Goal: Book appointment/travel/reservation

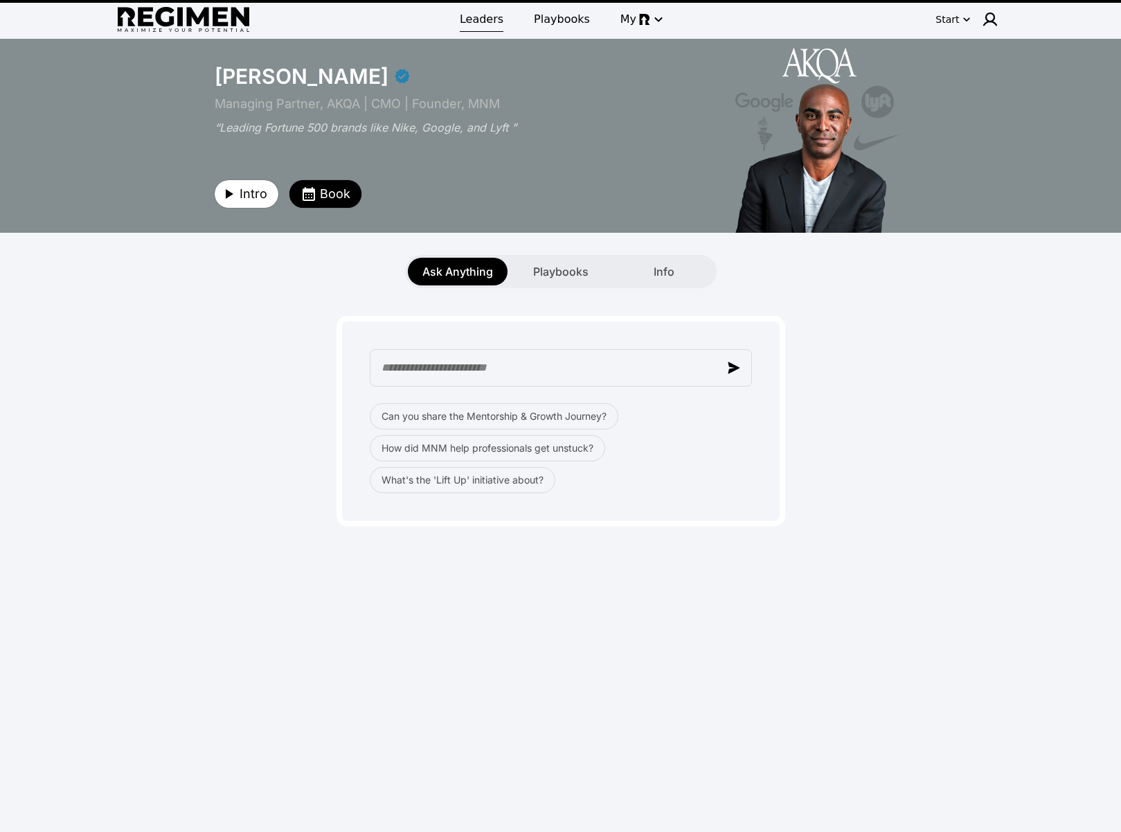
click at [485, 19] on span "Leaders" at bounding box center [482, 19] width 44 height 17
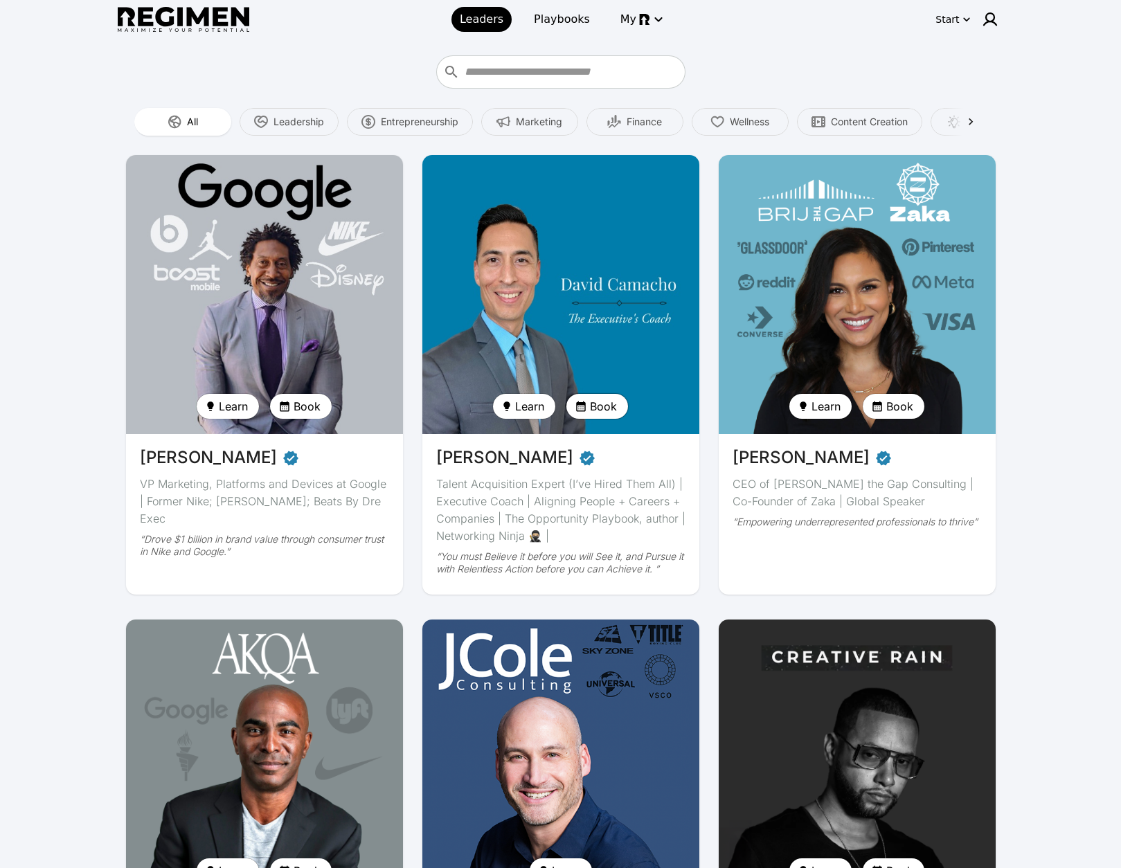
click at [594, 409] on span "Book" at bounding box center [603, 406] width 27 height 17
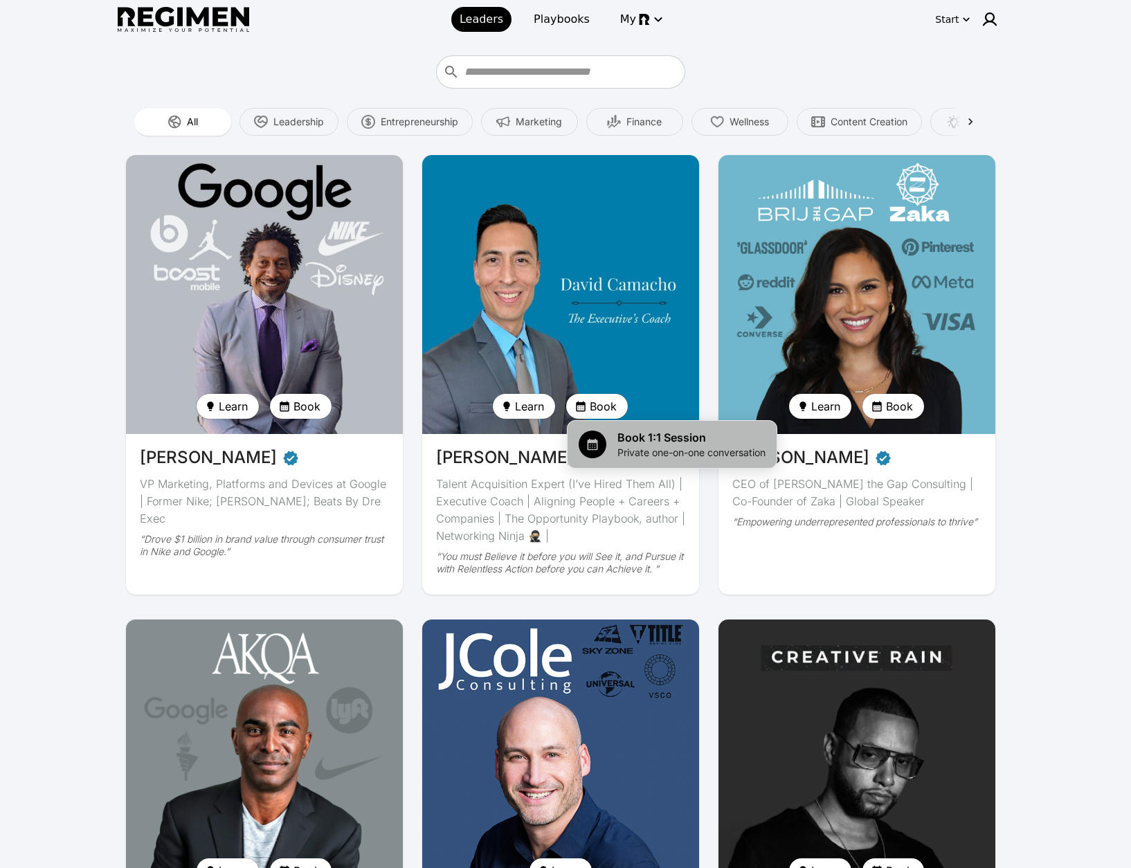
click at [643, 445] on span "Book 1:1 Session" at bounding box center [692, 437] width 148 height 17
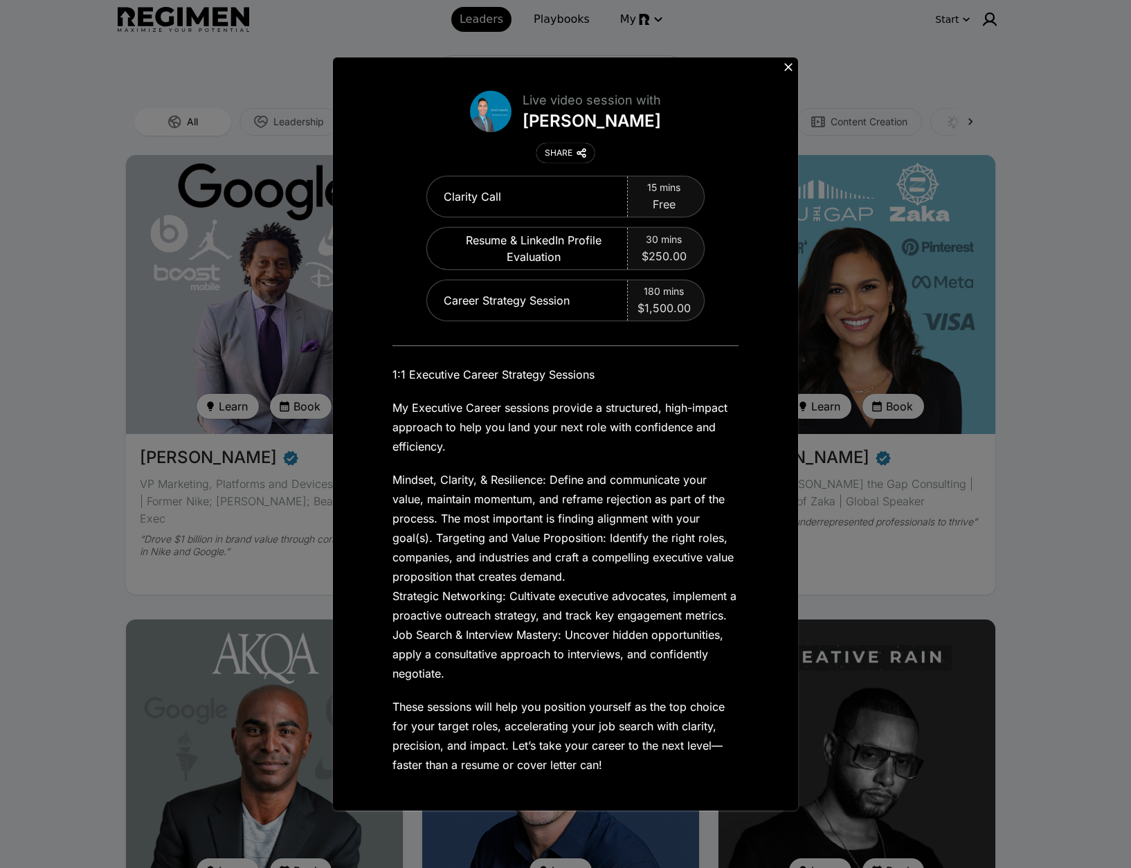
click at [792, 69] on icon at bounding box center [789, 67] width 14 height 14
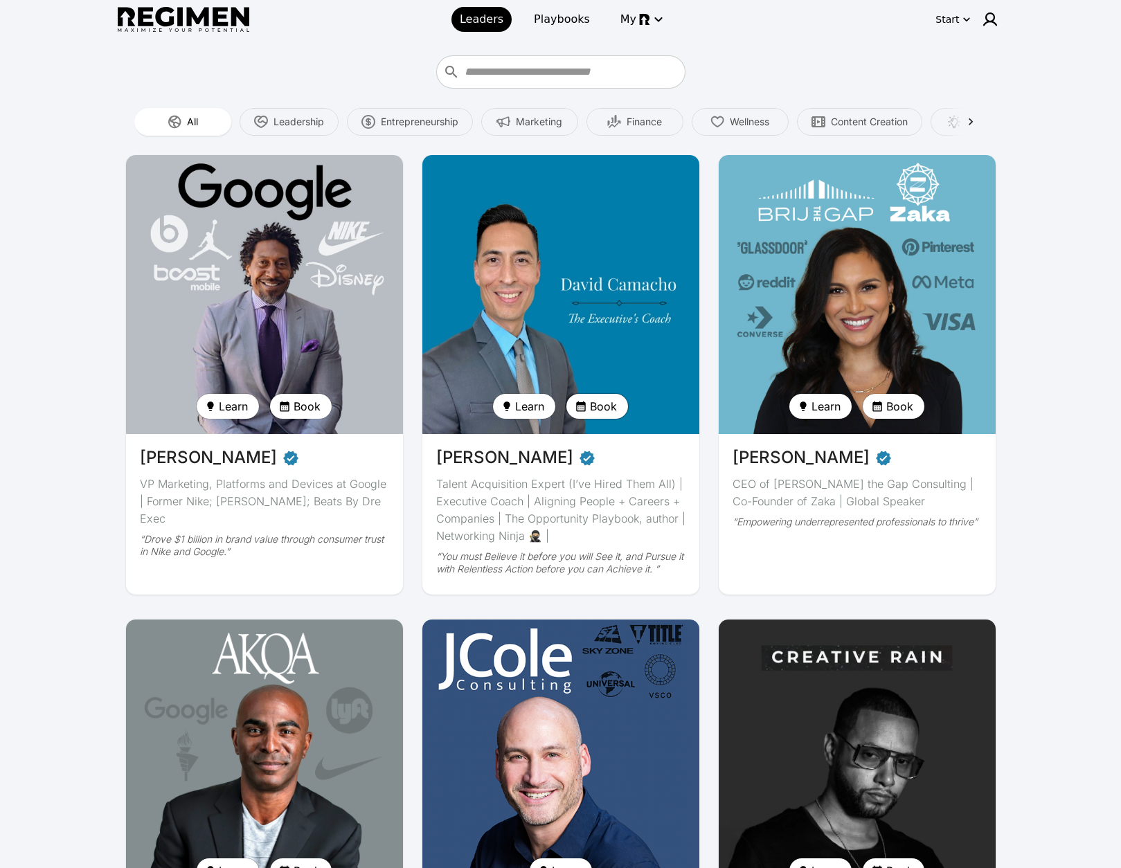
click at [599, 406] on span "Book" at bounding box center [603, 406] width 27 height 17
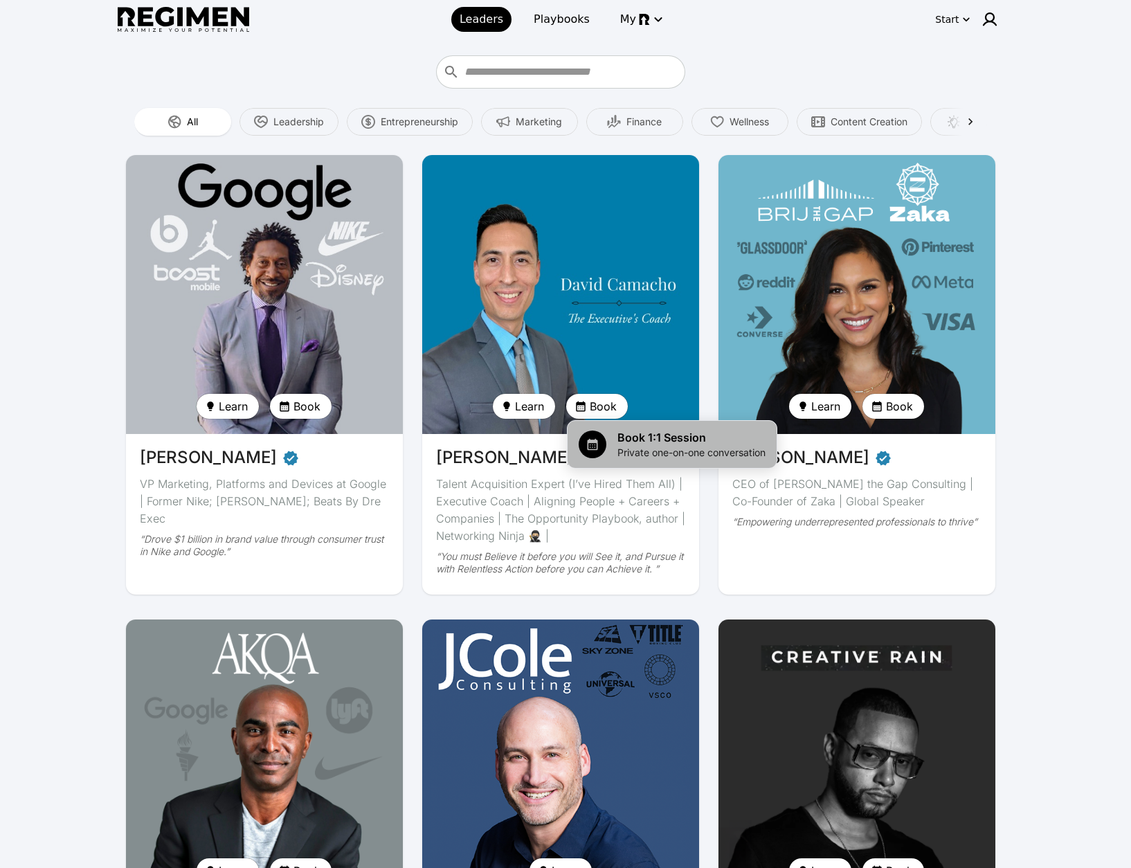
click at [627, 438] on span "Book 1:1 Session" at bounding box center [692, 437] width 148 height 17
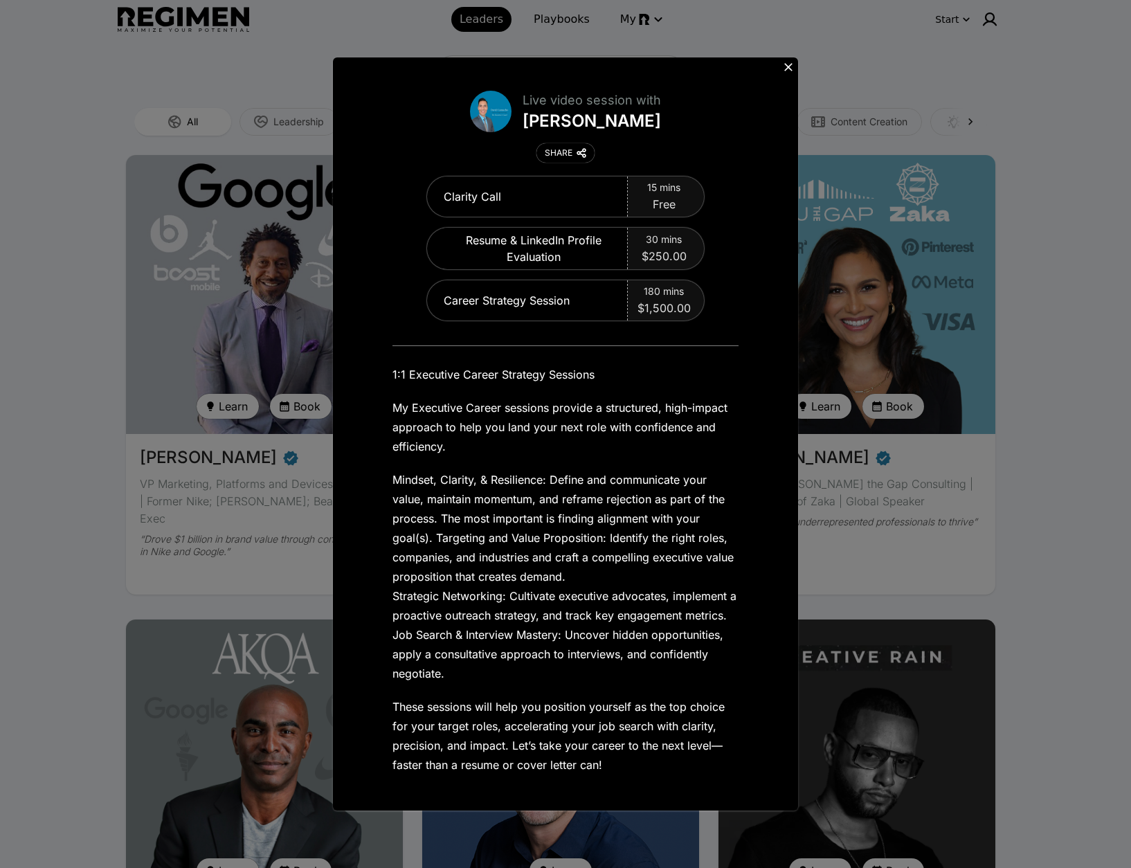
click at [789, 66] on icon at bounding box center [788, 67] width 8 height 8
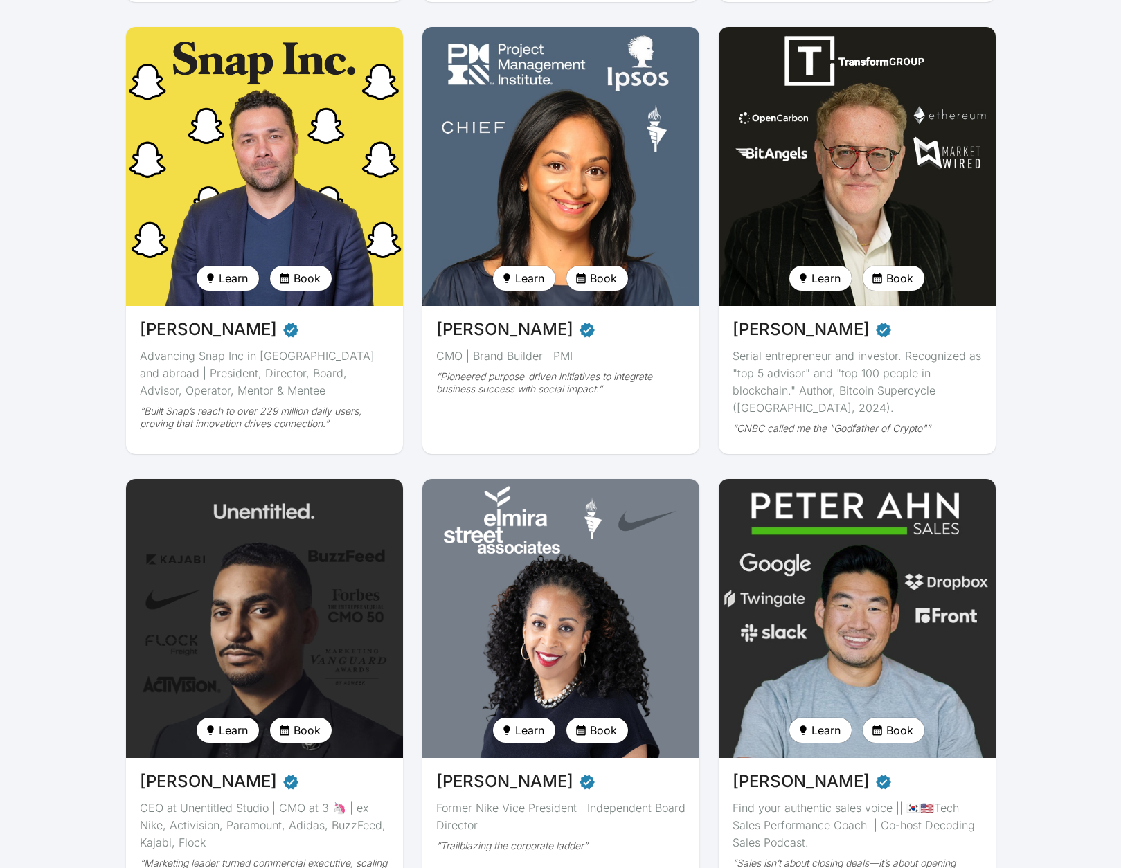
scroll to position [1039, 0]
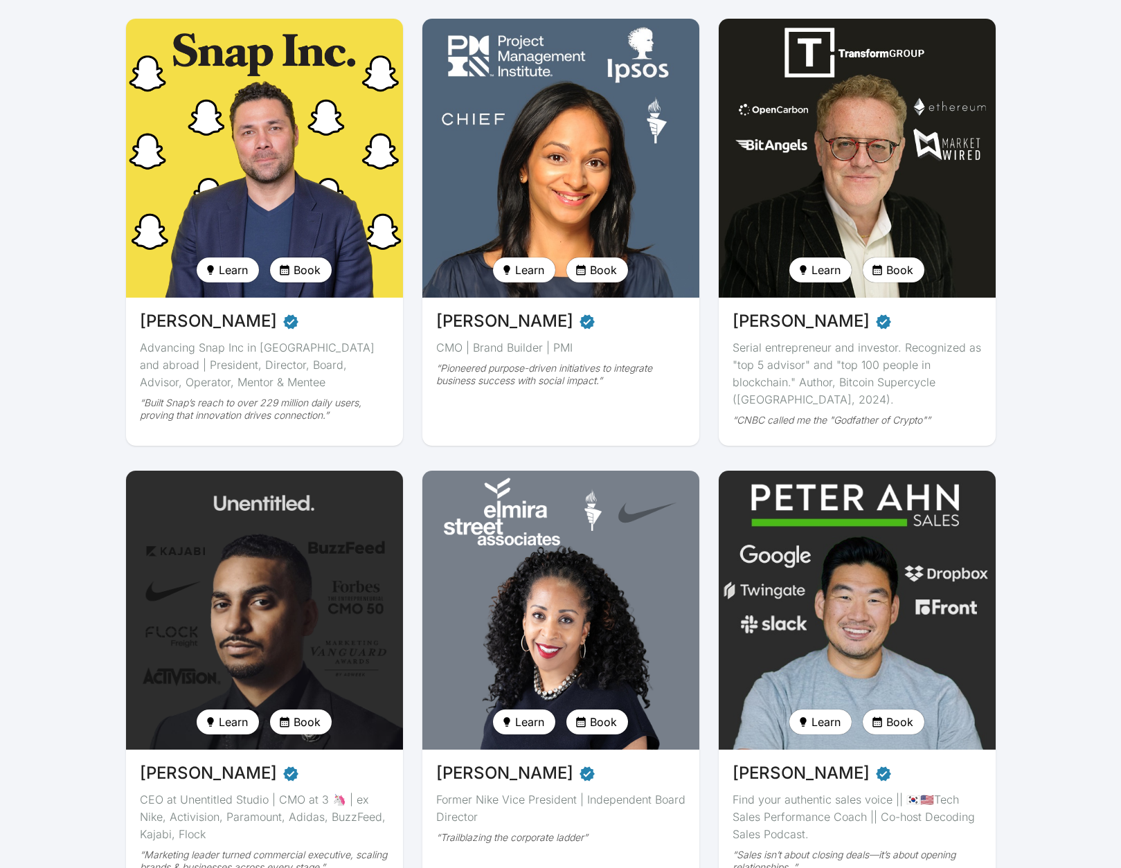
click at [297, 273] on span "Book" at bounding box center [307, 270] width 27 height 17
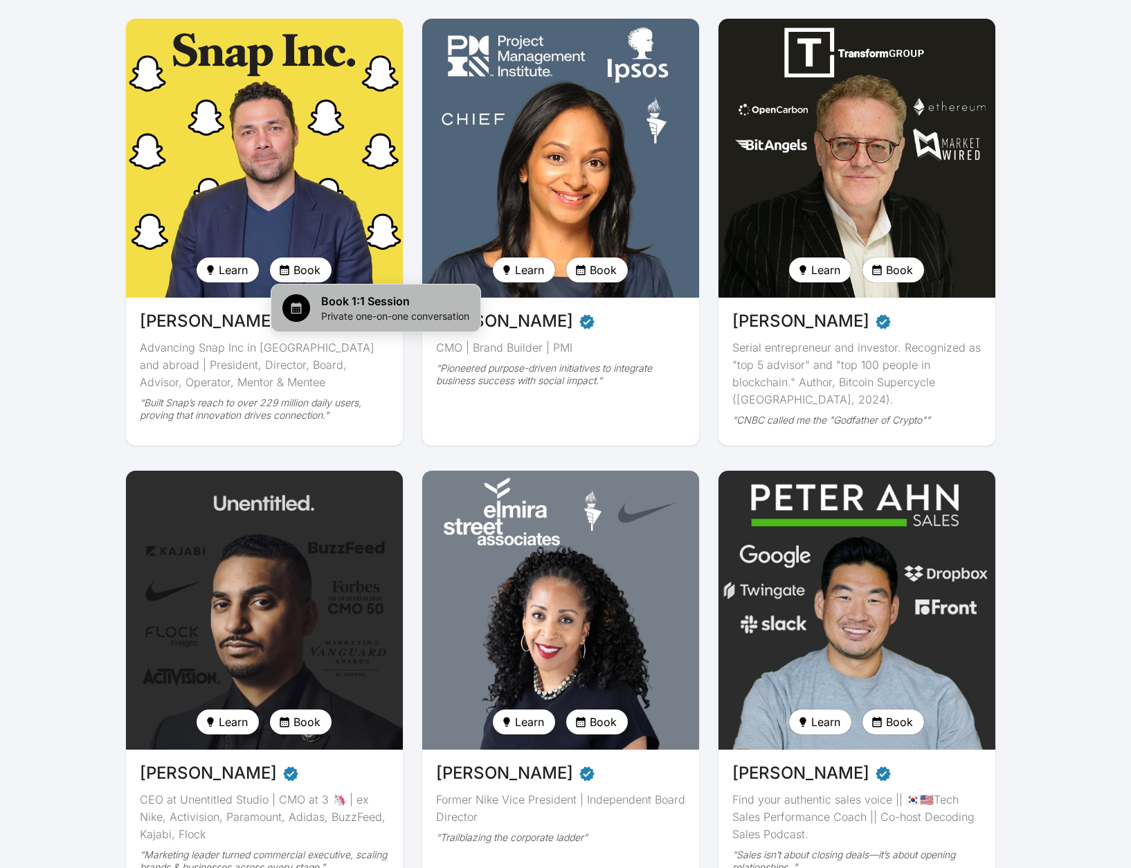
click at [346, 303] on span "Book 1:1 Session" at bounding box center [395, 301] width 148 height 17
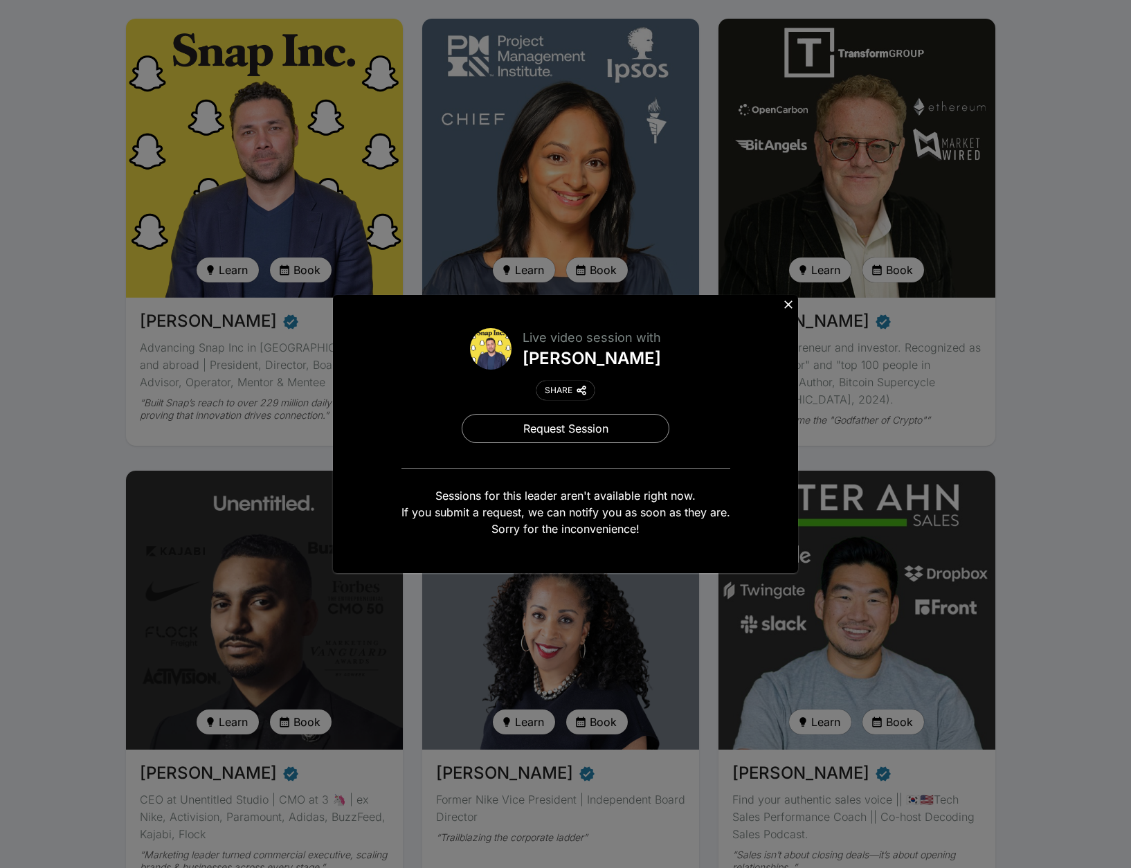
click at [787, 313] on button at bounding box center [788, 304] width 19 height 19
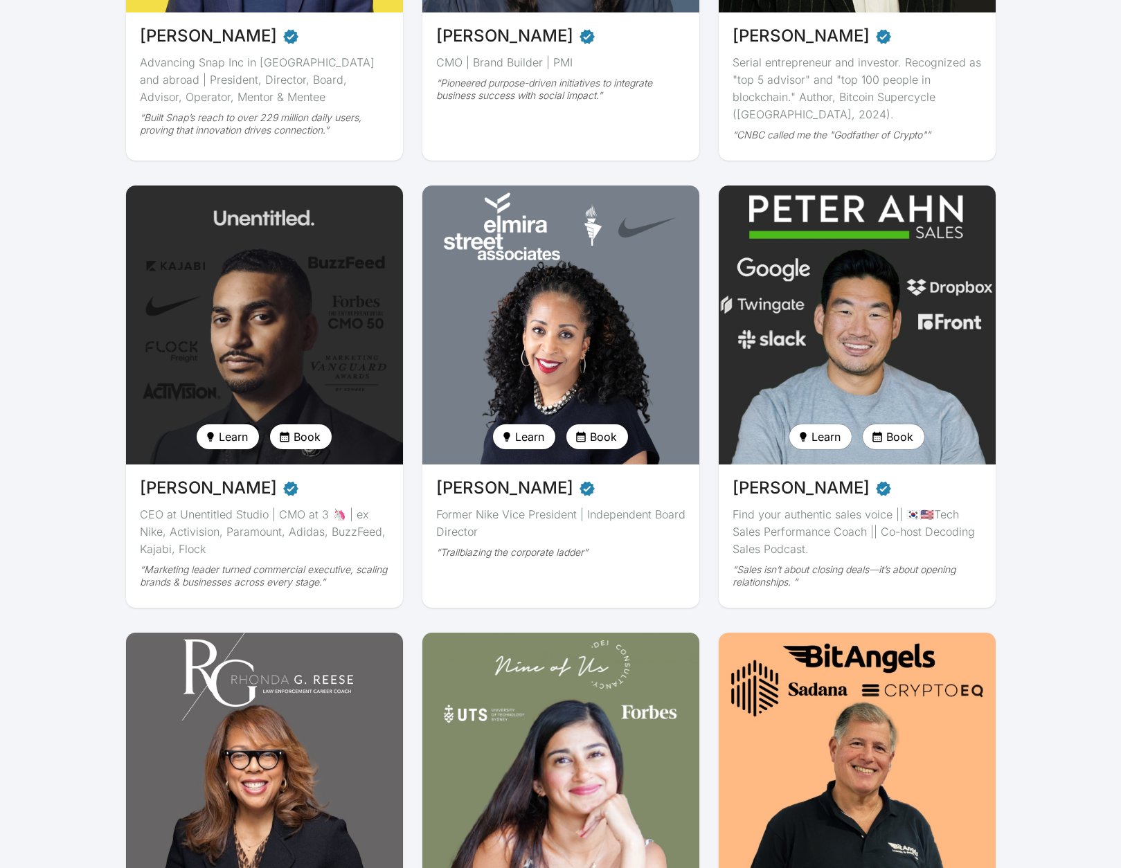
scroll to position [1454, 0]
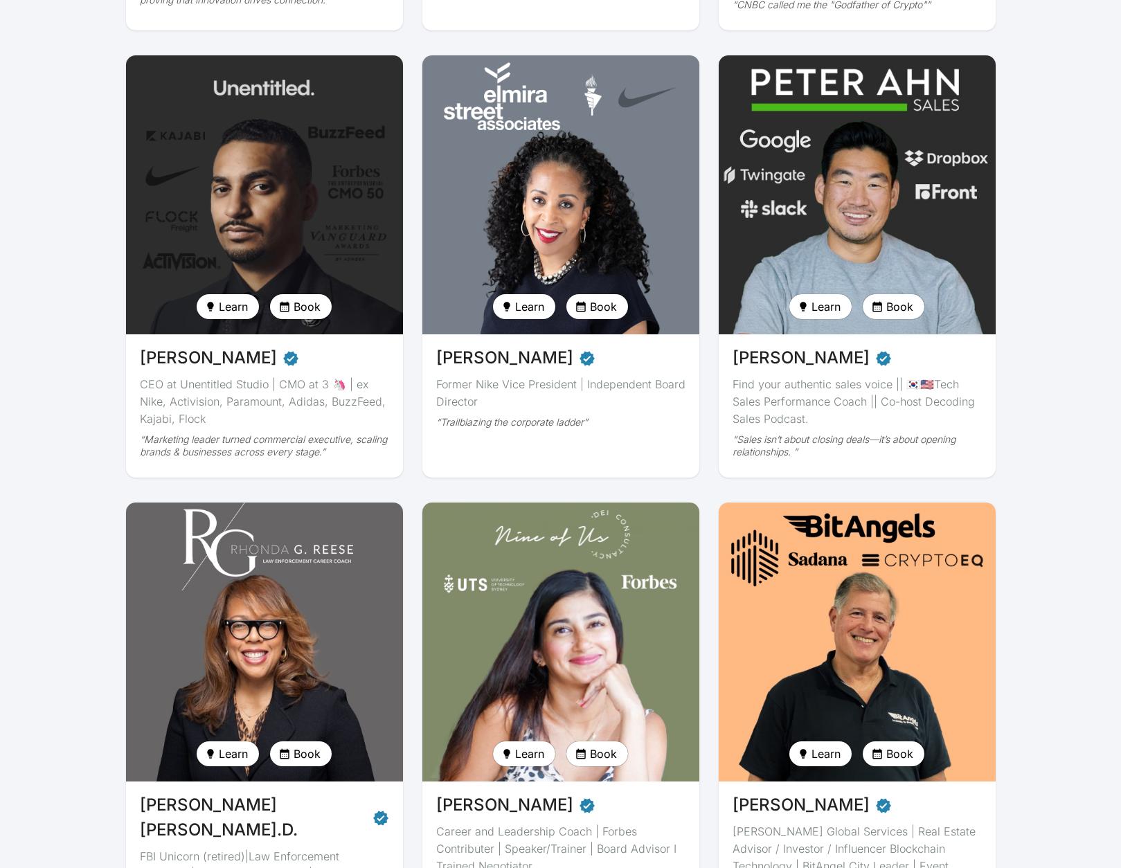
click at [308, 311] on span "Book" at bounding box center [307, 306] width 27 height 17
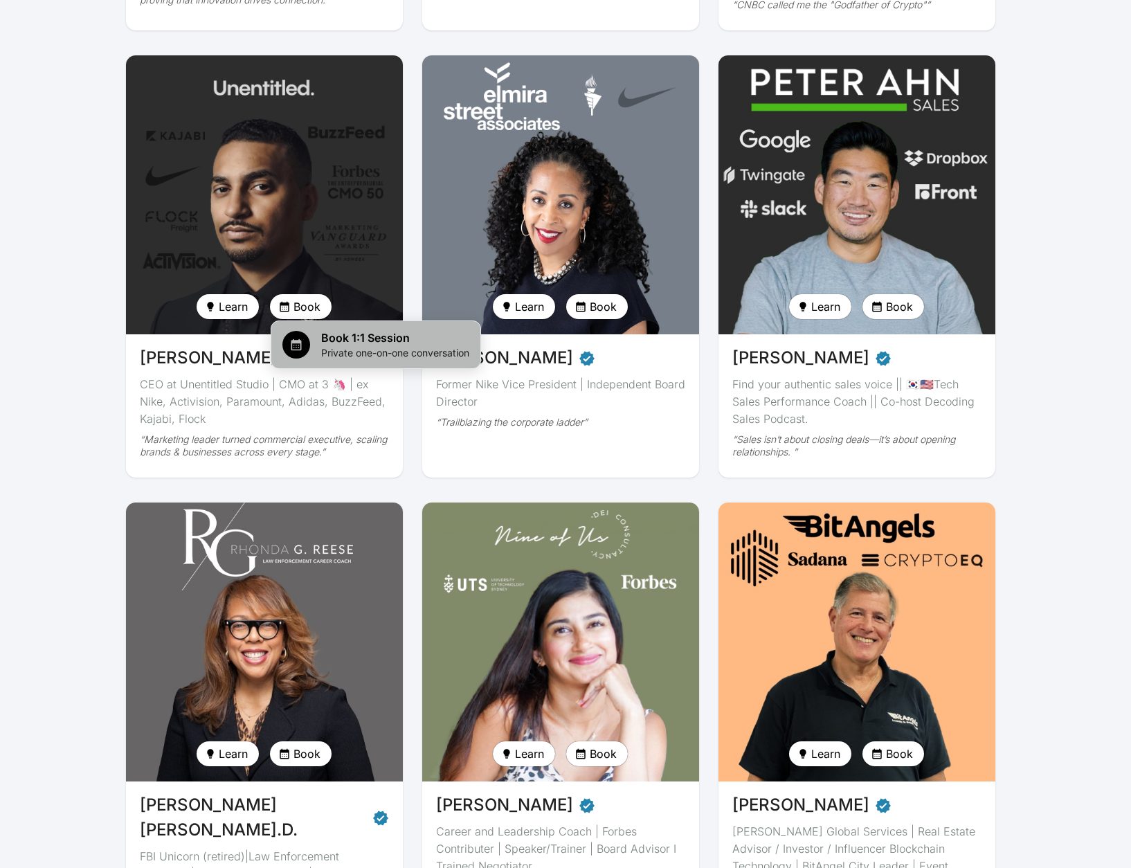
click at [368, 345] on span "Book 1:1 Session" at bounding box center [395, 338] width 148 height 17
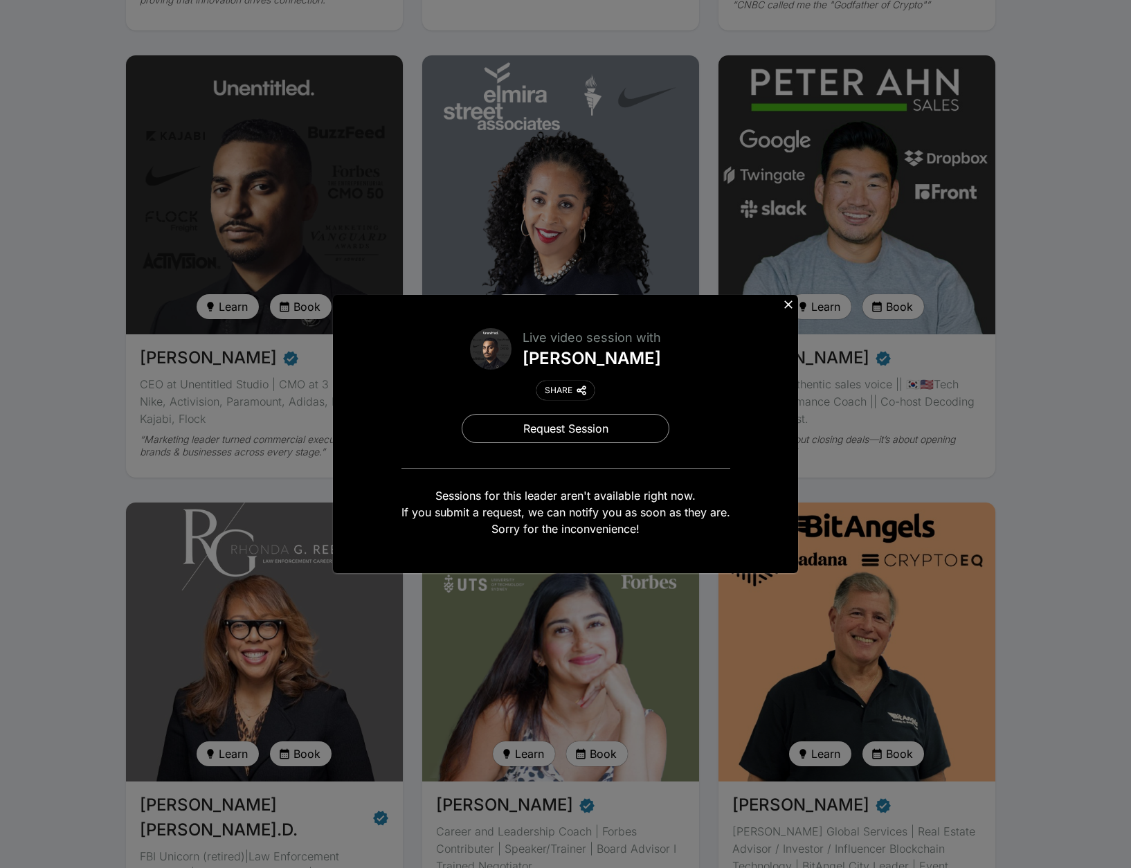
click at [784, 304] on icon at bounding box center [789, 305] width 14 height 14
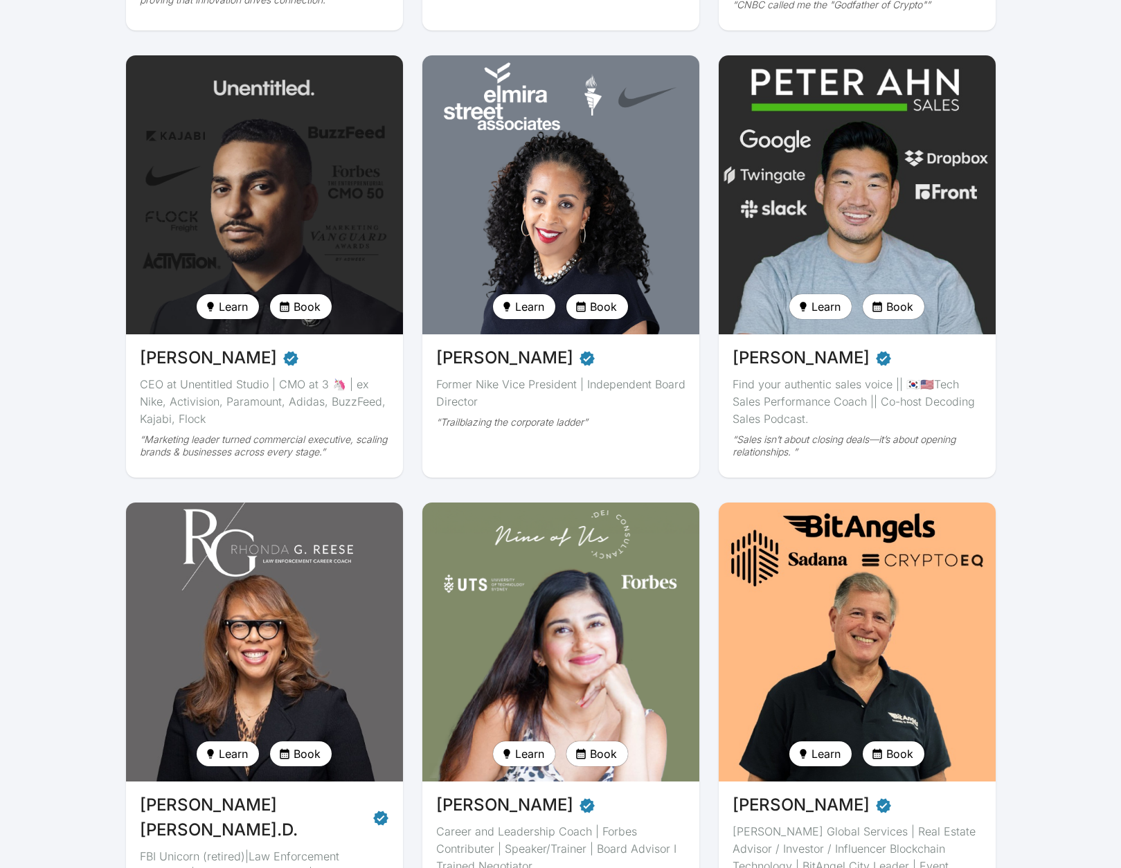
click at [607, 307] on span "Book" at bounding box center [603, 306] width 27 height 17
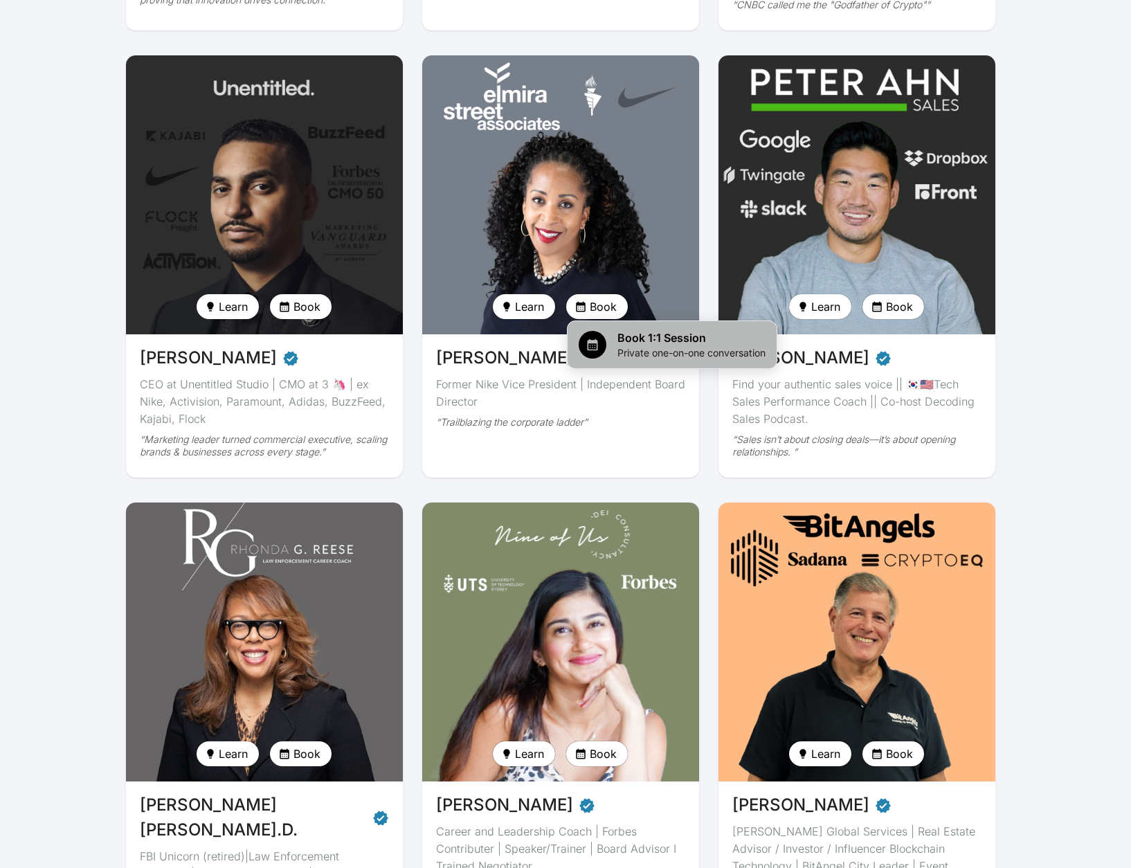
click at [695, 346] on span "Private one-on-one conversation" at bounding box center [692, 353] width 148 height 14
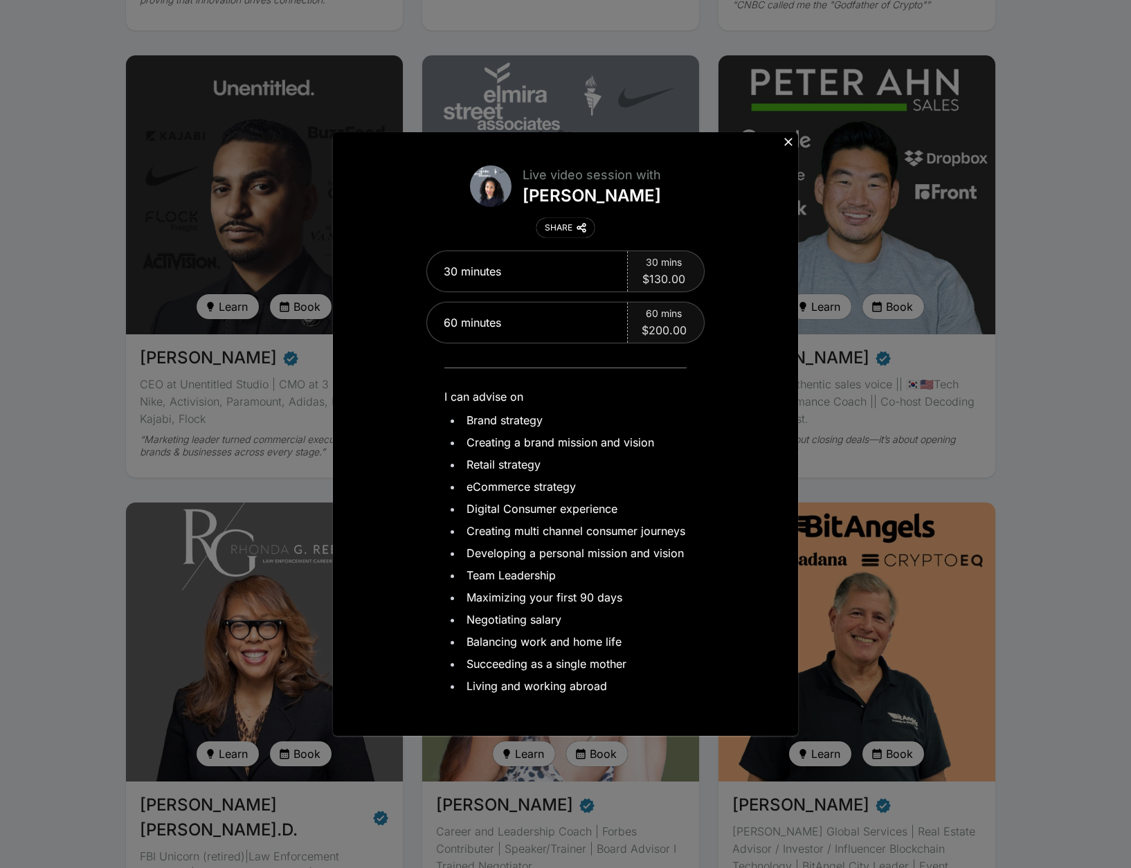
click at [791, 143] on icon at bounding box center [788, 142] width 8 height 8
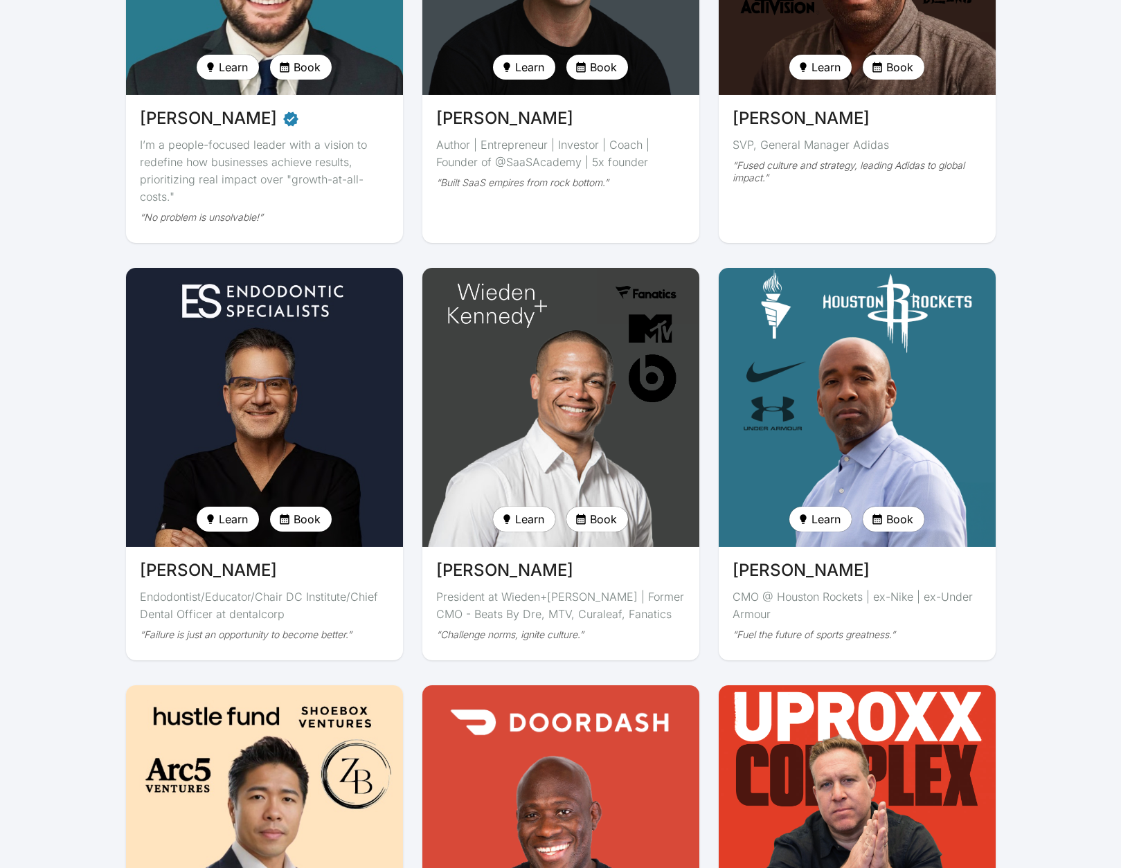
scroll to position [2700, 0]
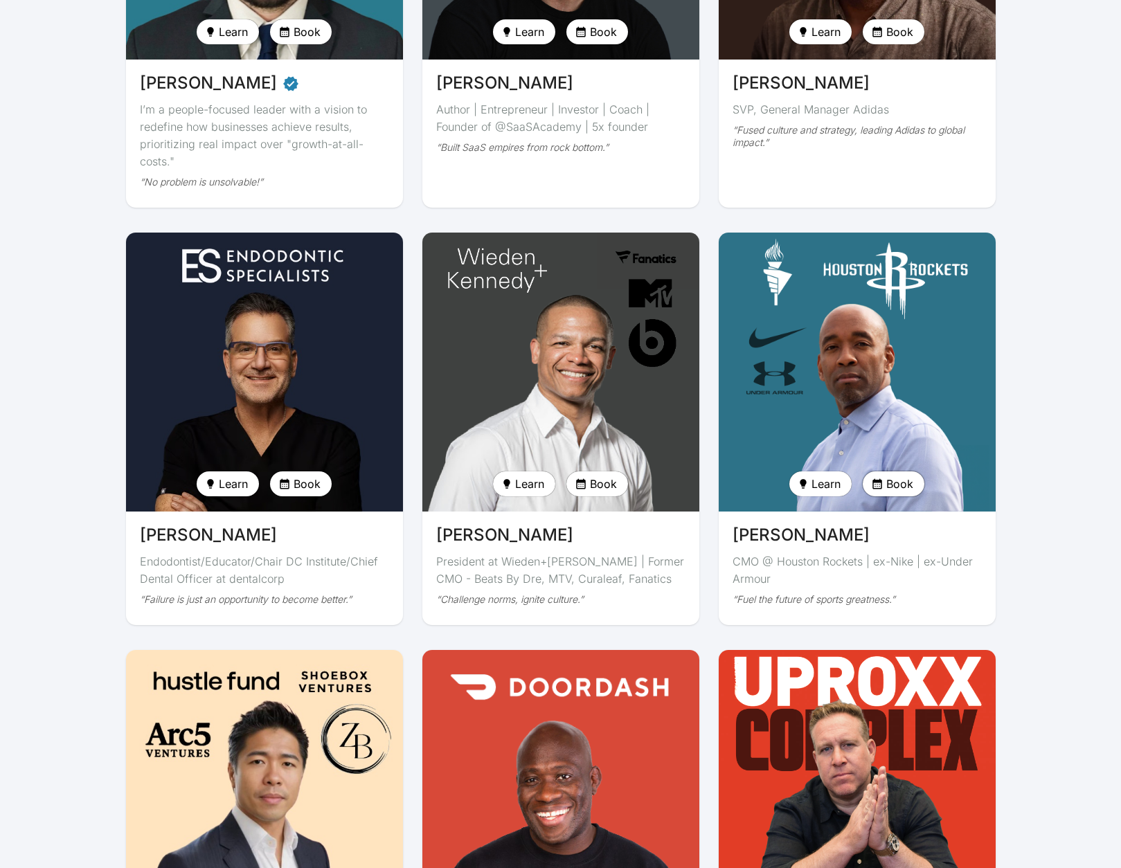
click at [908, 476] on span "Book" at bounding box center [899, 484] width 27 height 17
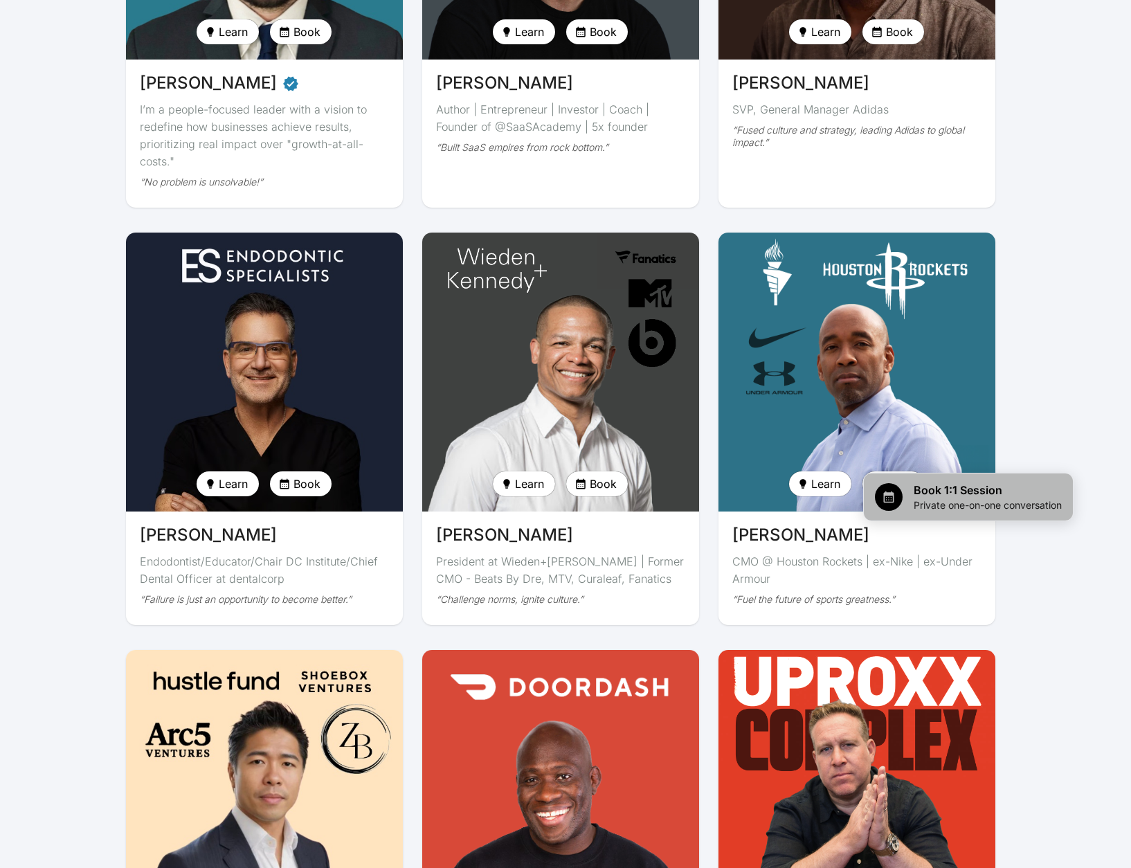
click at [938, 490] on span "Book 1:1 Session" at bounding box center [988, 490] width 148 height 17
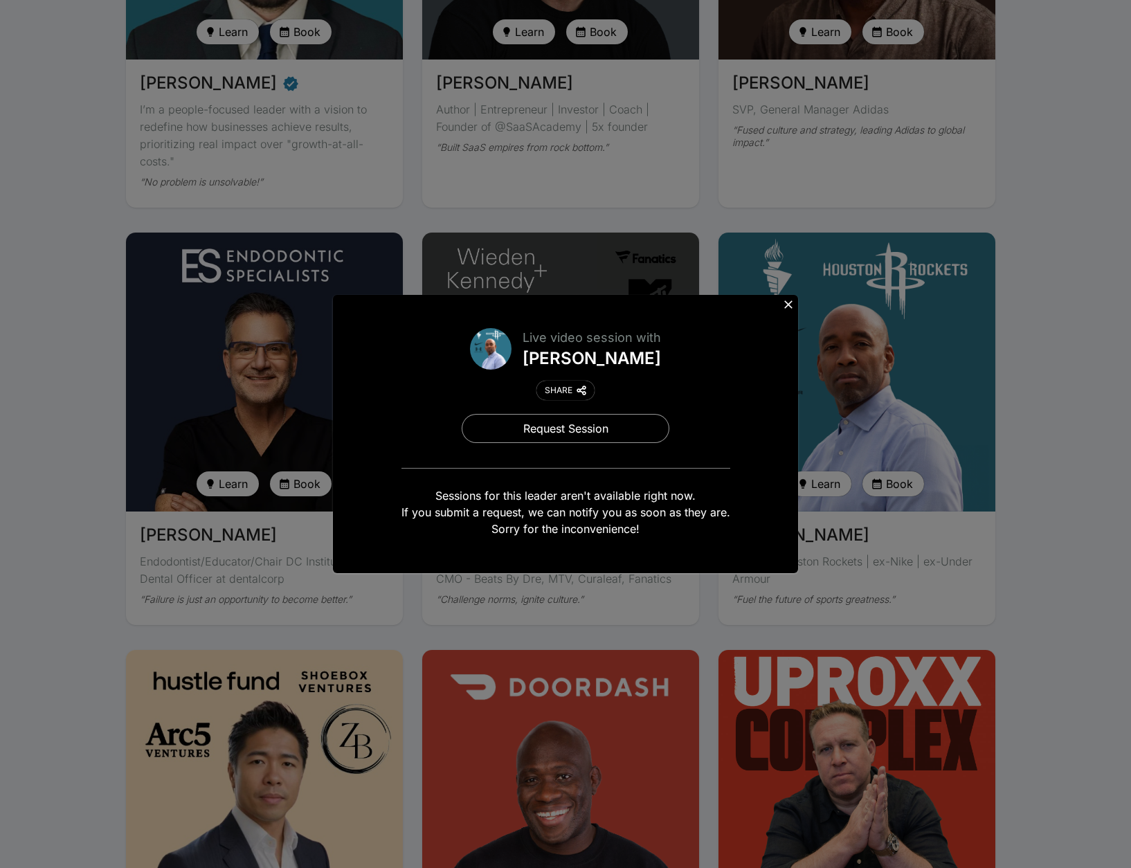
click at [785, 308] on icon at bounding box center [788, 304] width 8 height 8
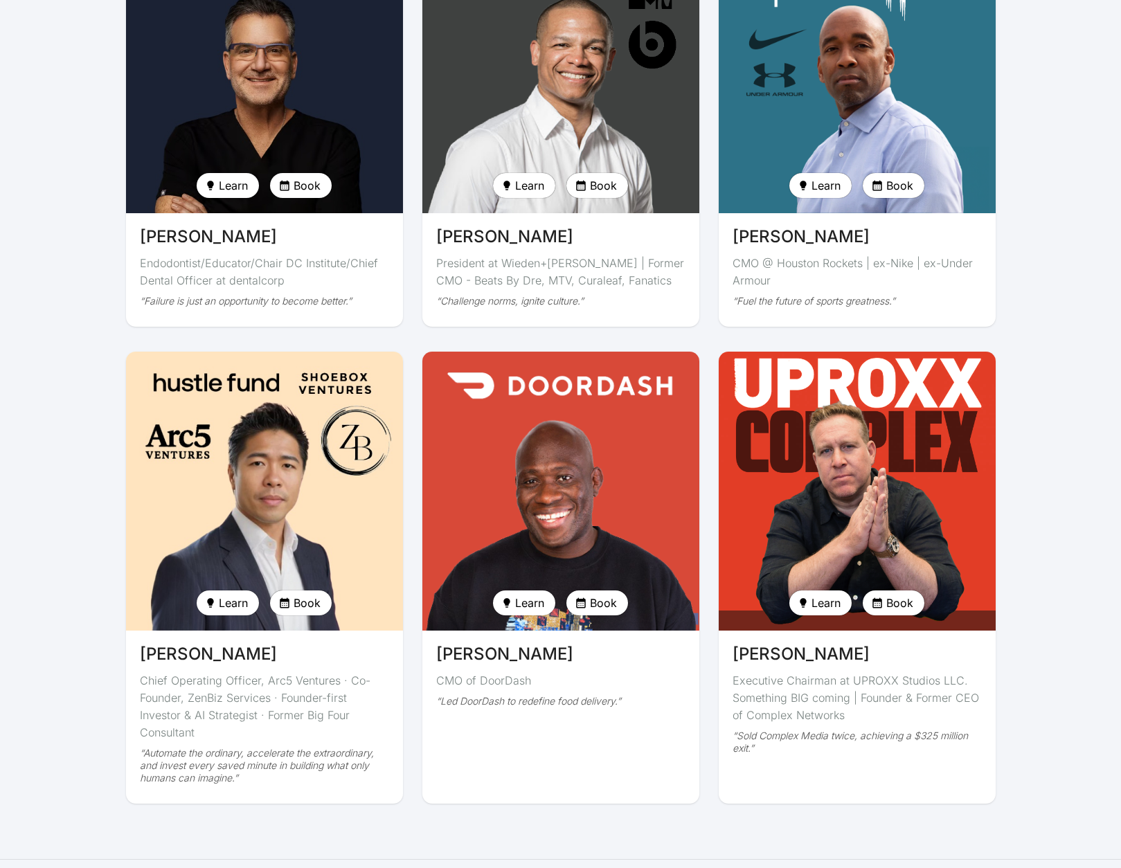
scroll to position [3105, 0]
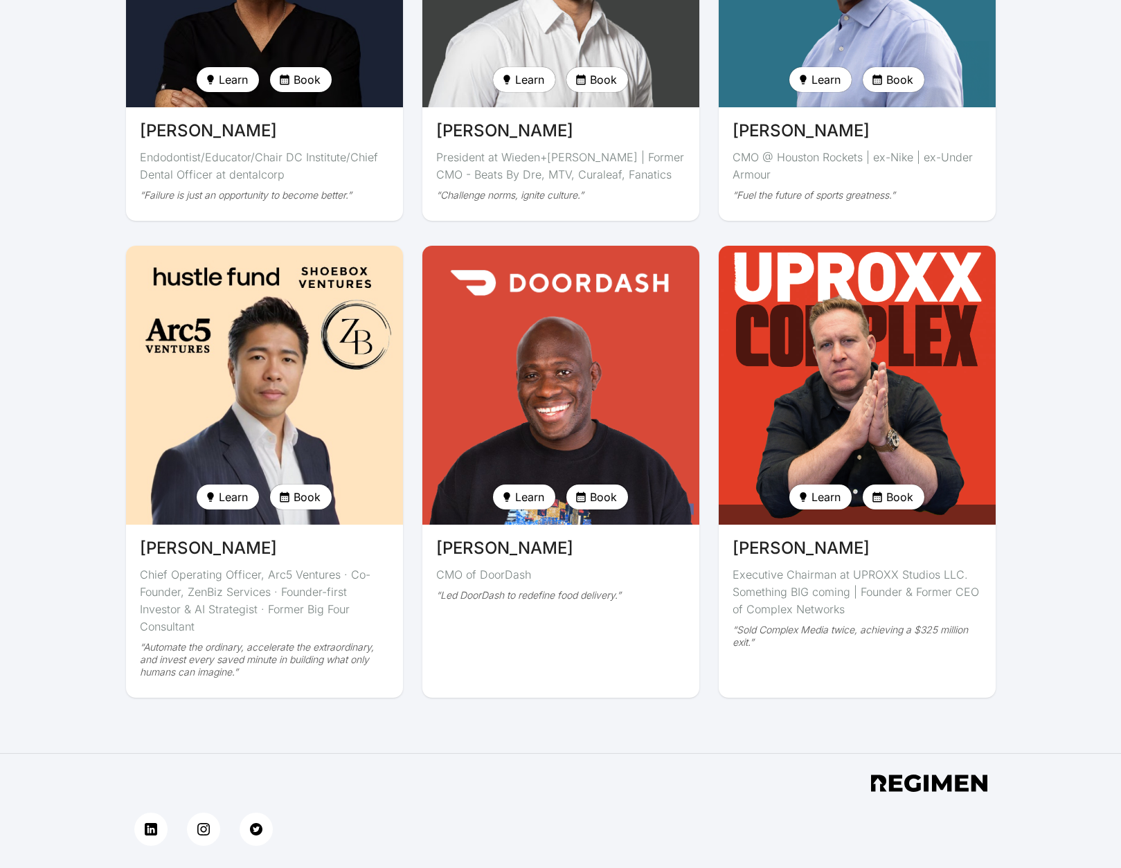
click at [593, 489] on span "Book" at bounding box center [603, 497] width 27 height 17
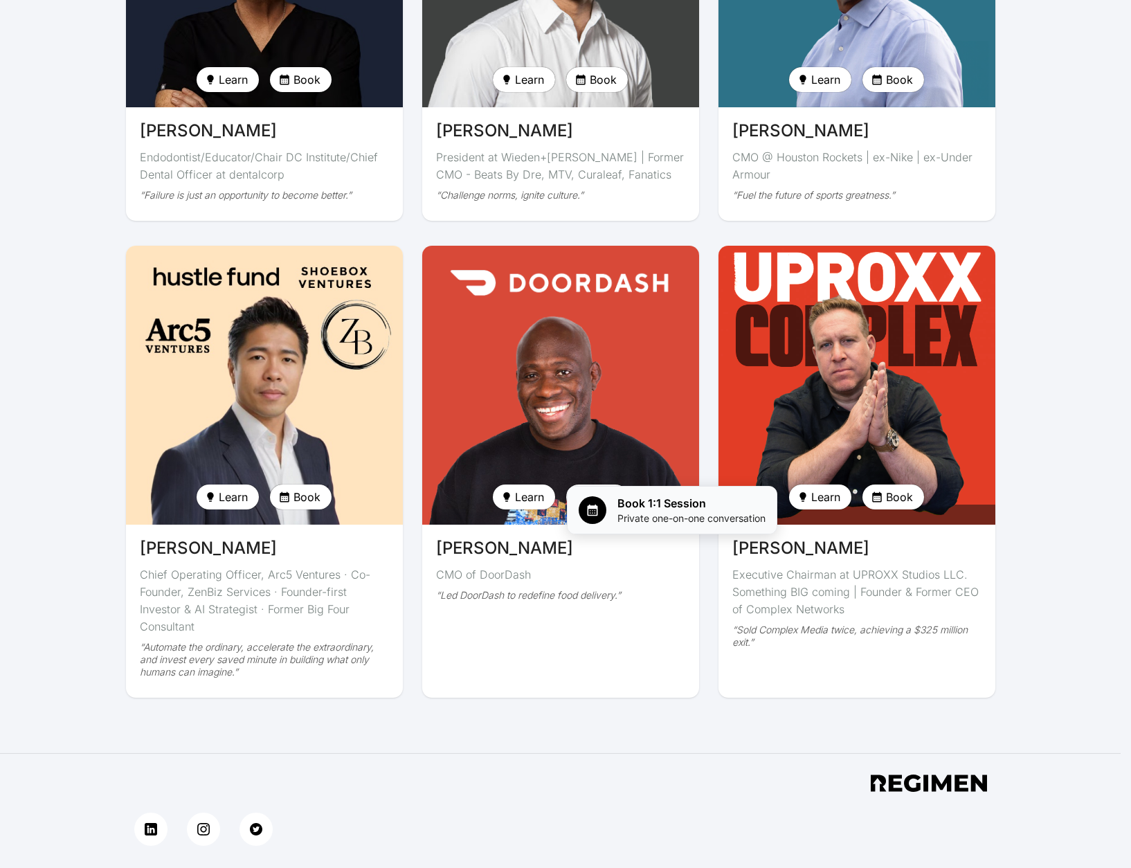
click at [656, 511] on span "Book 1:1 Session" at bounding box center [692, 503] width 148 height 17
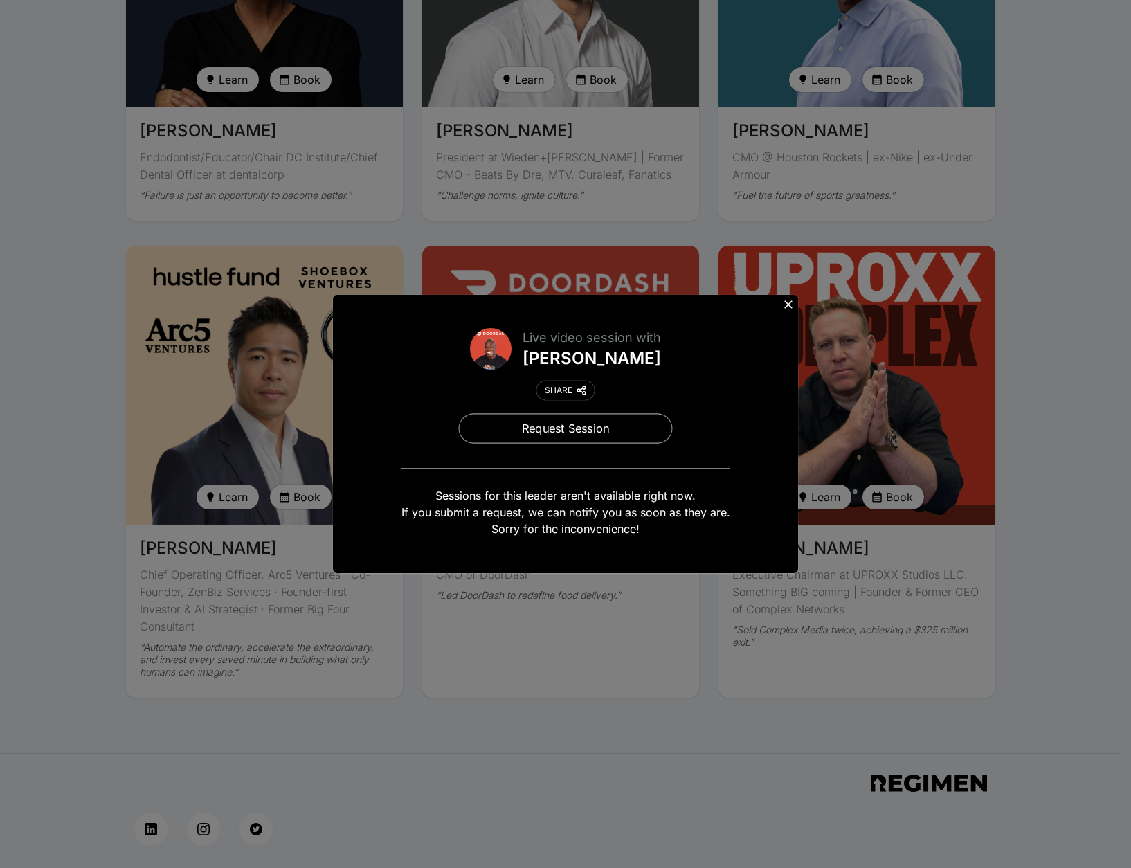
click at [584, 427] on button "Request Session" at bounding box center [566, 428] width 214 height 30
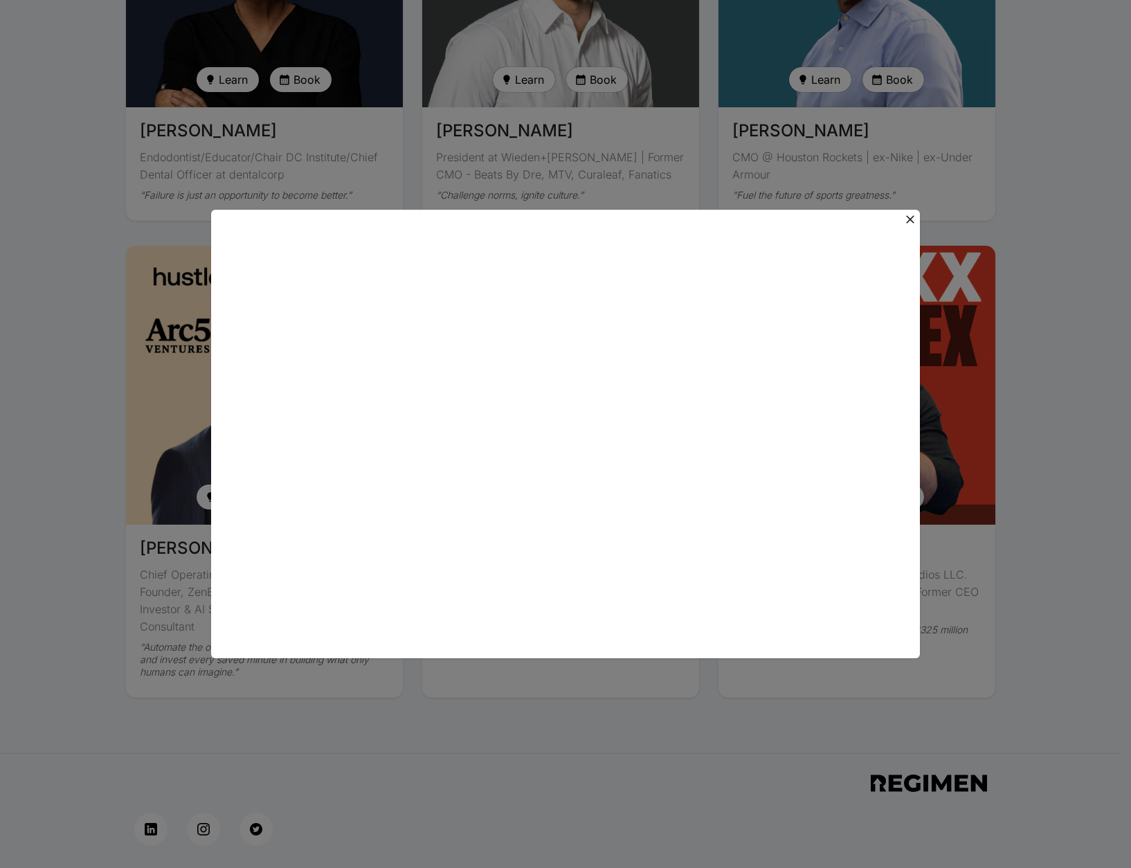
click at [913, 215] on icon at bounding box center [911, 220] width 14 height 14
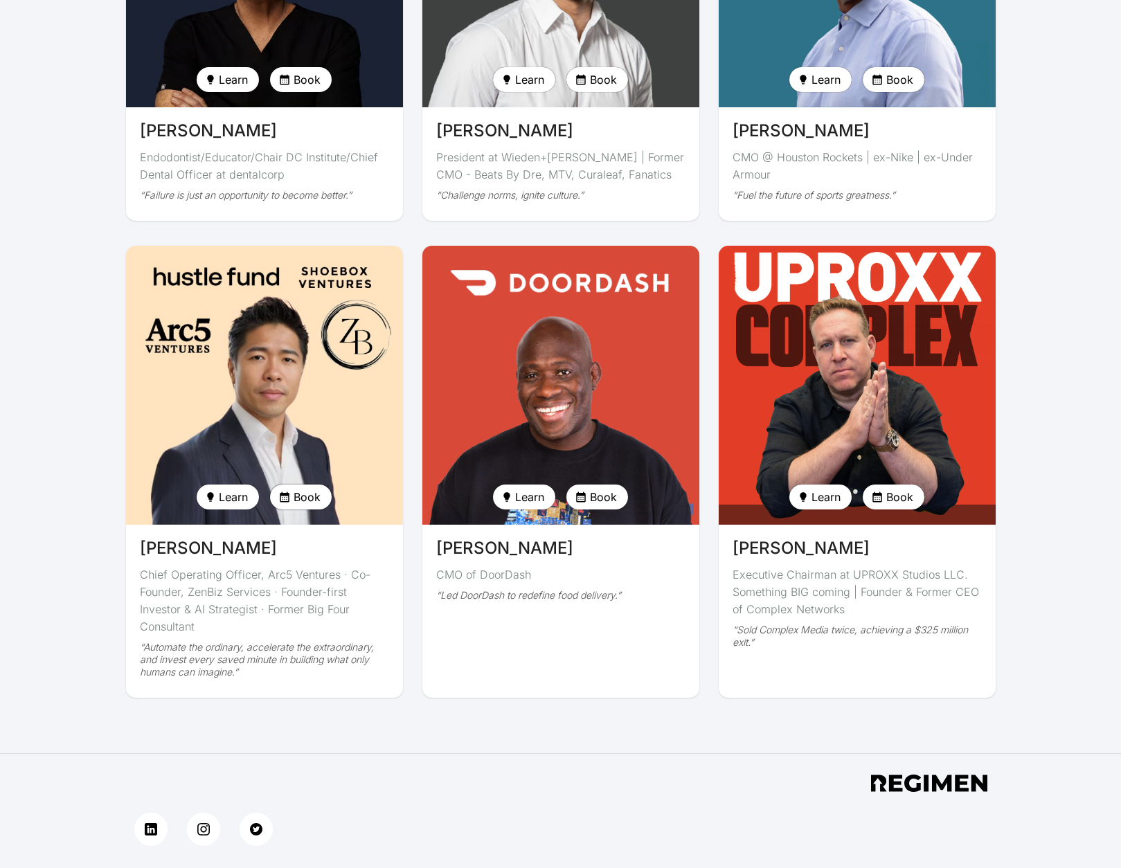
click at [316, 489] on span "Book" at bounding box center [307, 497] width 27 height 17
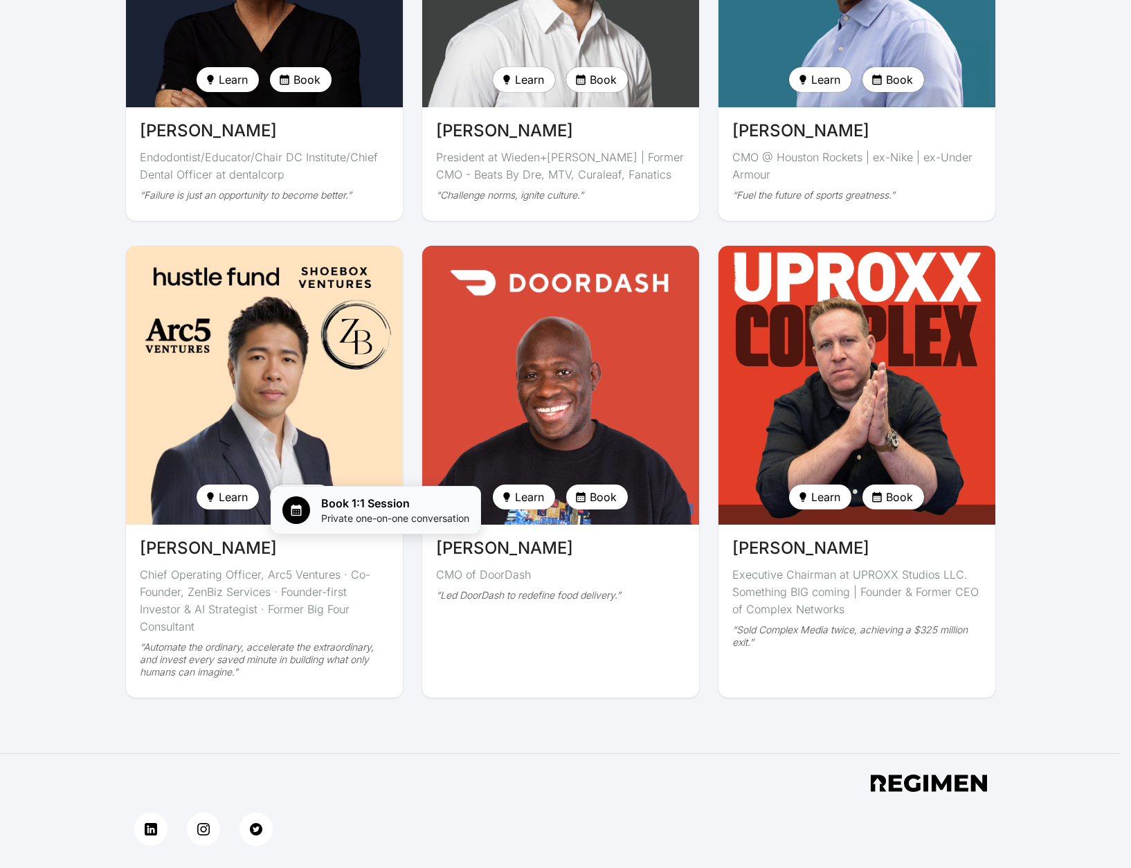
click at [352, 517] on span "Private one-on-one conversation" at bounding box center [395, 519] width 148 height 14
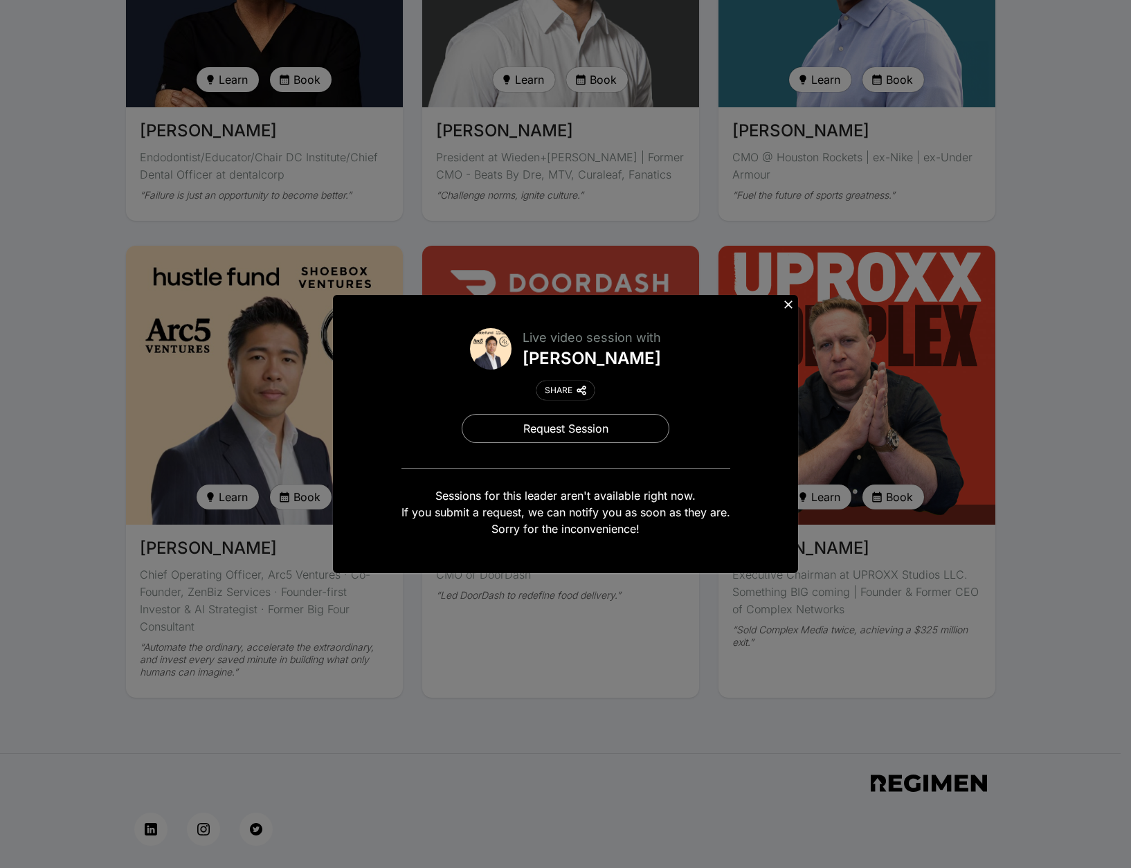
click at [791, 305] on icon at bounding box center [789, 305] width 14 height 14
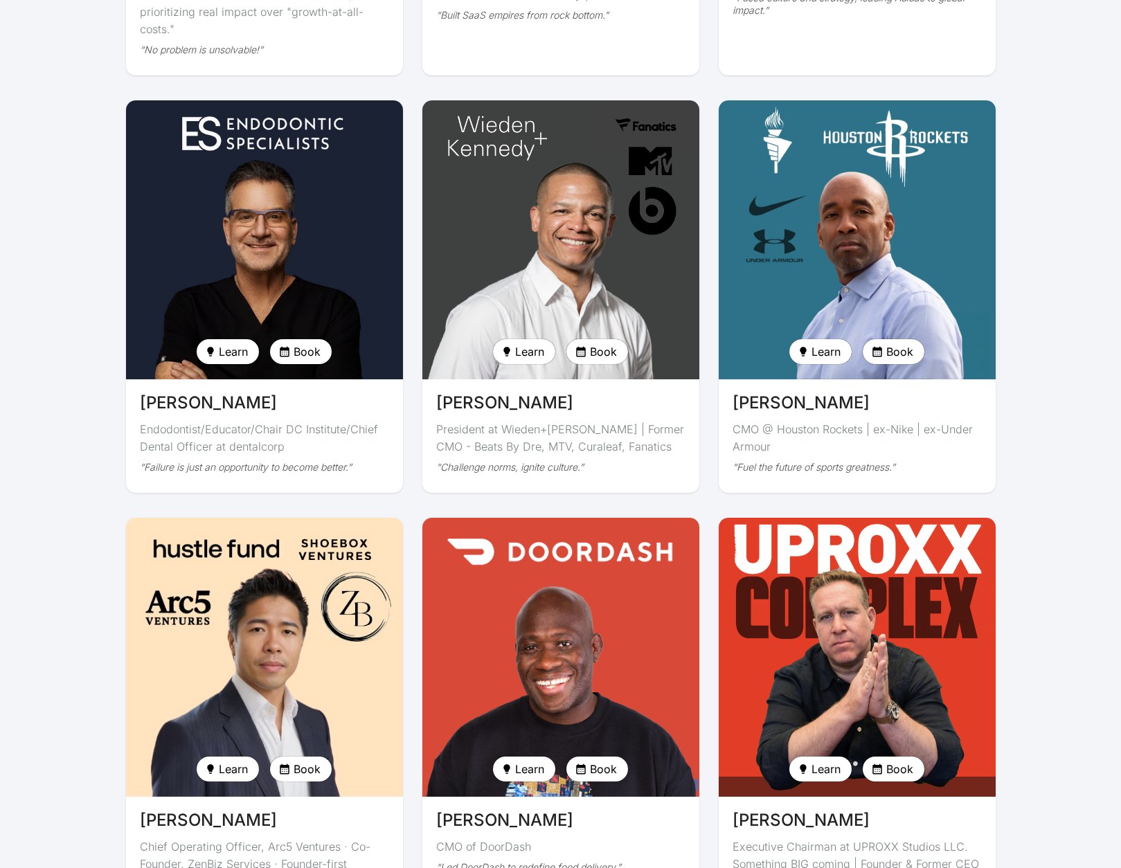
scroll to position [2828, 0]
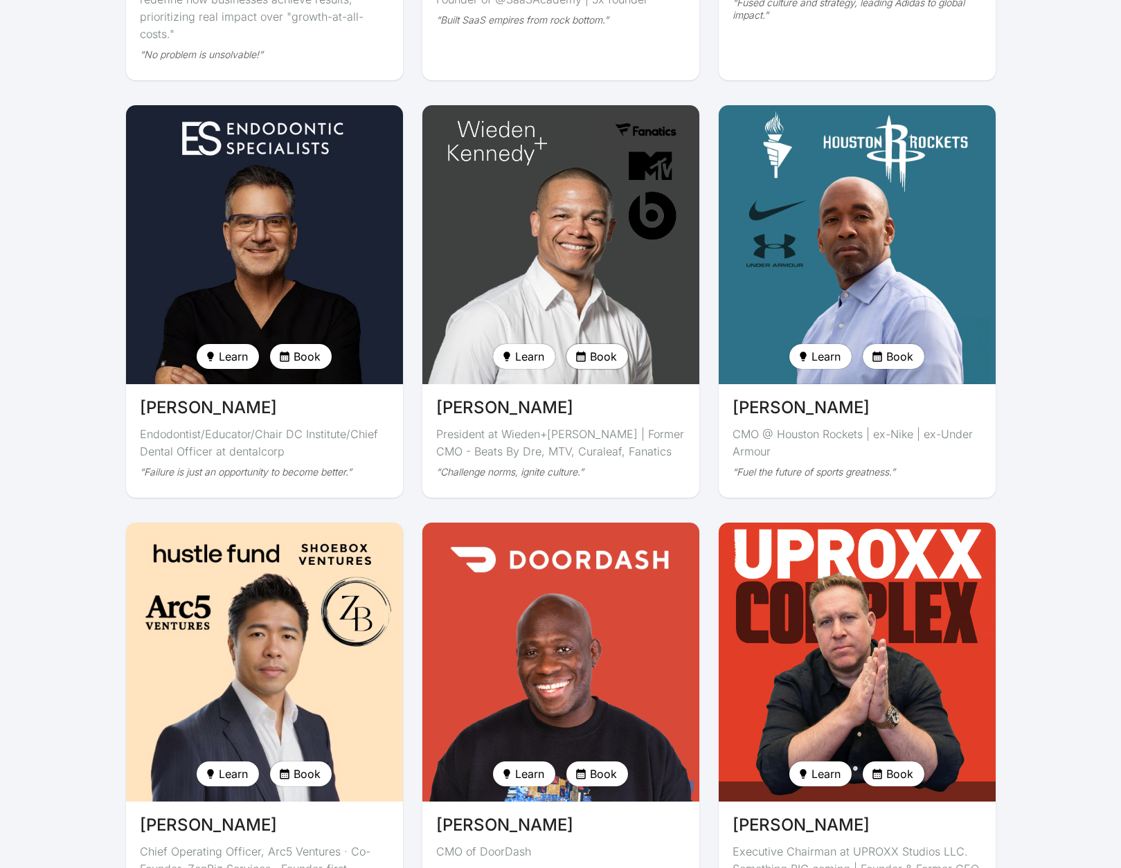
click at [609, 348] on span "Book" at bounding box center [603, 356] width 27 height 17
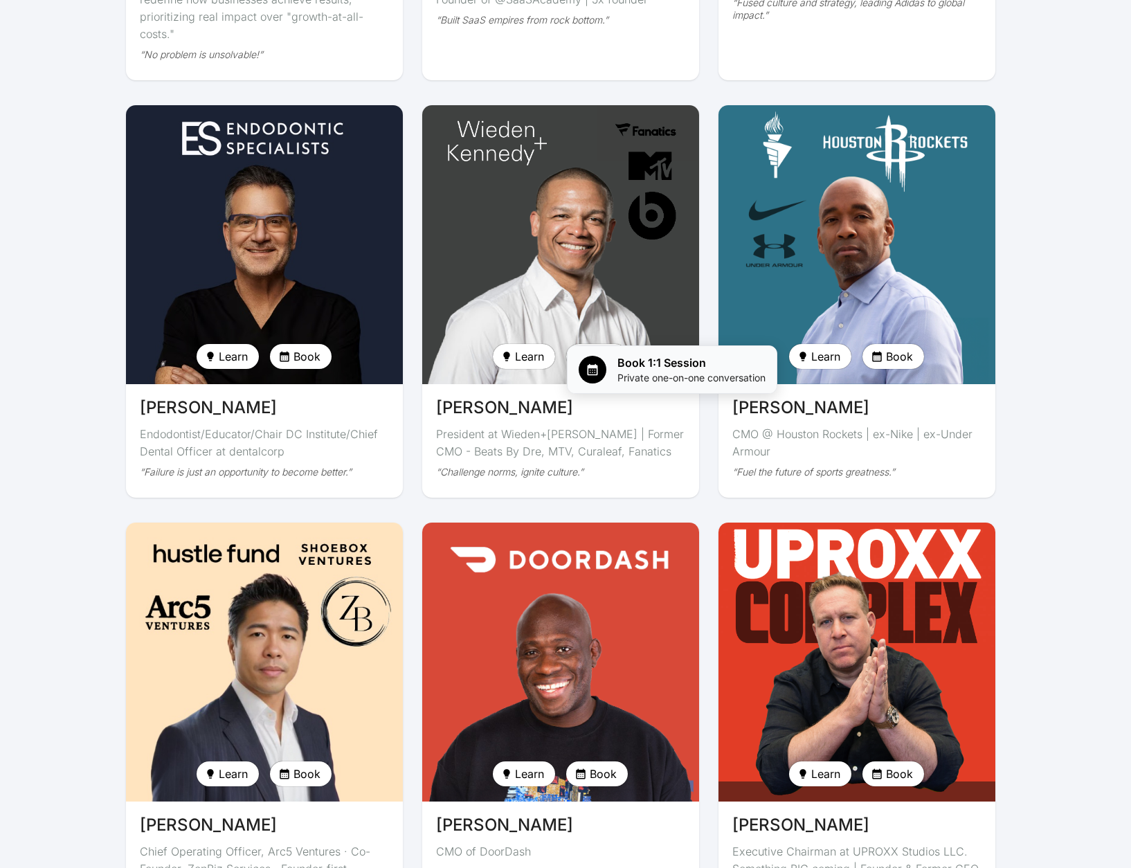
click at [676, 370] on span "Book 1:1 Session" at bounding box center [692, 363] width 148 height 17
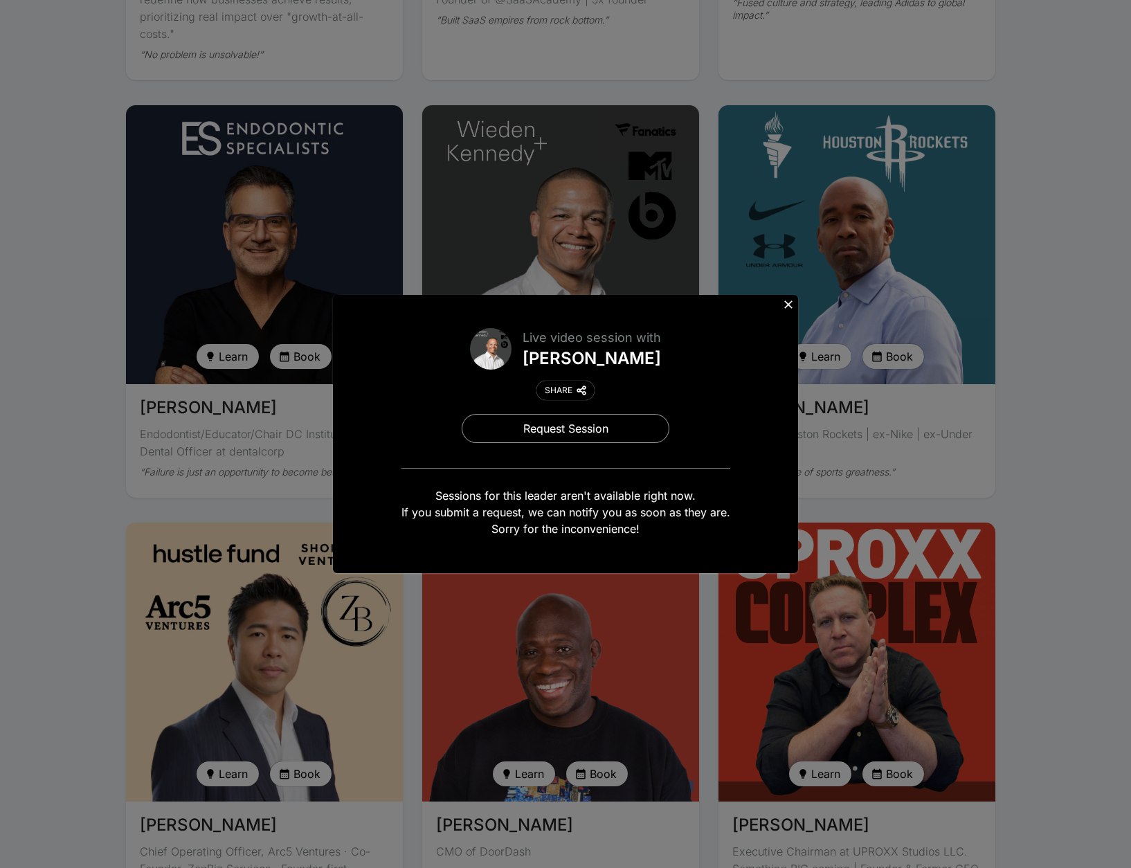
click at [790, 305] on icon at bounding box center [788, 304] width 8 height 8
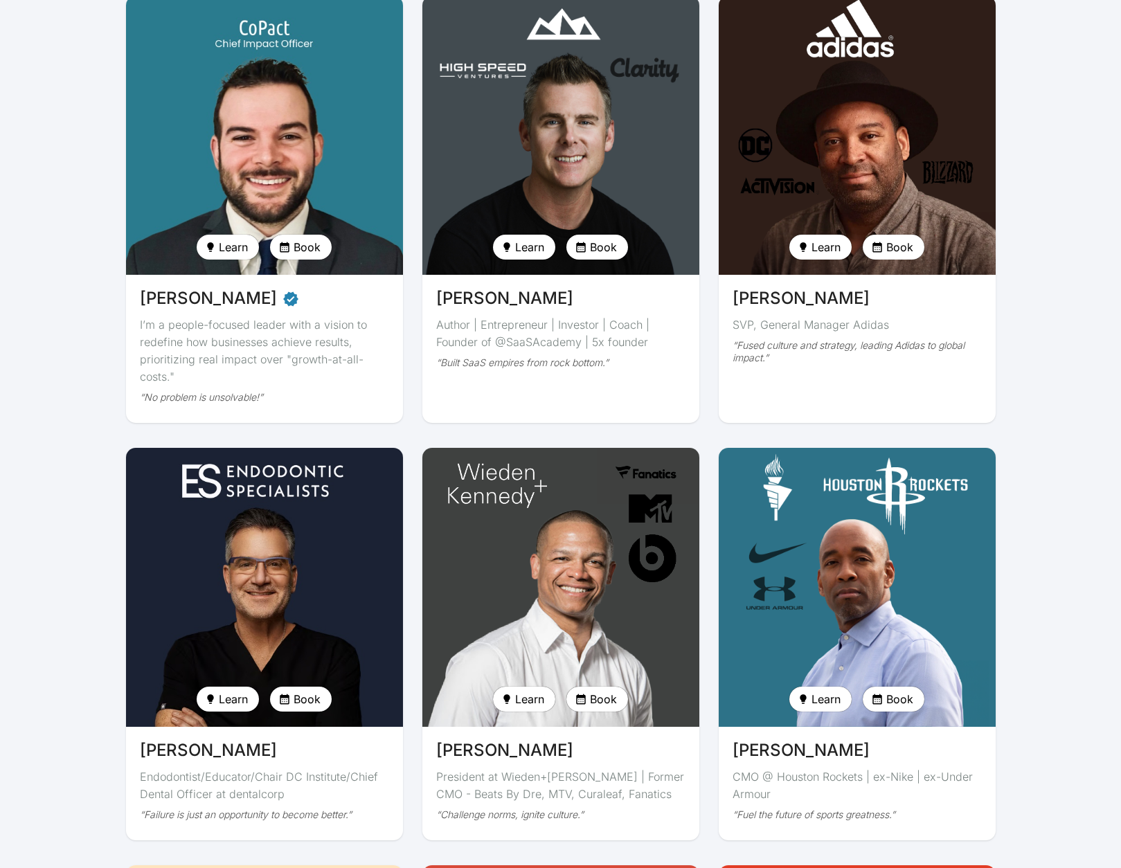
scroll to position [2412, 0]
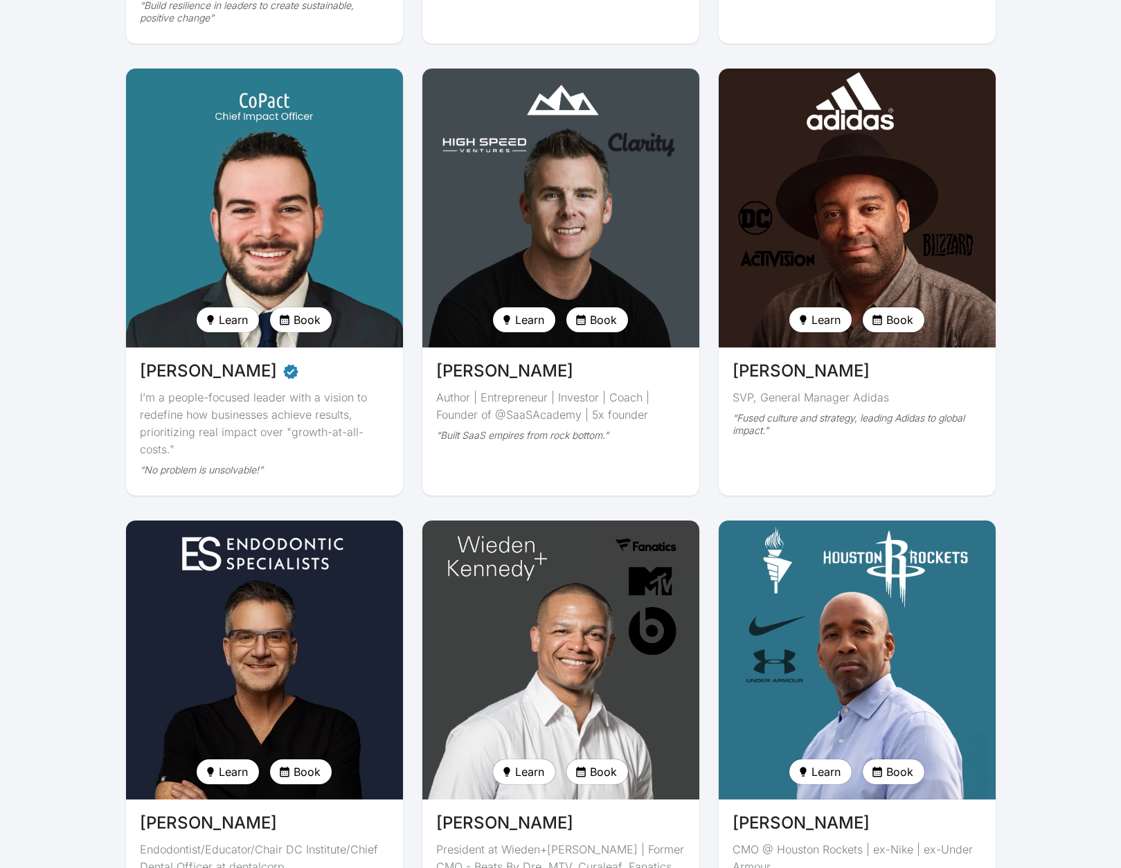
click at [900, 312] on span "Book" at bounding box center [899, 320] width 27 height 17
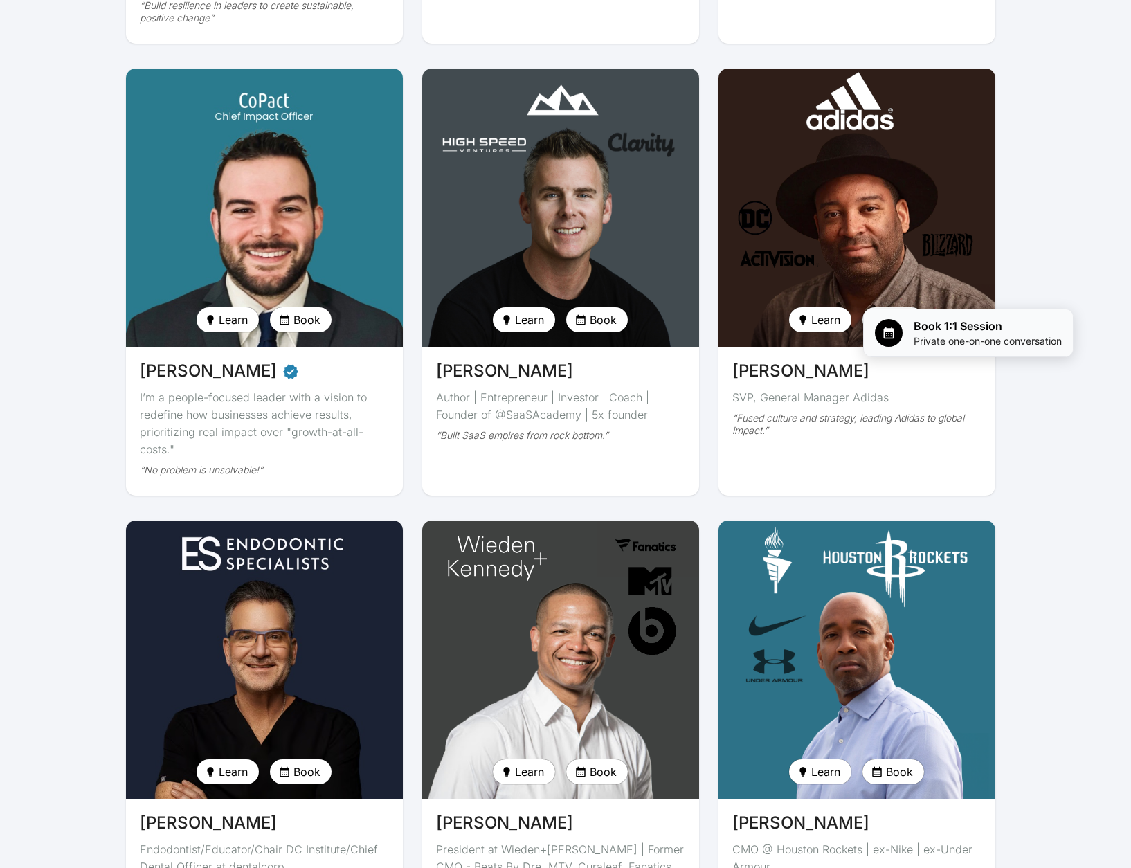
click at [940, 323] on span "Book 1:1 Session" at bounding box center [988, 326] width 148 height 17
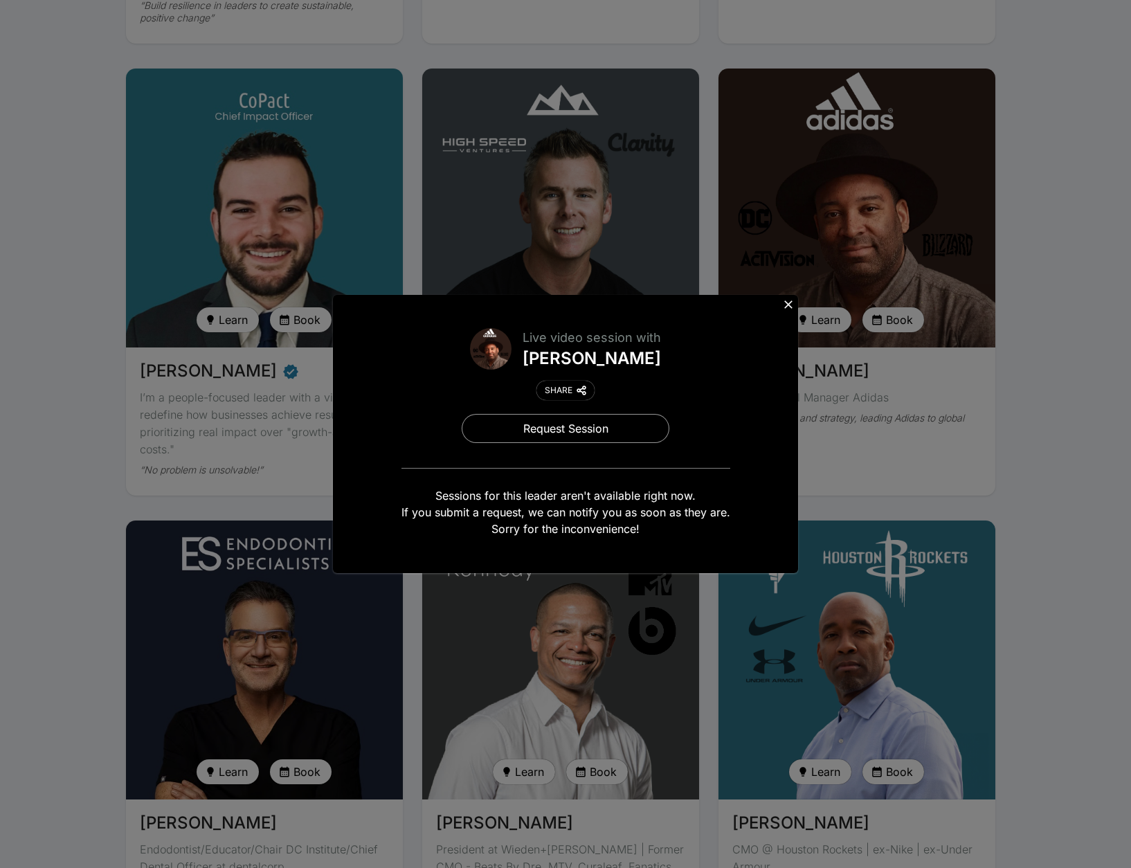
click at [787, 301] on icon at bounding box center [789, 305] width 14 height 14
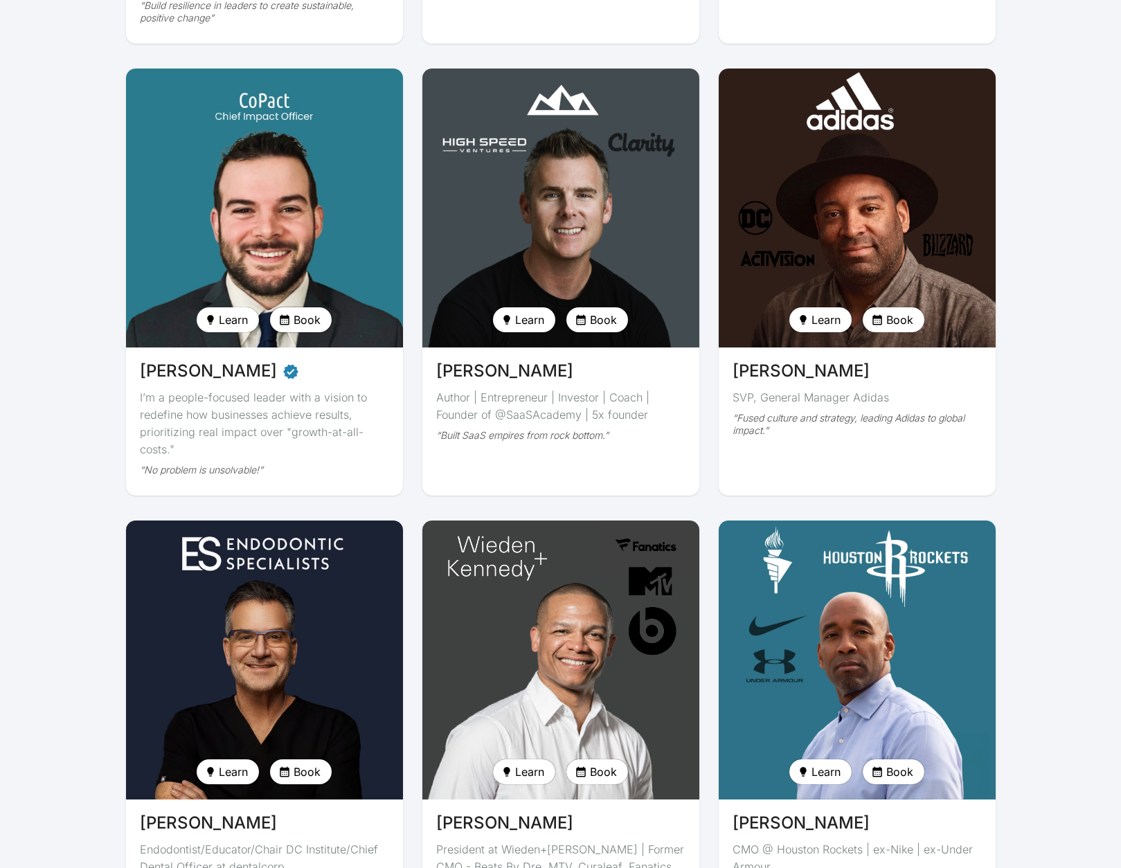
click at [316, 312] on span "Book" at bounding box center [307, 320] width 27 height 17
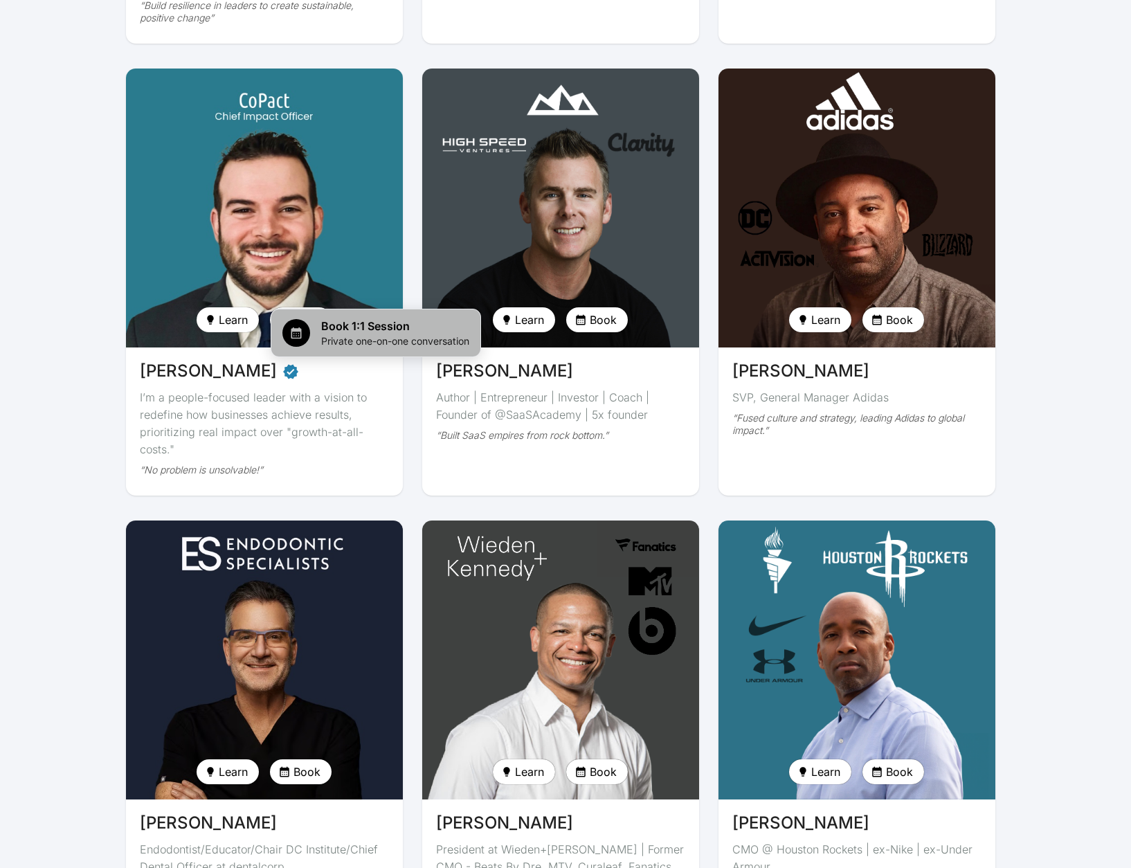
click at [399, 327] on span "Book 1:1 Session" at bounding box center [395, 326] width 148 height 17
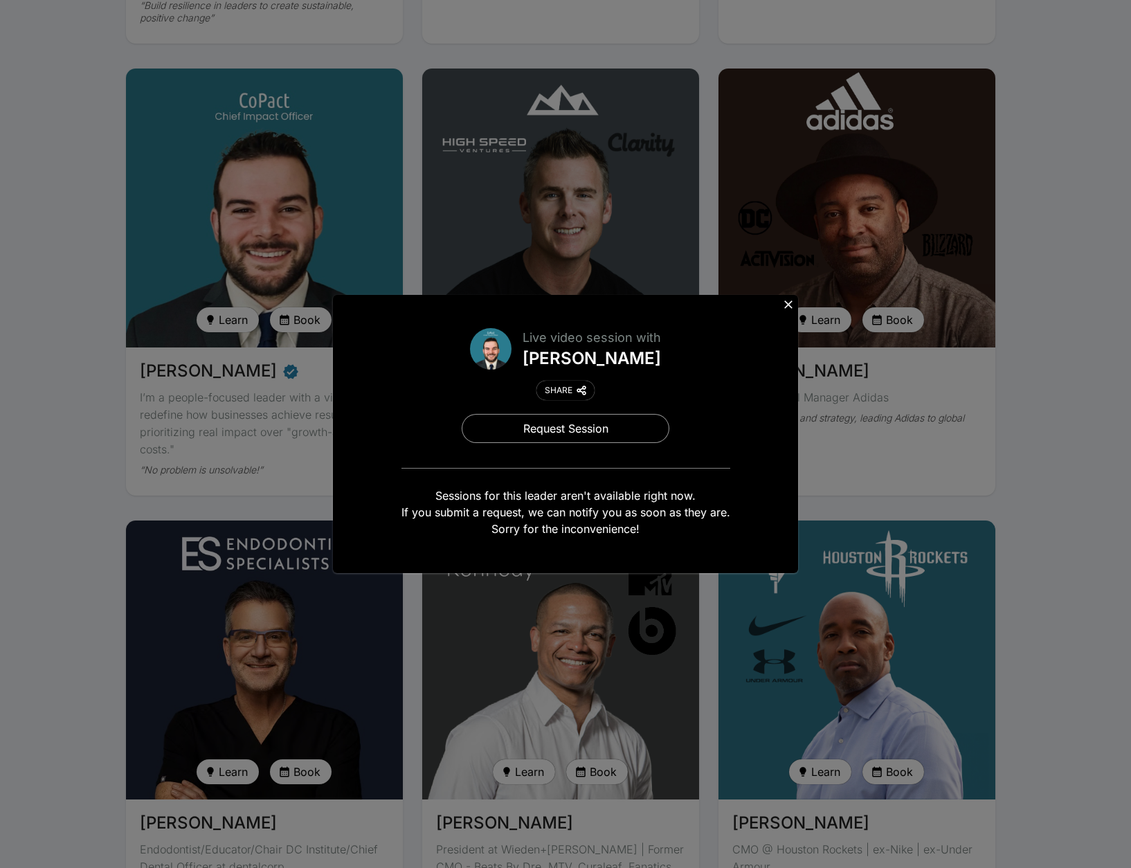
click at [783, 303] on icon at bounding box center [789, 305] width 14 height 14
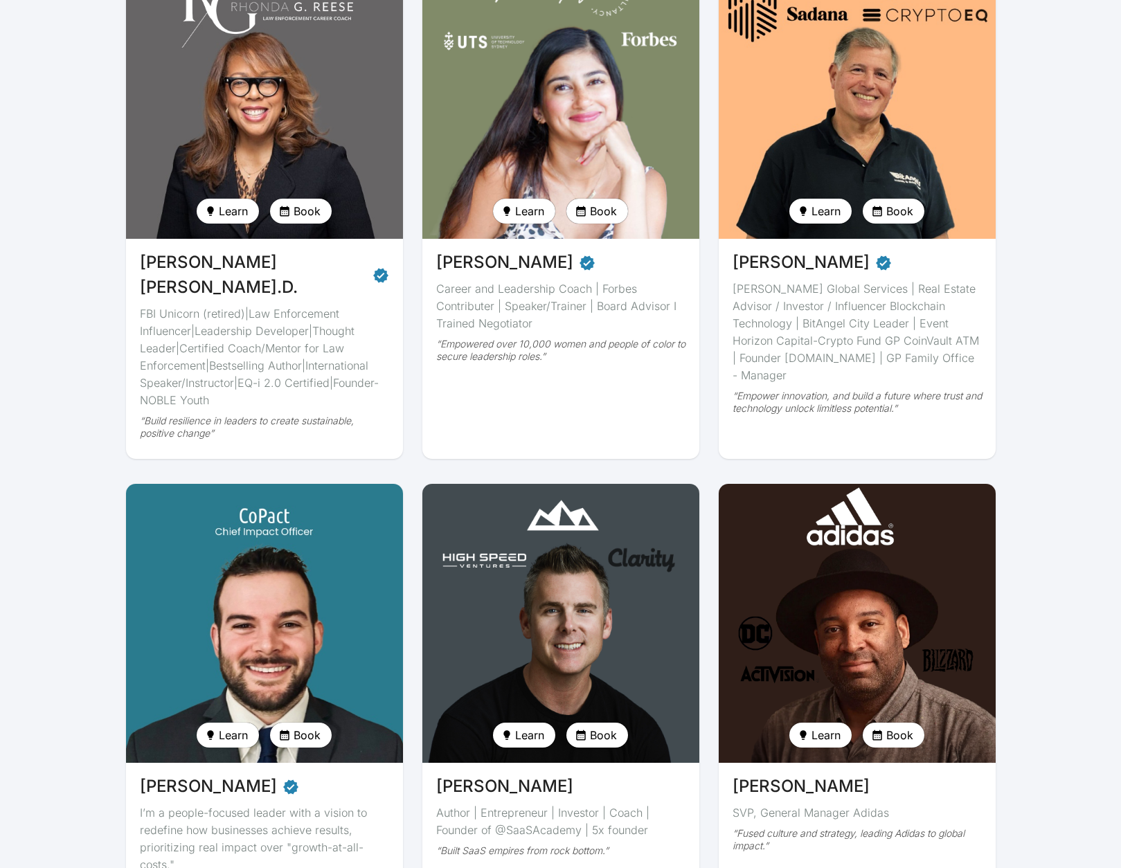
scroll to position [1928, 0]
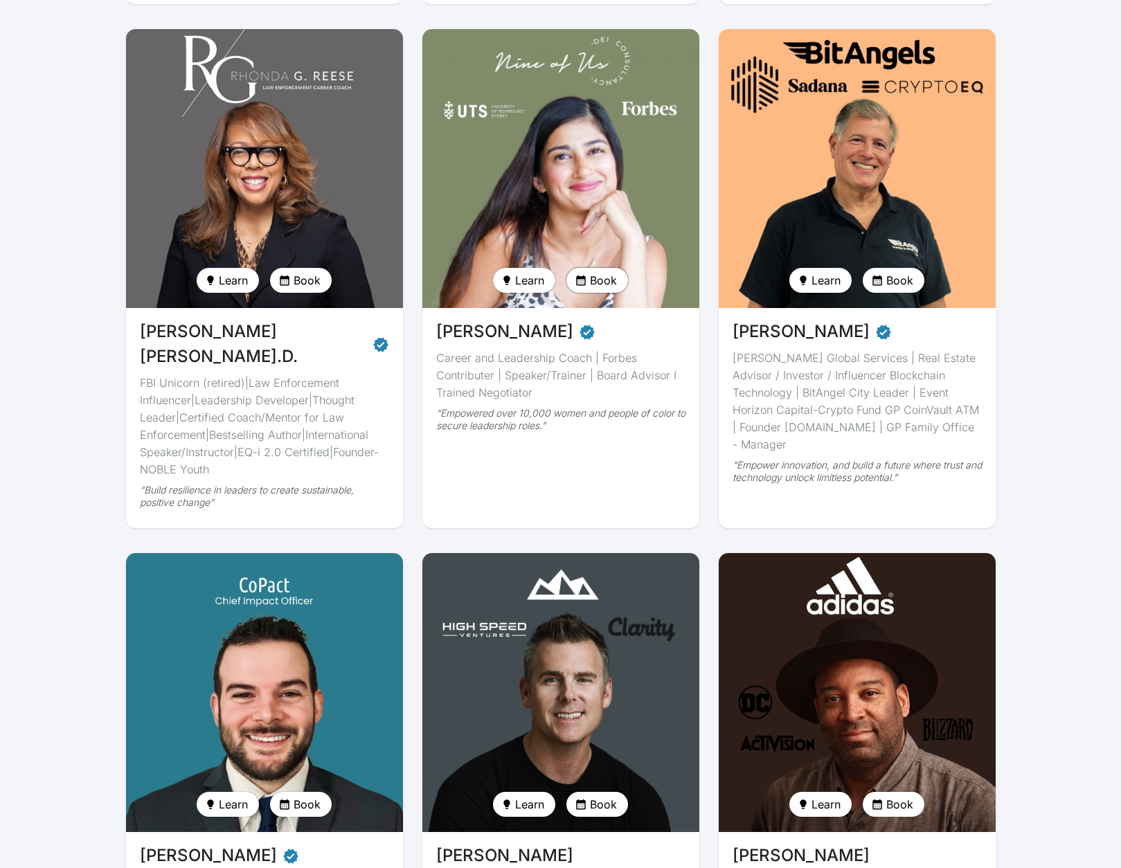
click at [604, 280] on span "Book" at bounding box center [603, 280] width 27 height 17
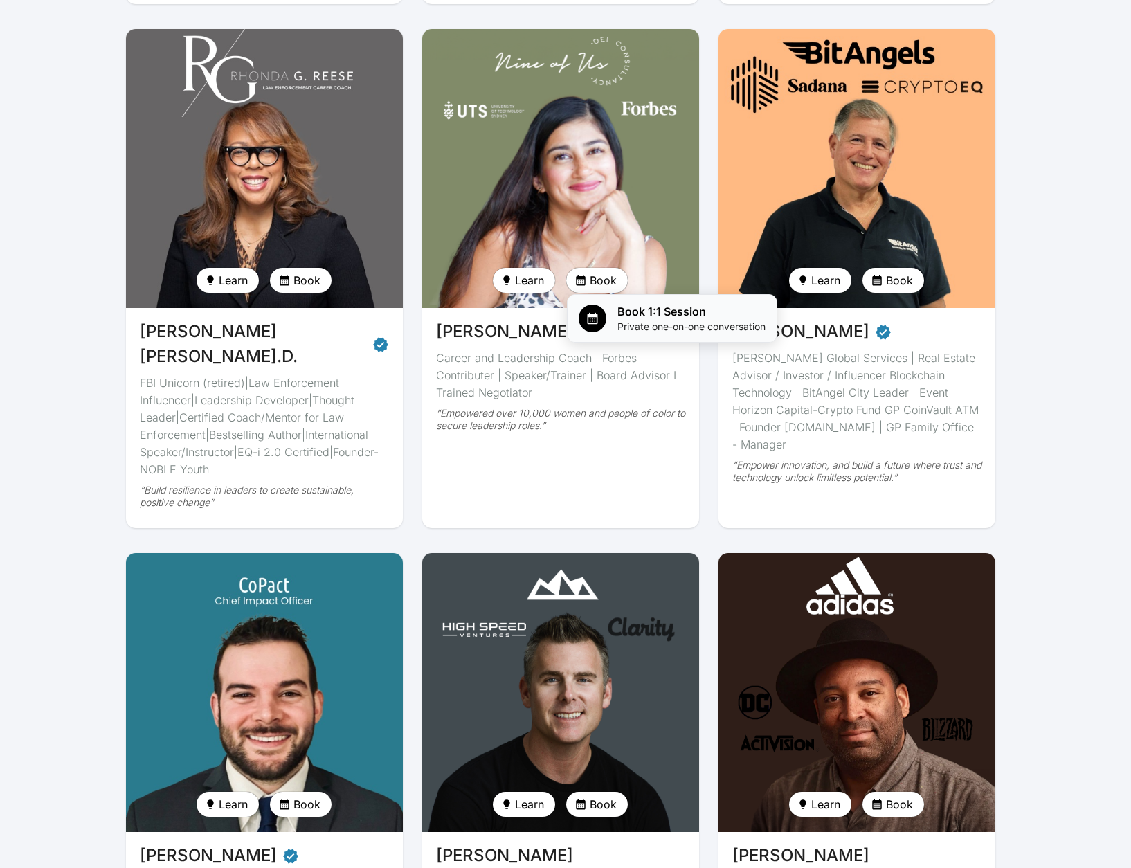
click at [643, 317] on span "Book 1:1 Session" at bounding box center [692, 311] width 148 height 17
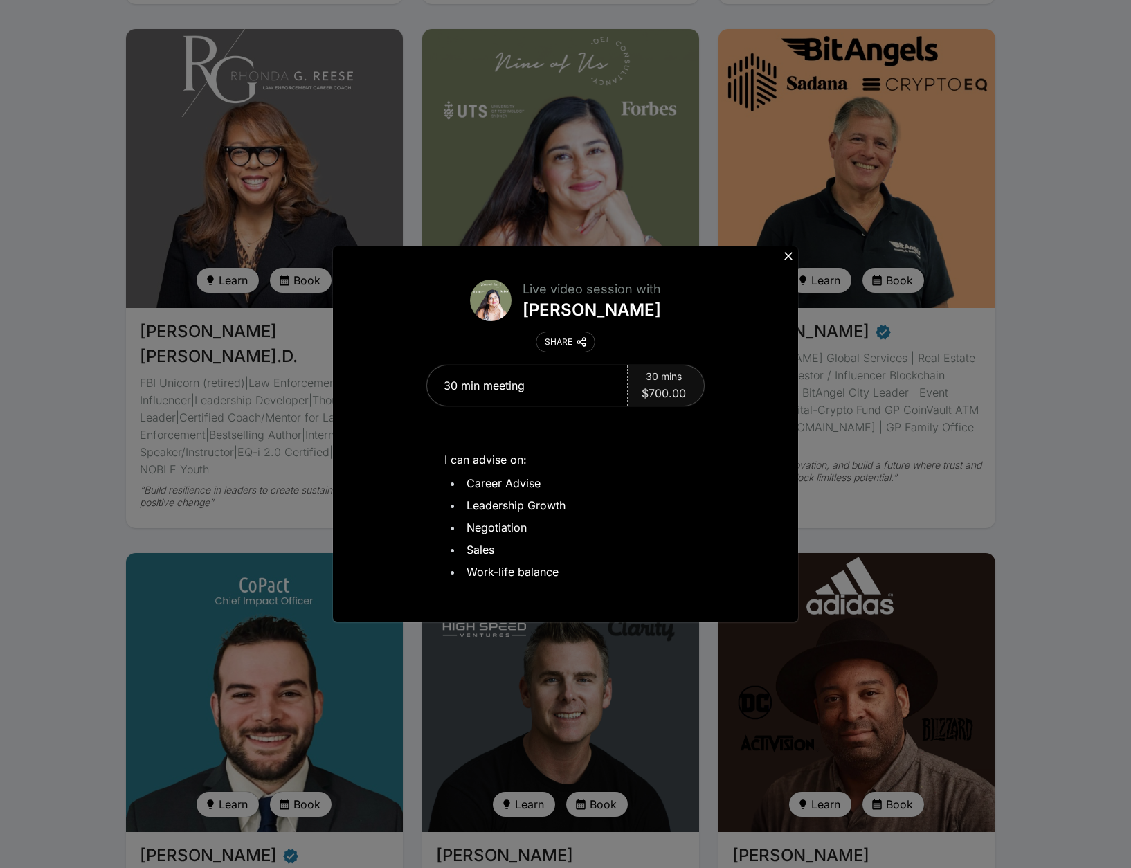
click at [789, 257] on icon at bounding box center [789, 256] width 14 height 14
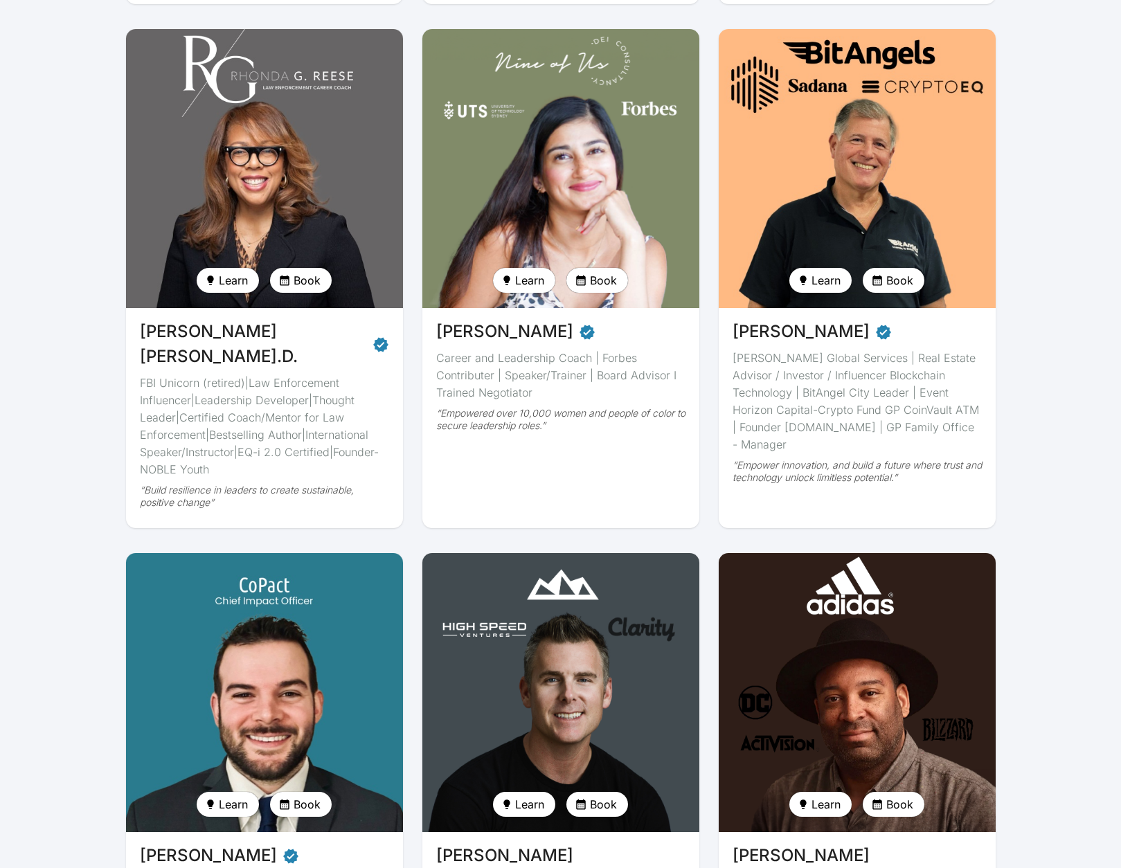
click at [303, 281] on span "Book" at bounding box center [307, 280] width 27 height 17
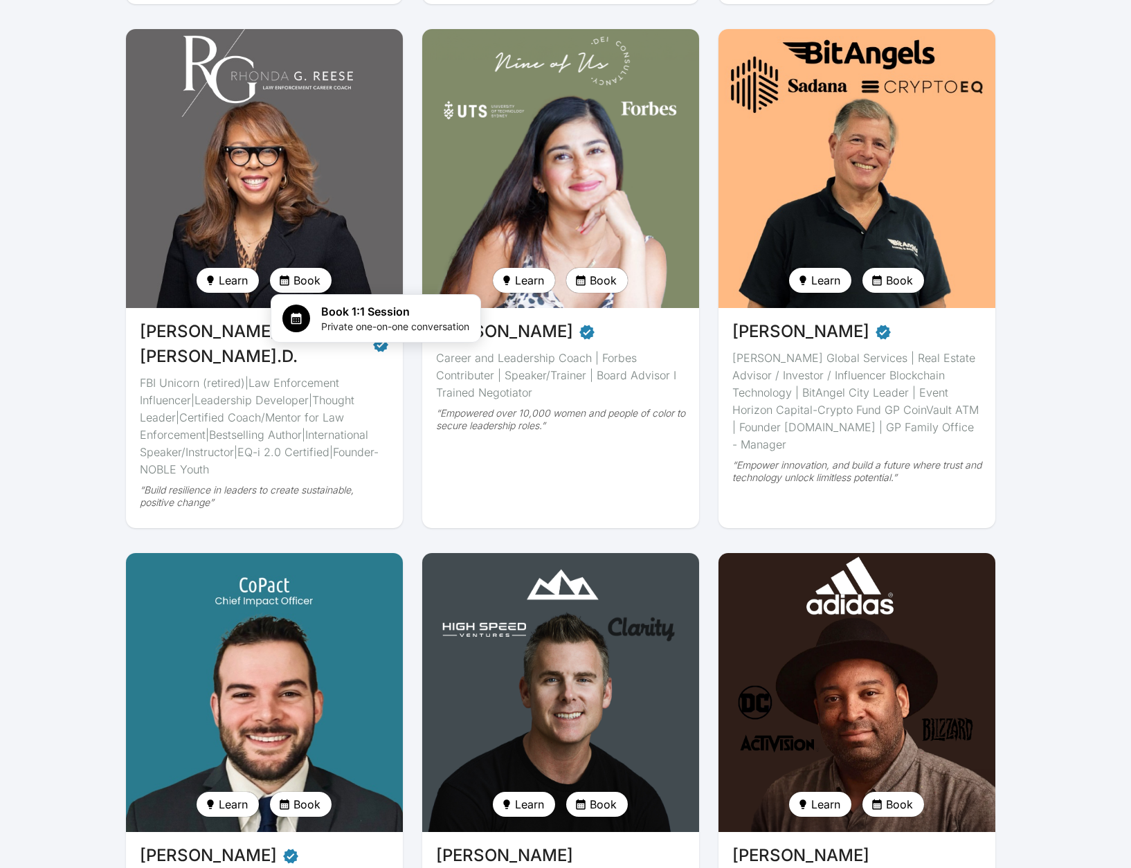
click at [906, 276] on div at bounding box center [565, 434] width 1131 height 868
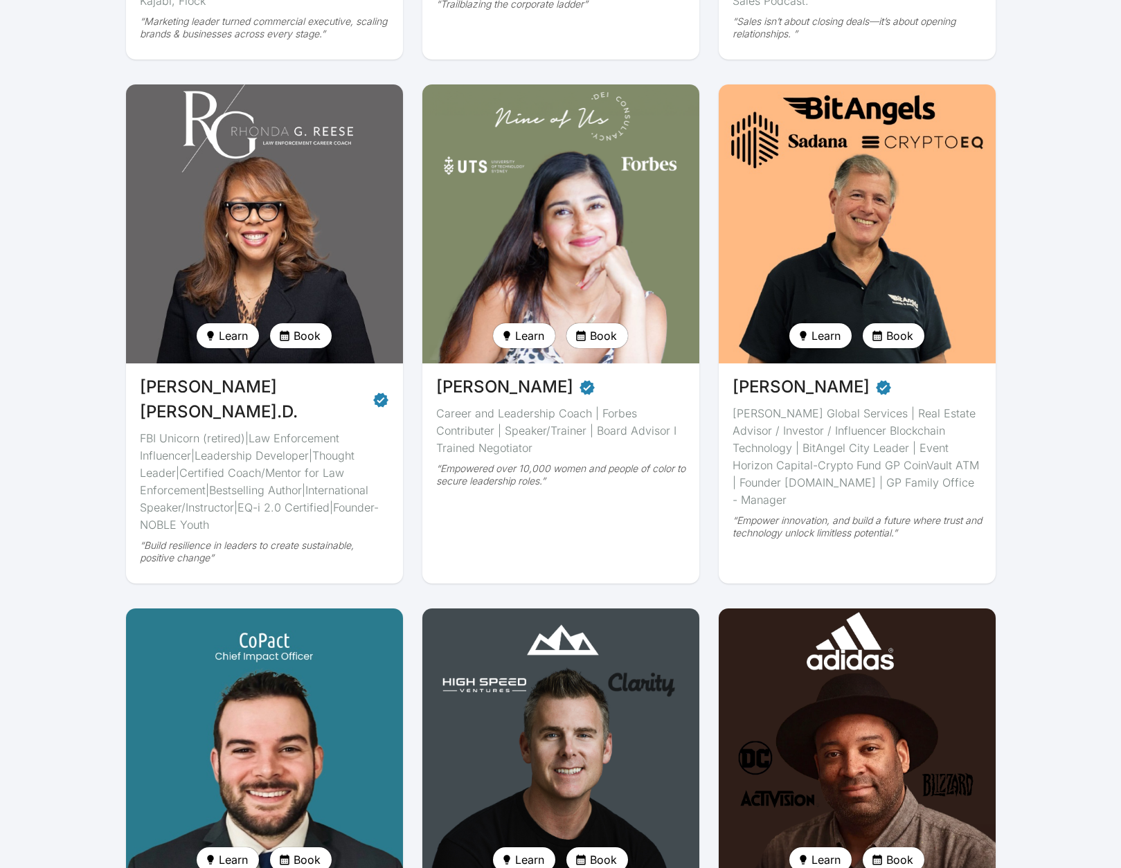
scroll to position [1789, 0]
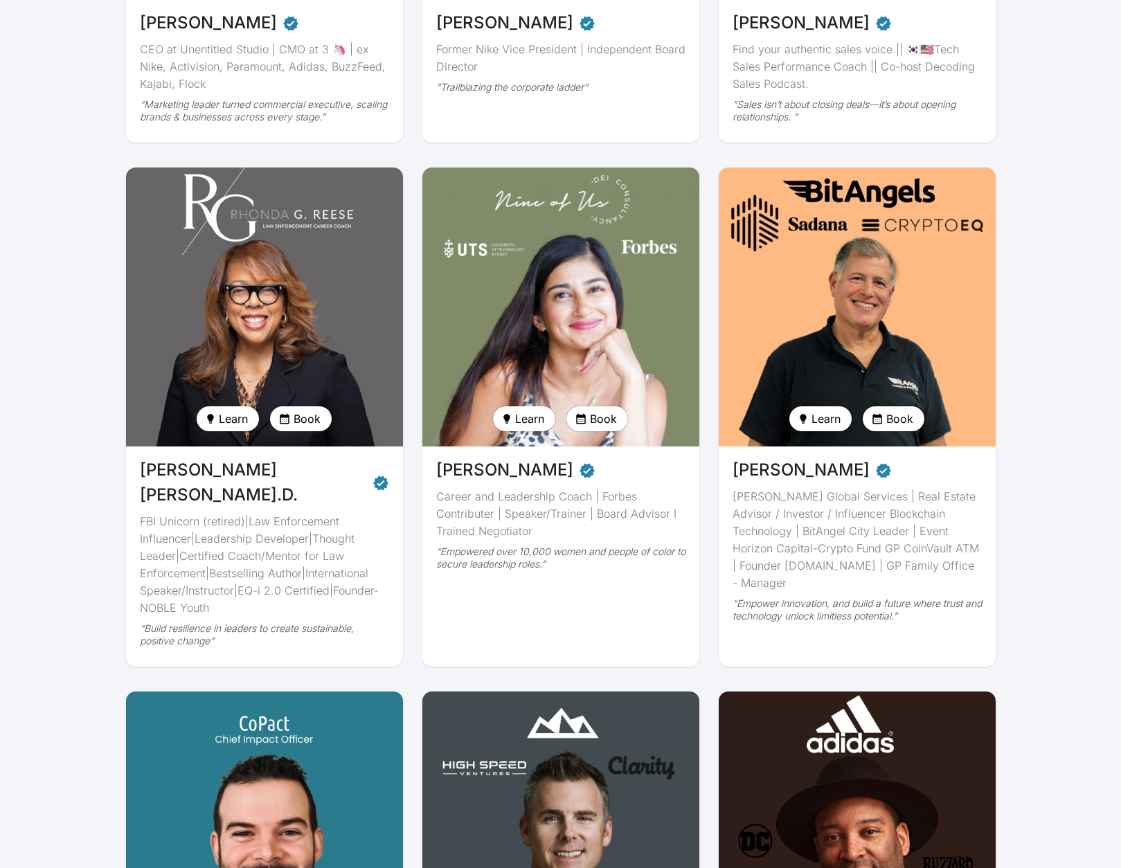
click at [901, 422] on span "Book" at bounding box center [899, 419] width 27 height 17
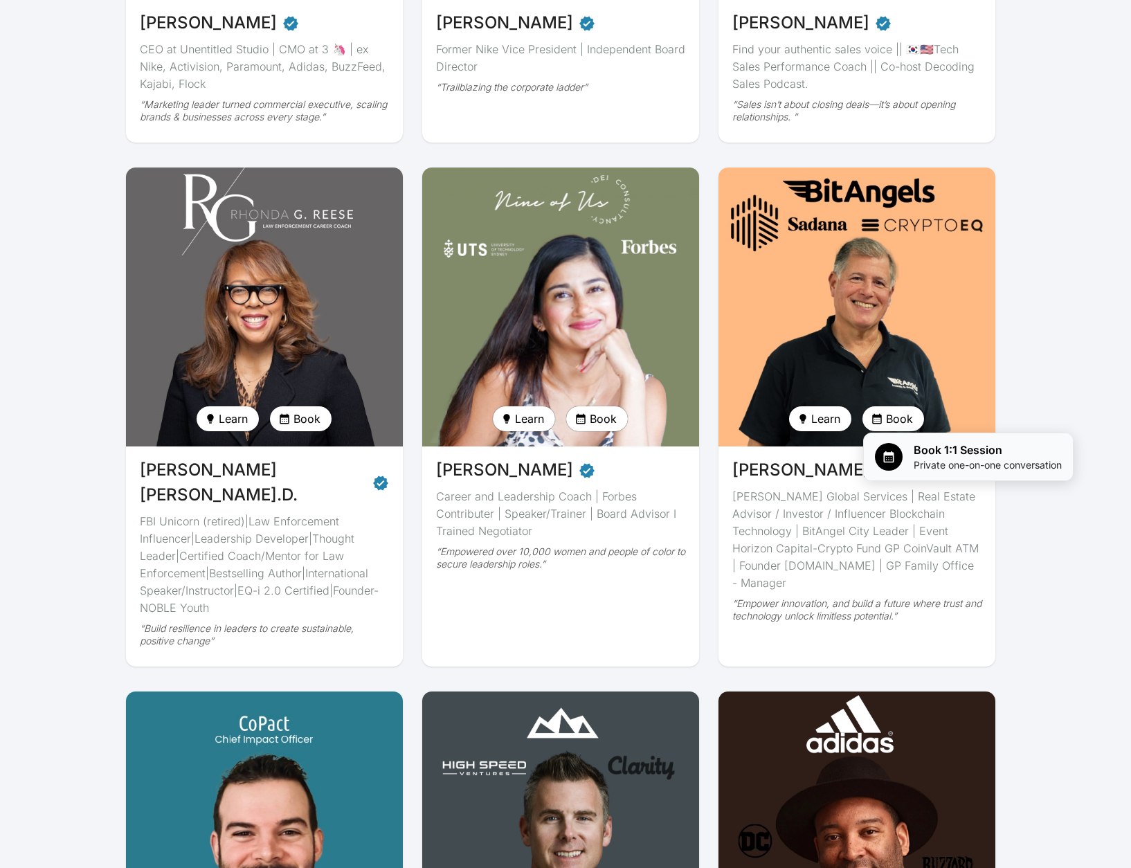
click at [947, 442] on span "Book 1:1 Session" at bounding box center [988, 450] width 148 height 17
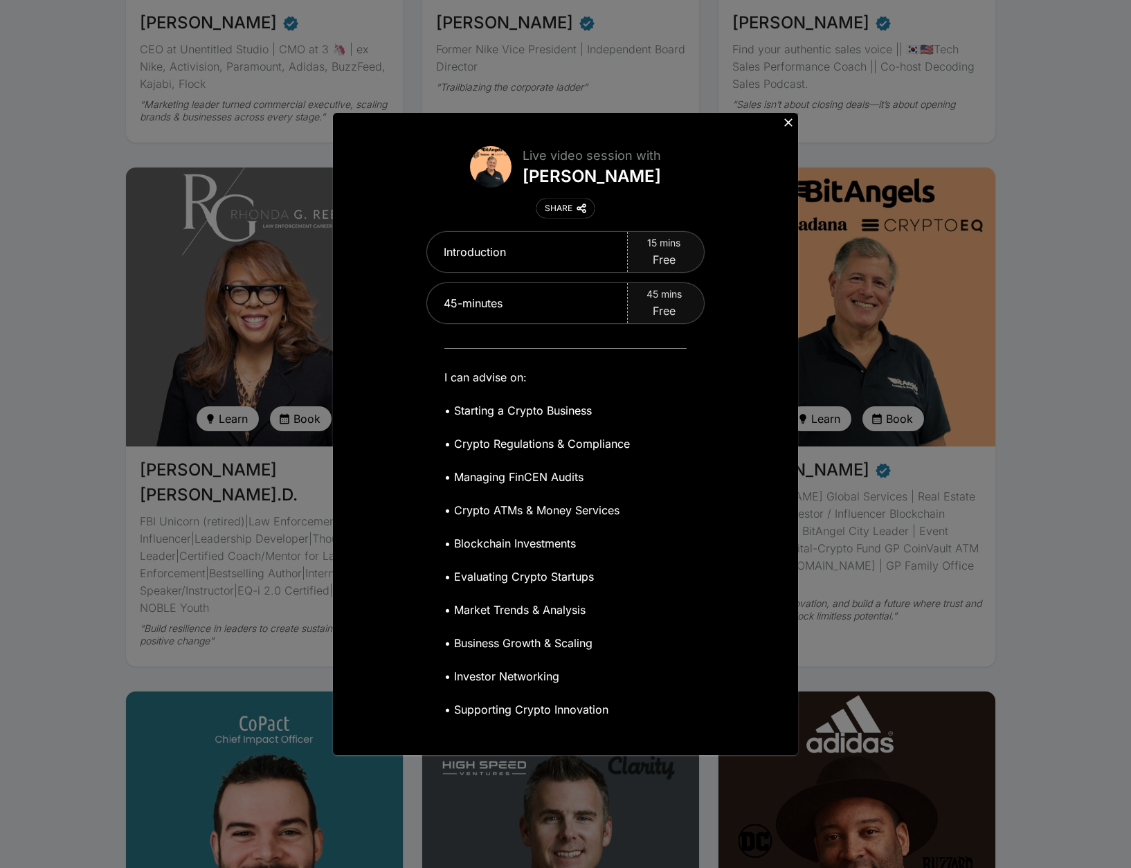
click at [785, 122] on icon at bounding box center [789, 123] width 14 height 14
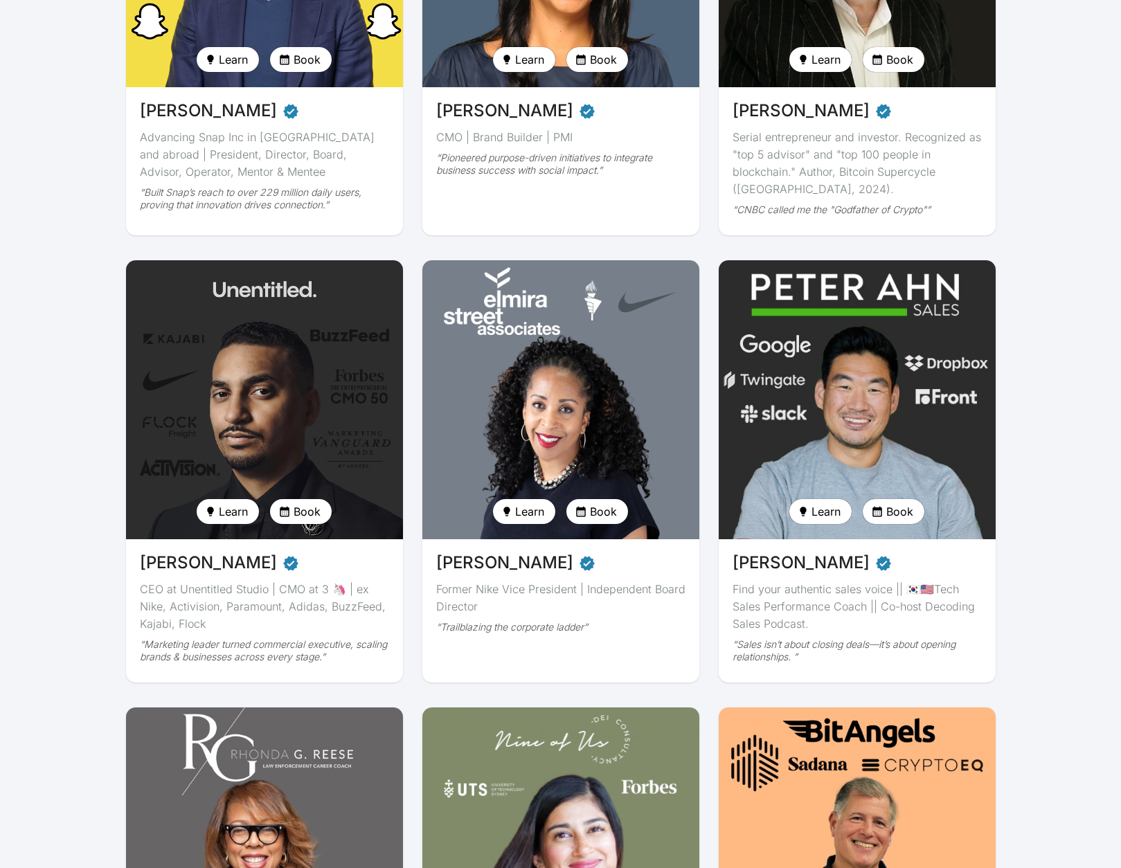
scroll to position [1235, 0]
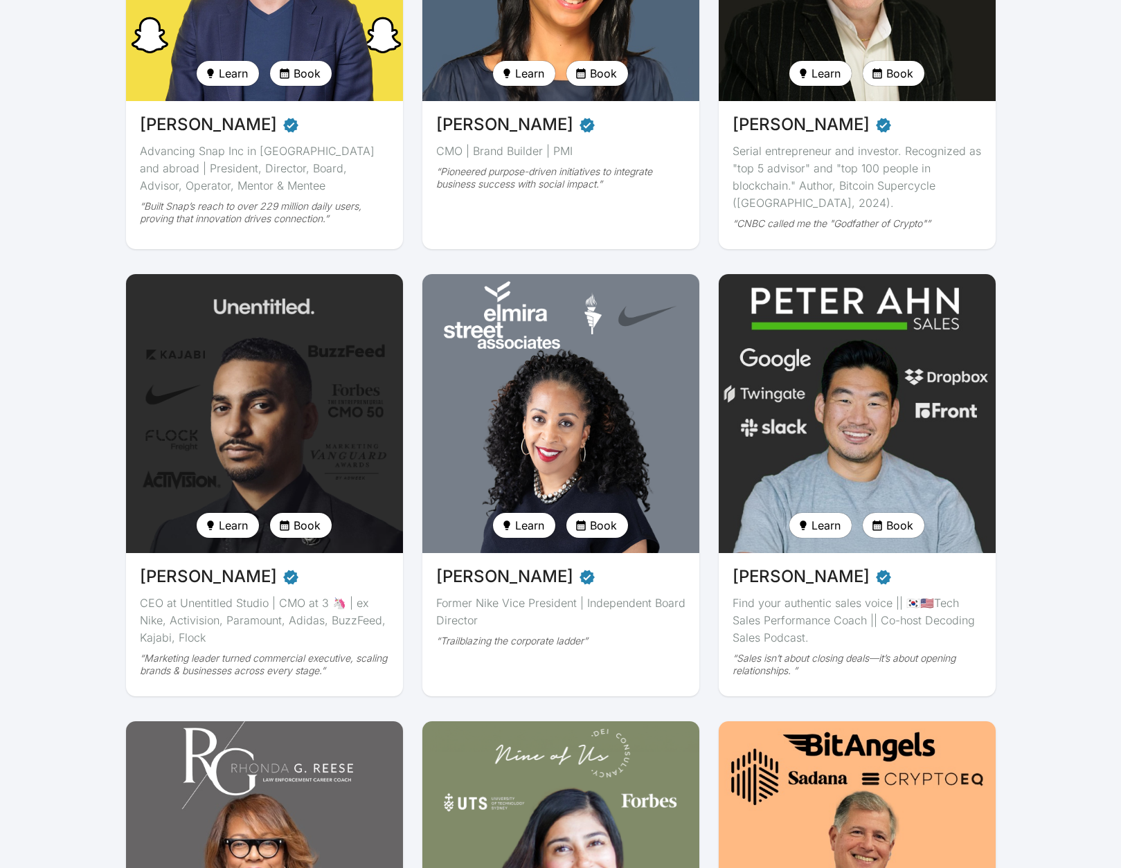
click at [306, 523] on span "Book" at bounding box center [307, 525] width 27 height 17
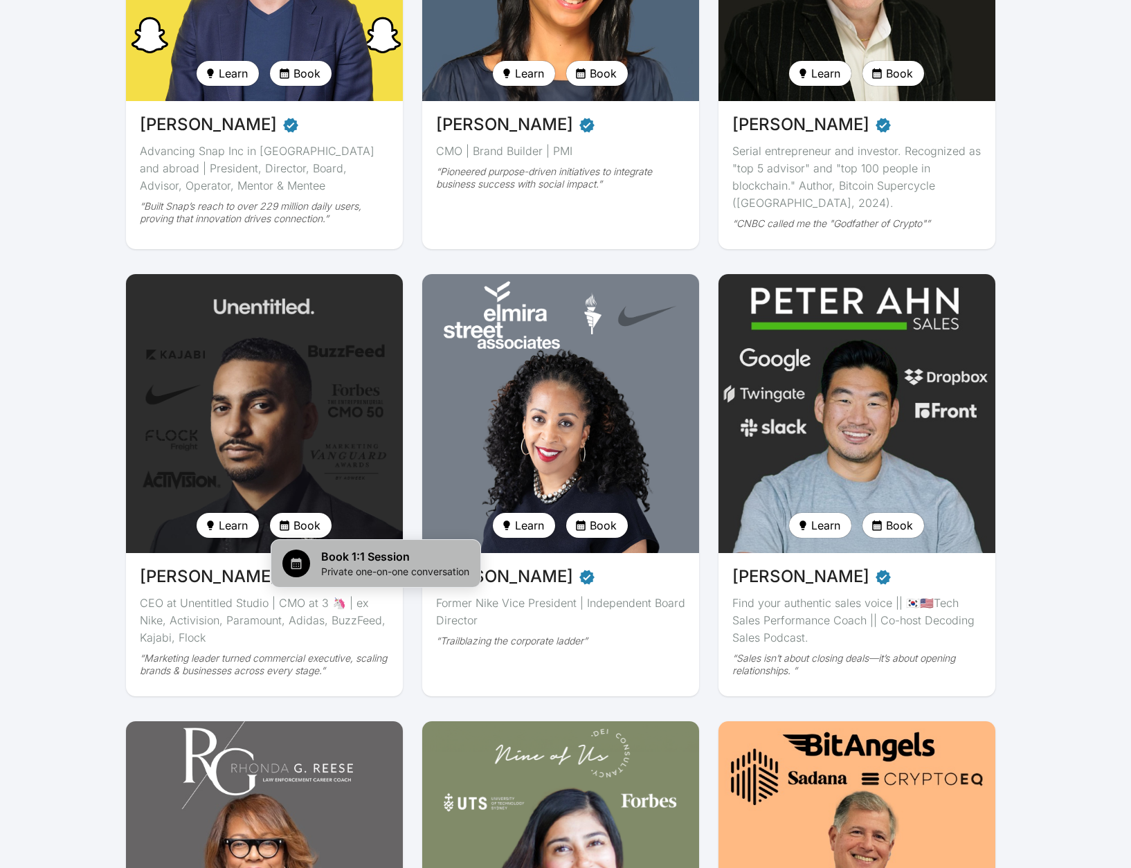
click at [352, 552] on span "Book 1:1 Session" at bounding box center [395, 556] width 148 height 17
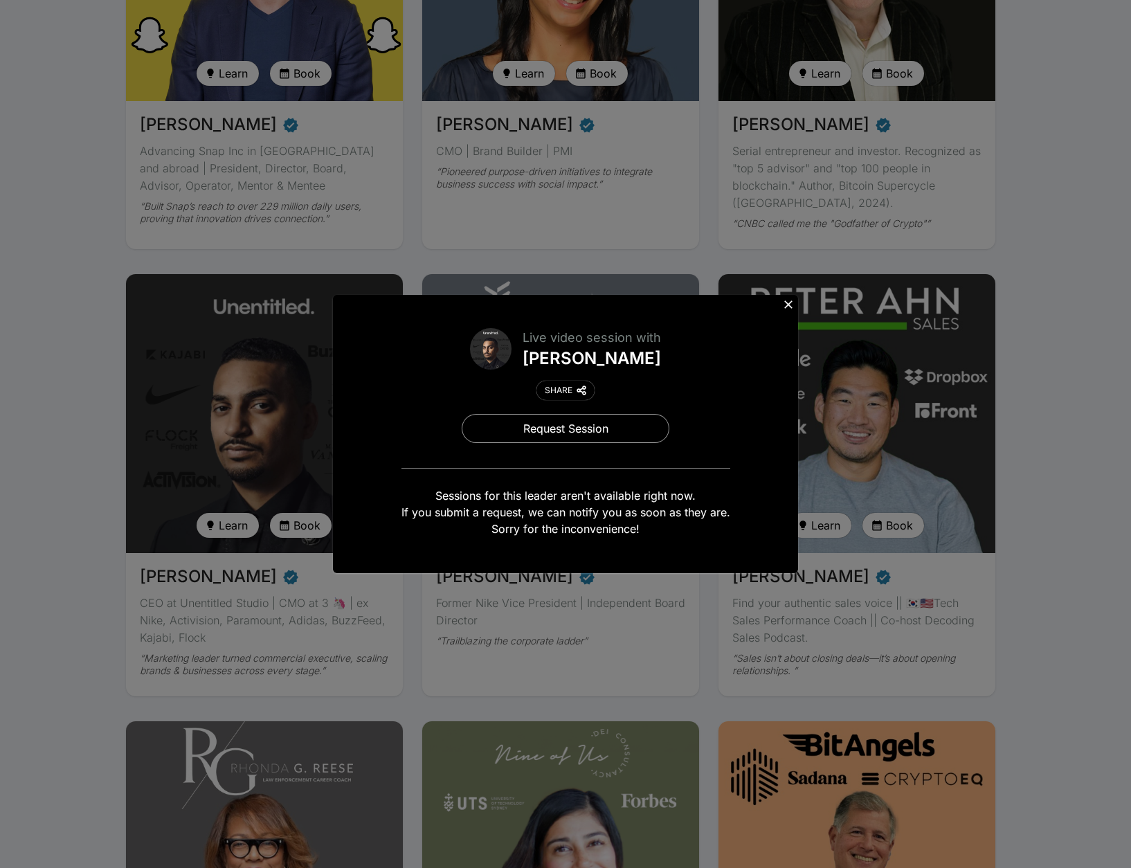
click at [789, 304] on icon at bounding box center [788, 304] width 8 height 8
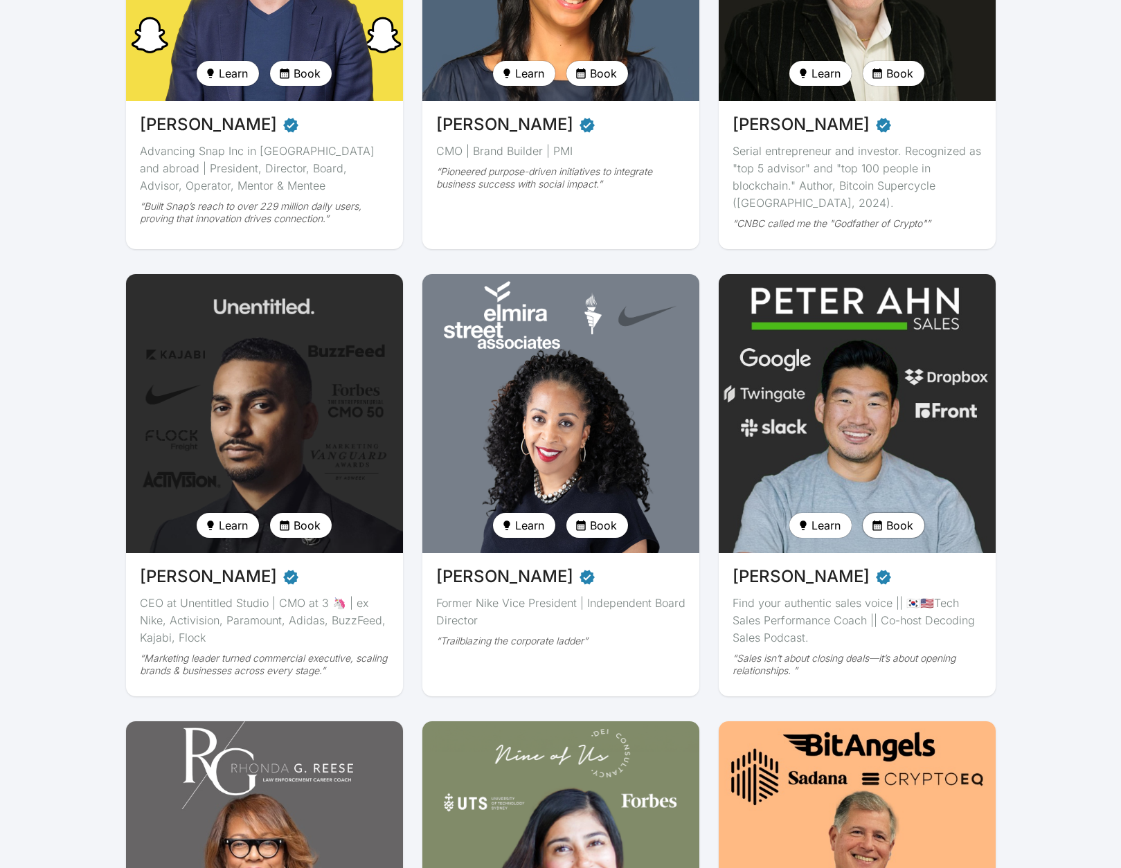
click at [895, 527] on span "Book" at bounding box center [899, 525] width 27 height 17
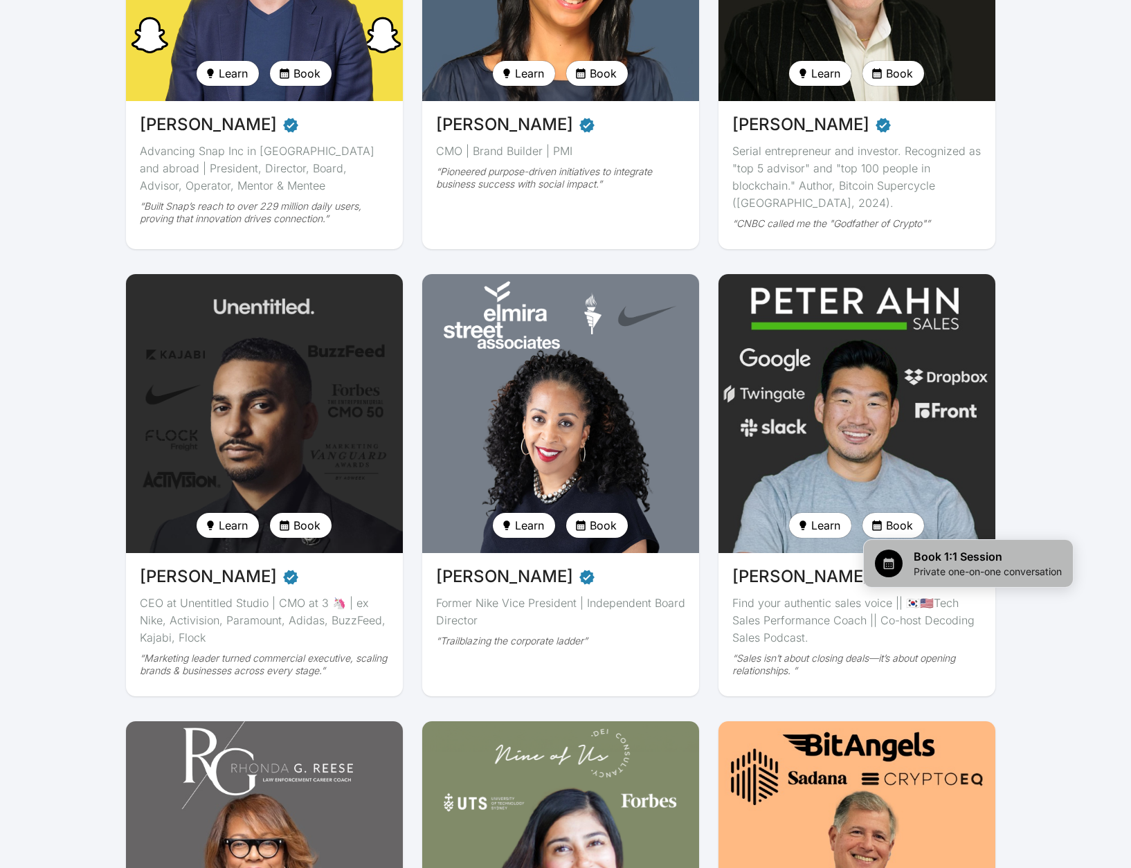
click at [920, 566] on span "Private one-on-one conversation" at bounding box center [988, 572] width 148 height 14
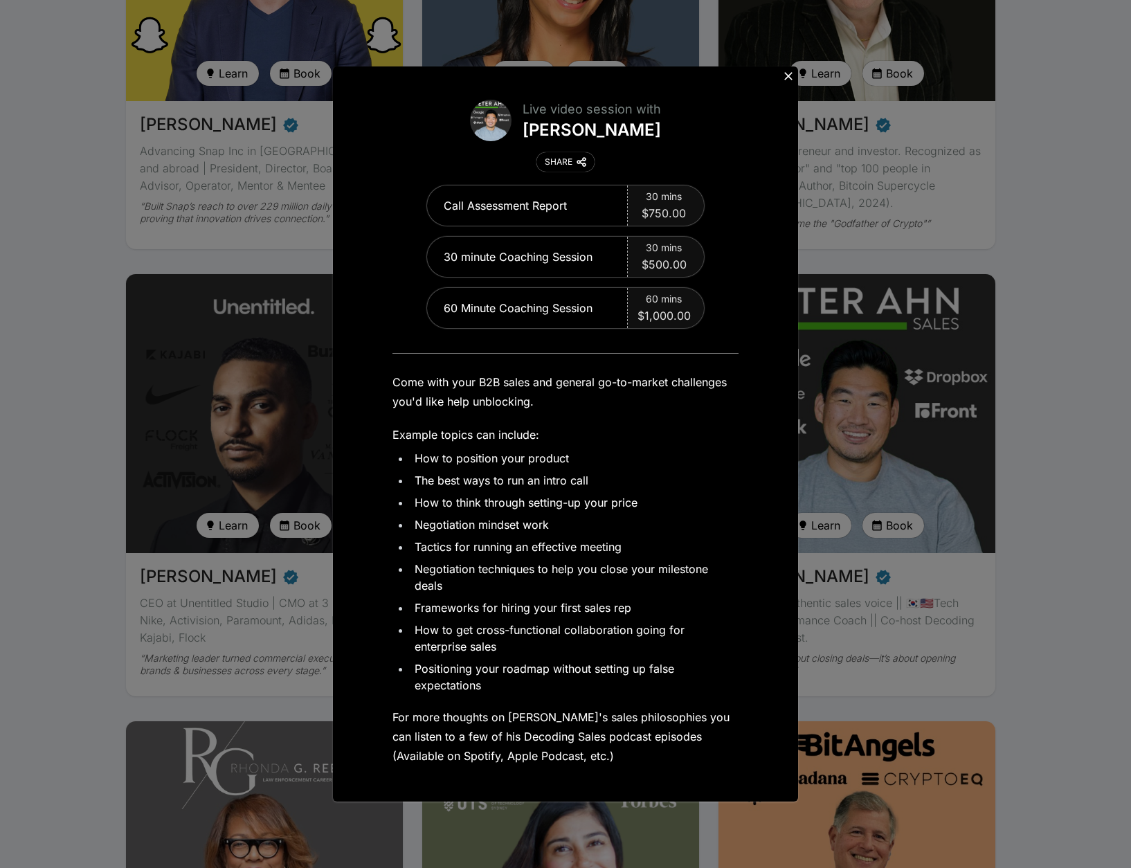
click at [791, 79] on icon at bounding box center [788, 76] width 8 height 8
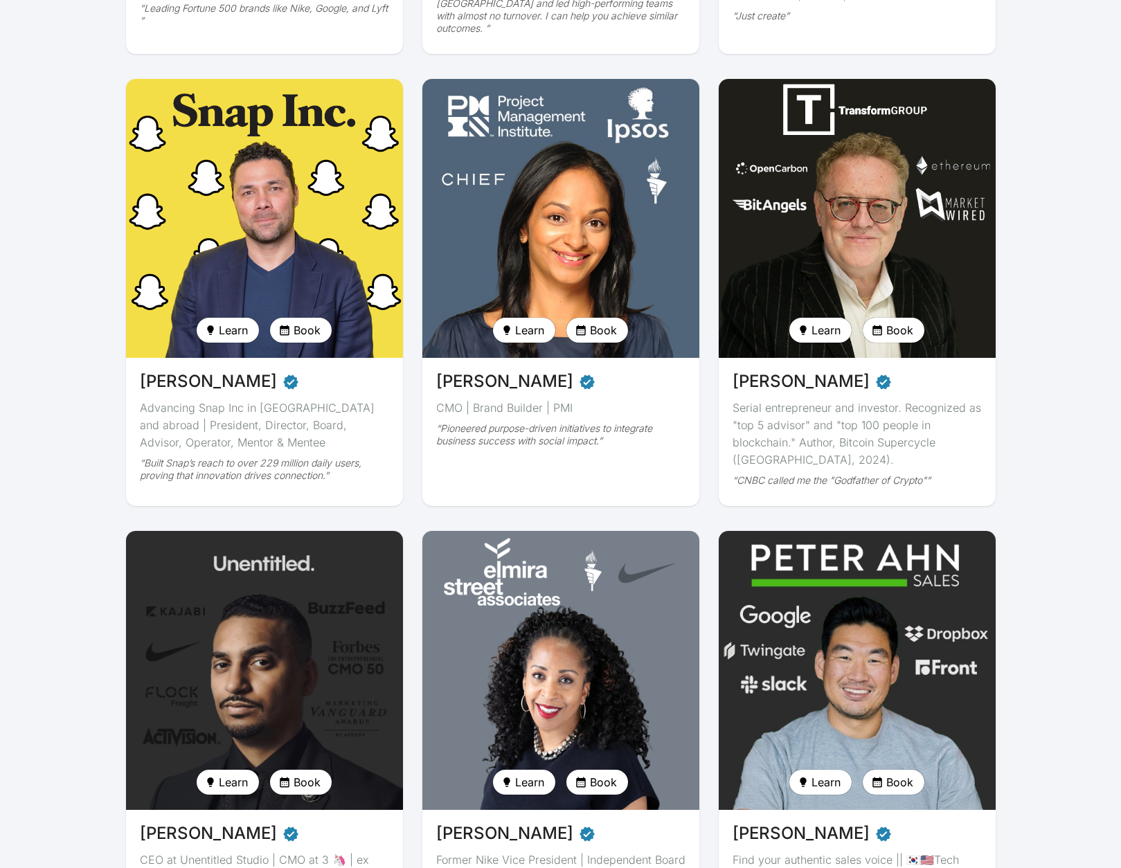
scroll to position [820, 0]
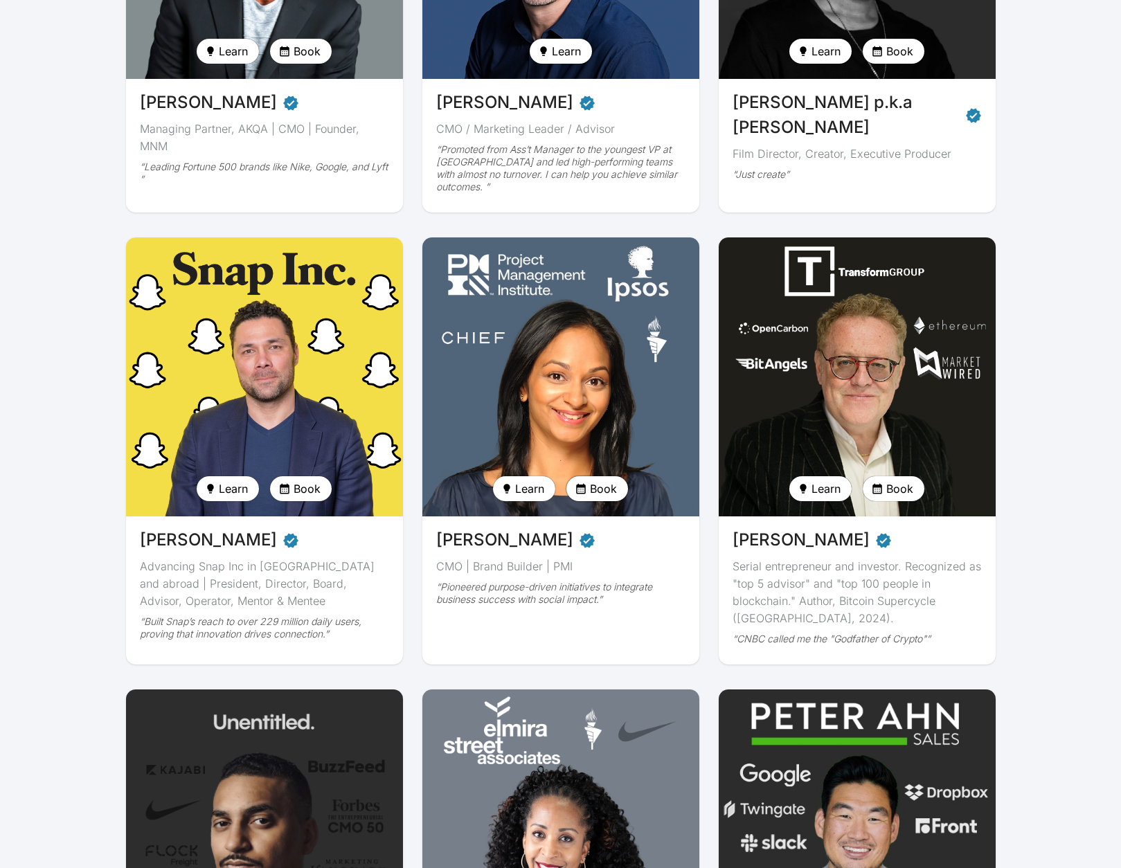
click at [600, 496] on span "Book" at bounding box center [603, 489] width 27 height 17
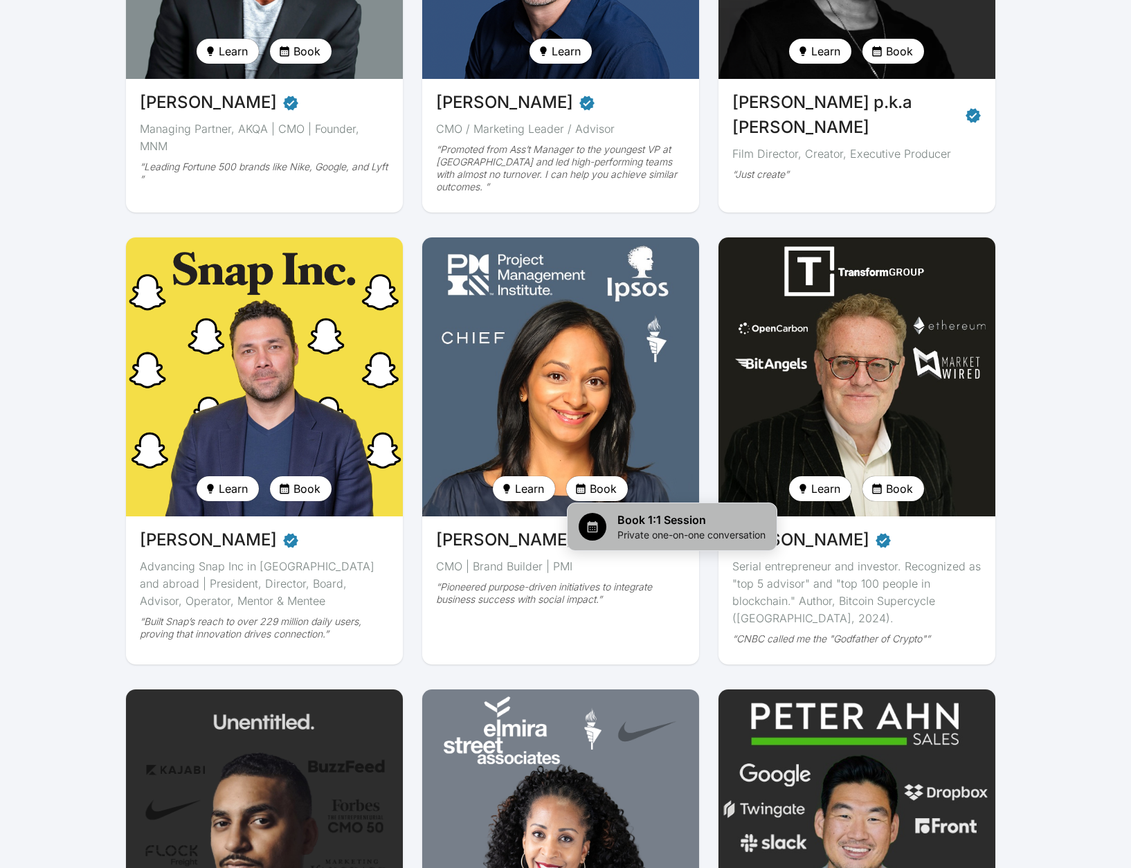
click at [648, 527] on span "Book 1:1 Session" at bounding box center [692, 520] width 148 height 17
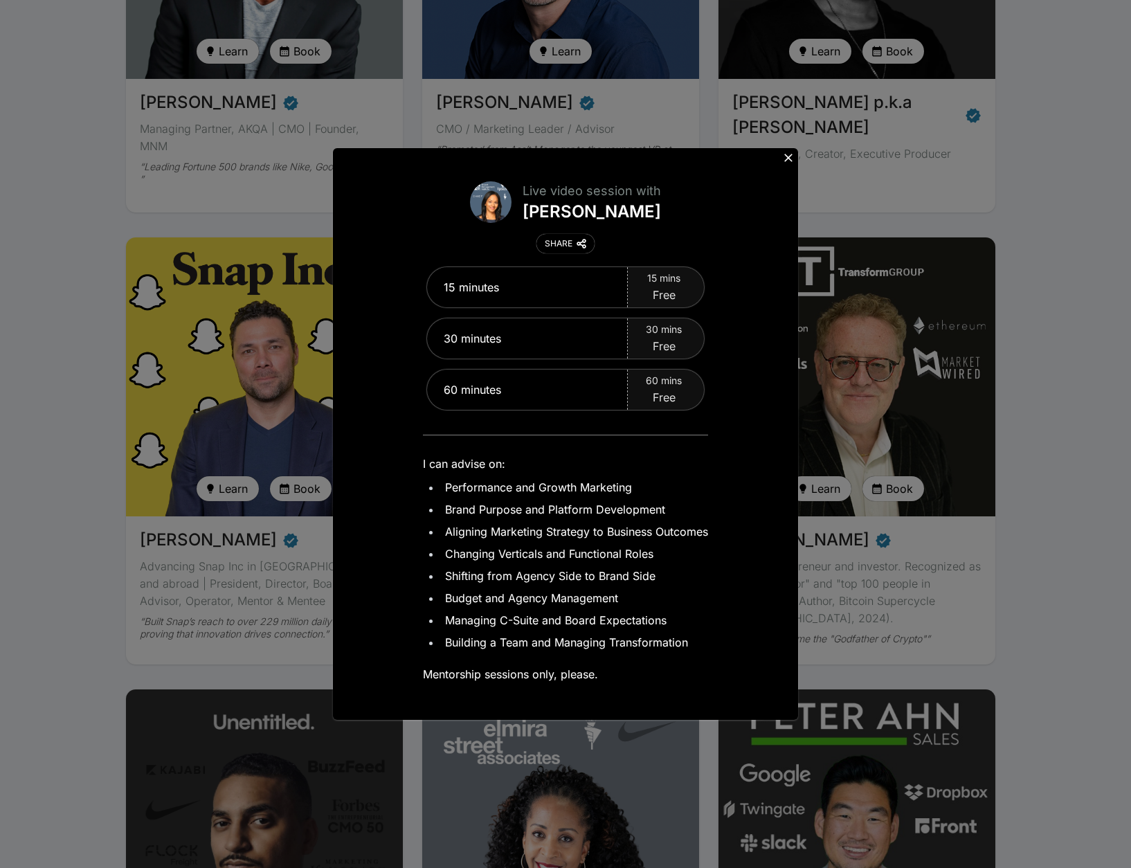
click at [787, 157] on icon at bounding box center [788, 158] width 8 height 8
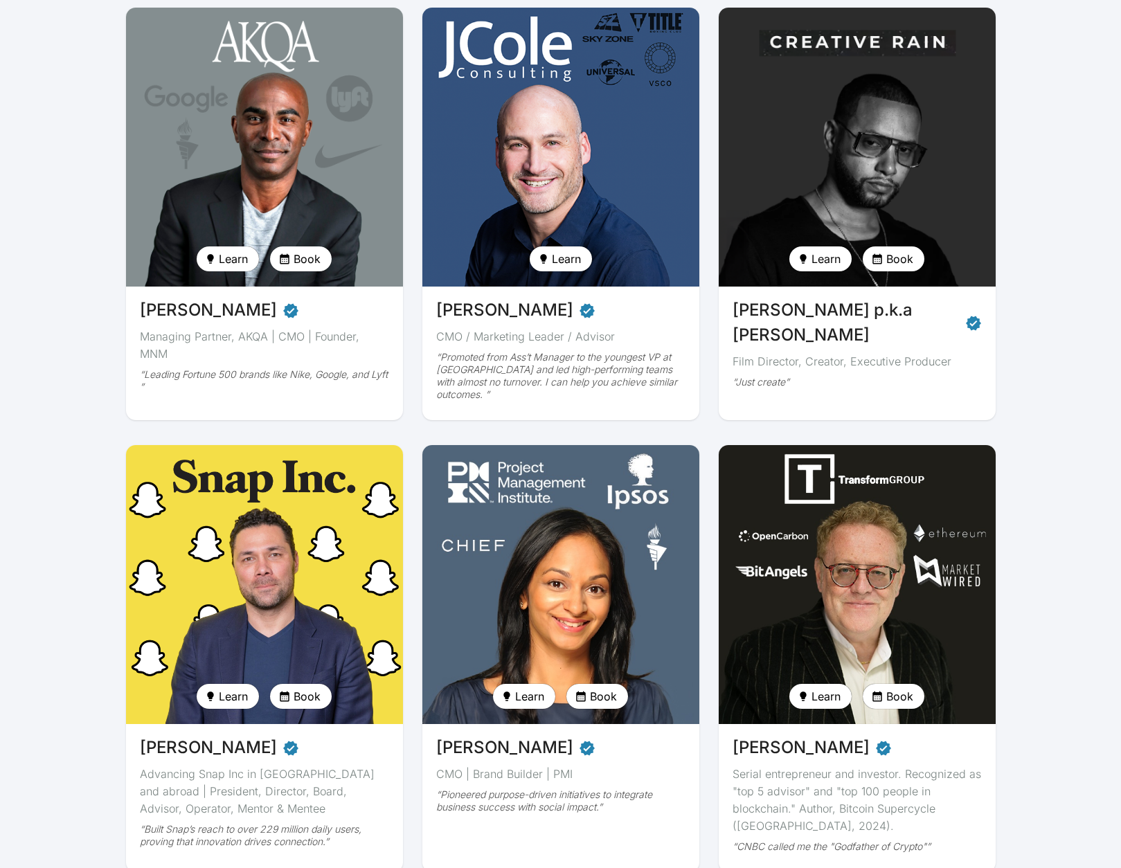
scroll to position [543, 0]
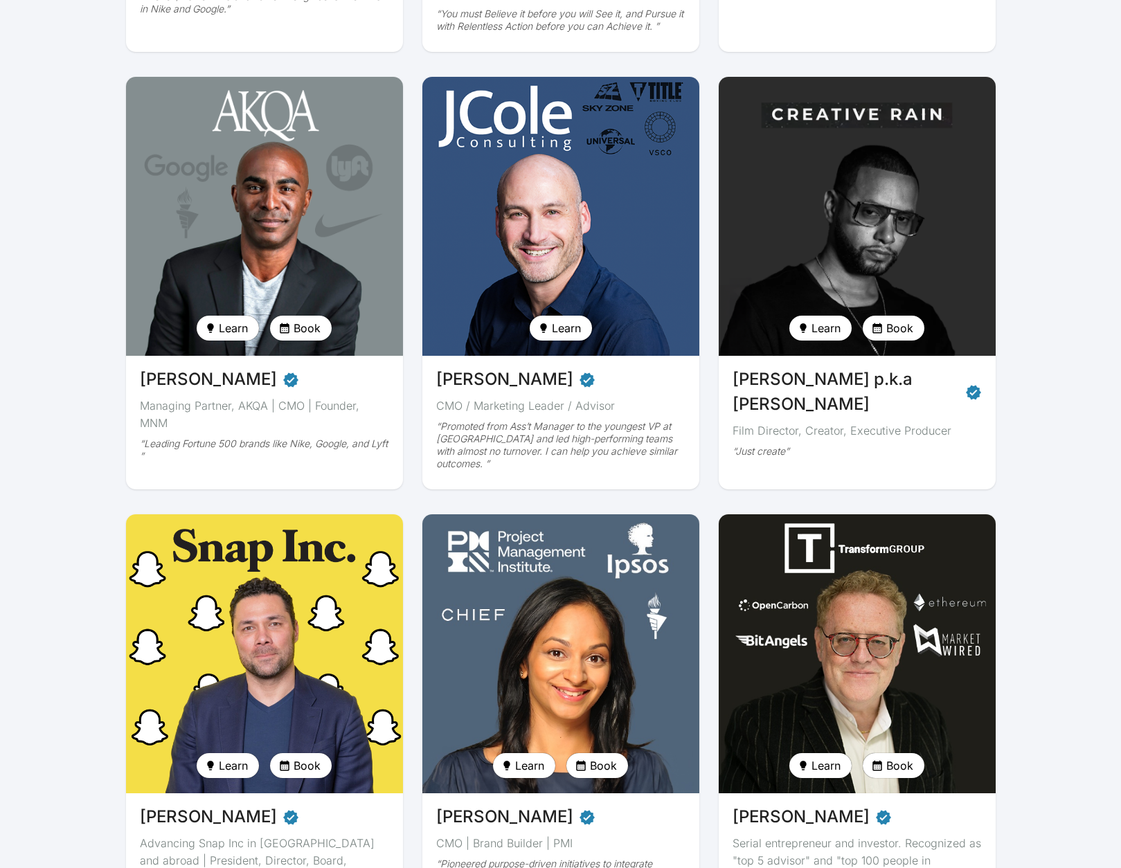
click at [895, 327] on span "Book" at bounding box center [899, 328] width 27 height 17
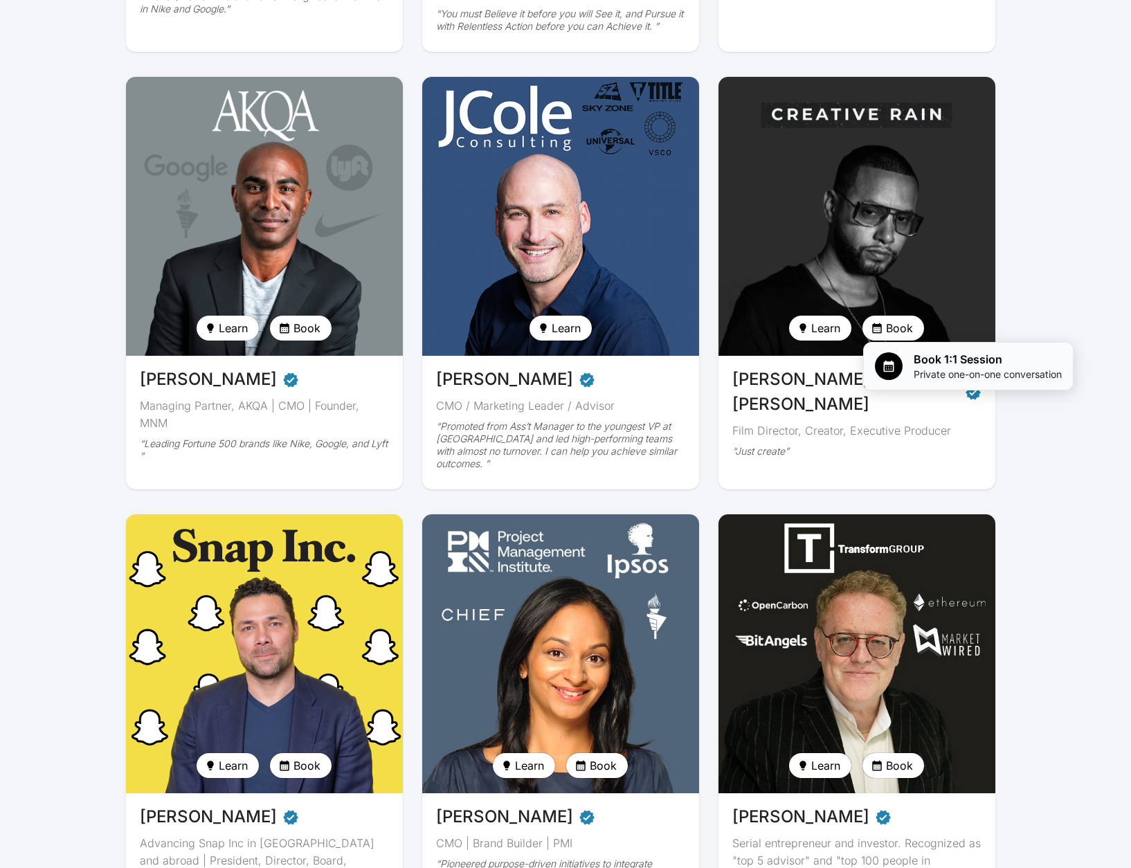
click at [937, 369] on span "Private one-on-one conversation" at bounding box center [988, 375] width 148 height 14
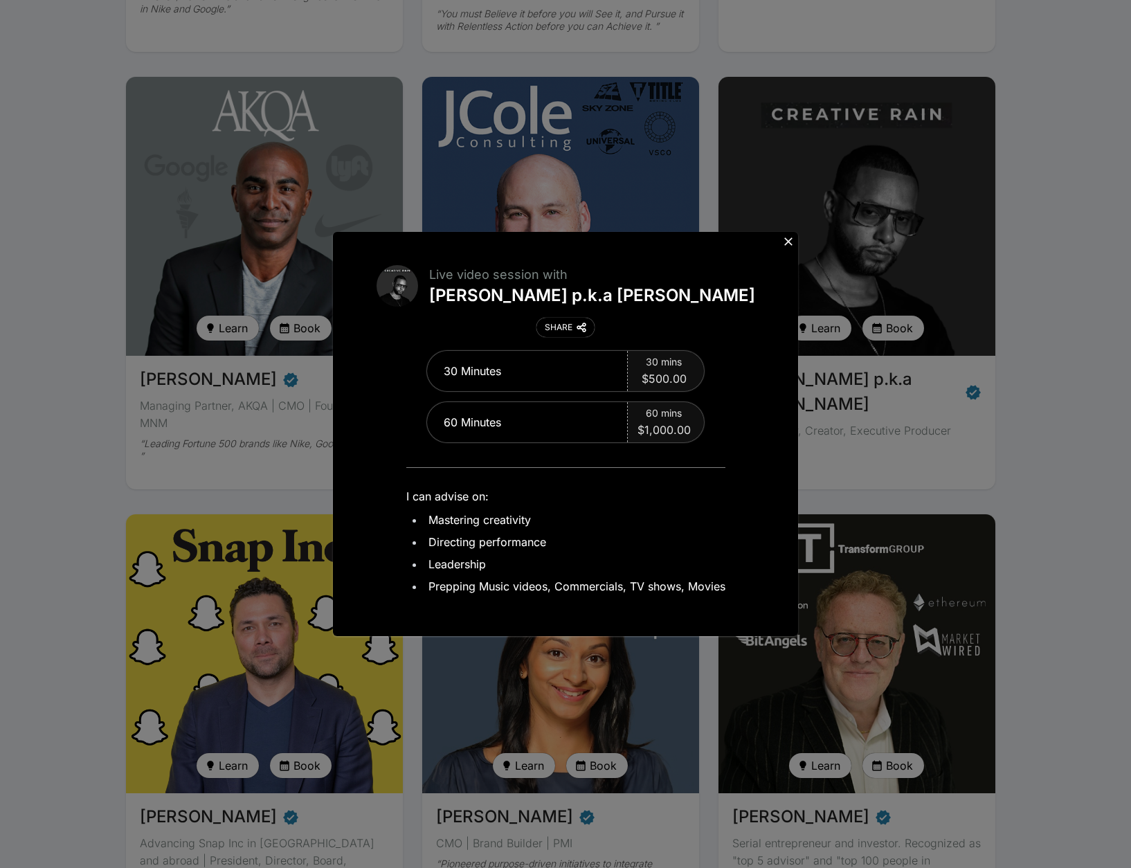
click at [789, 240] on icon at bounding box center [788, 241] width 8 height 8
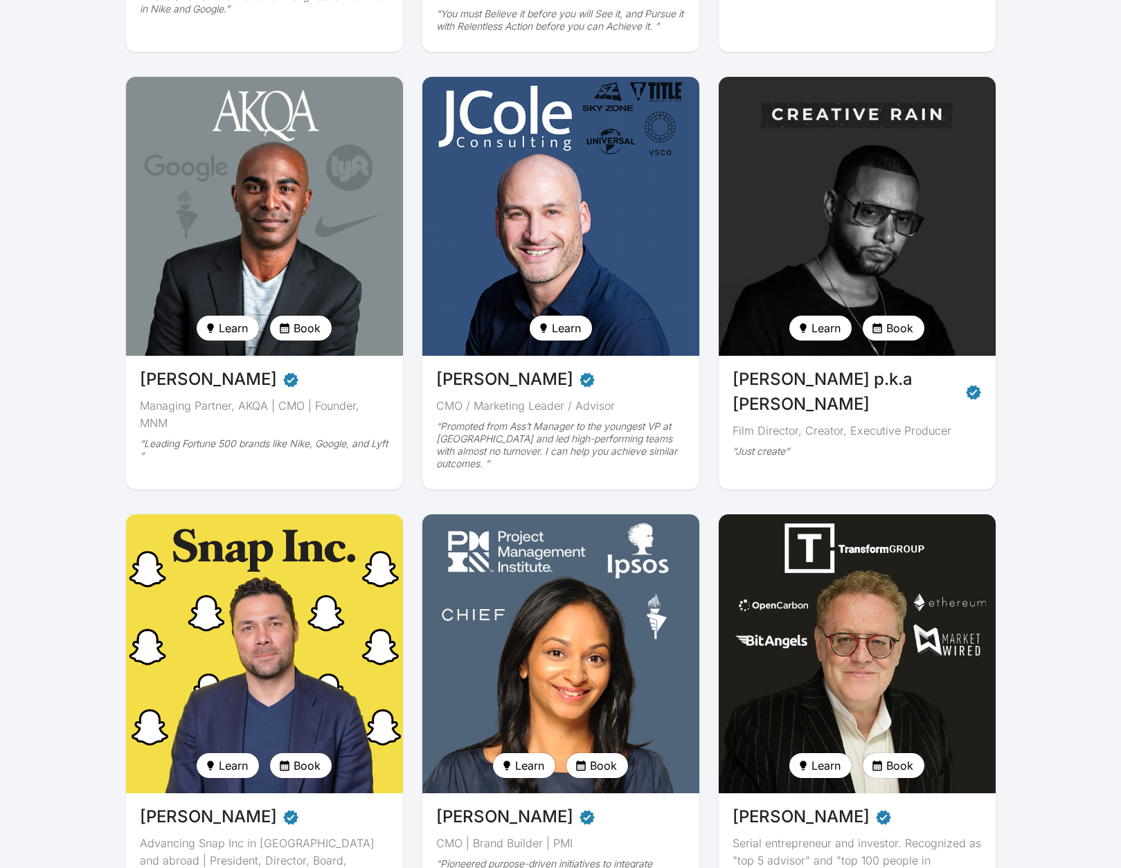
click at [308, 329] on span "Book" at bounding box center [307, 328] width 27 height 17
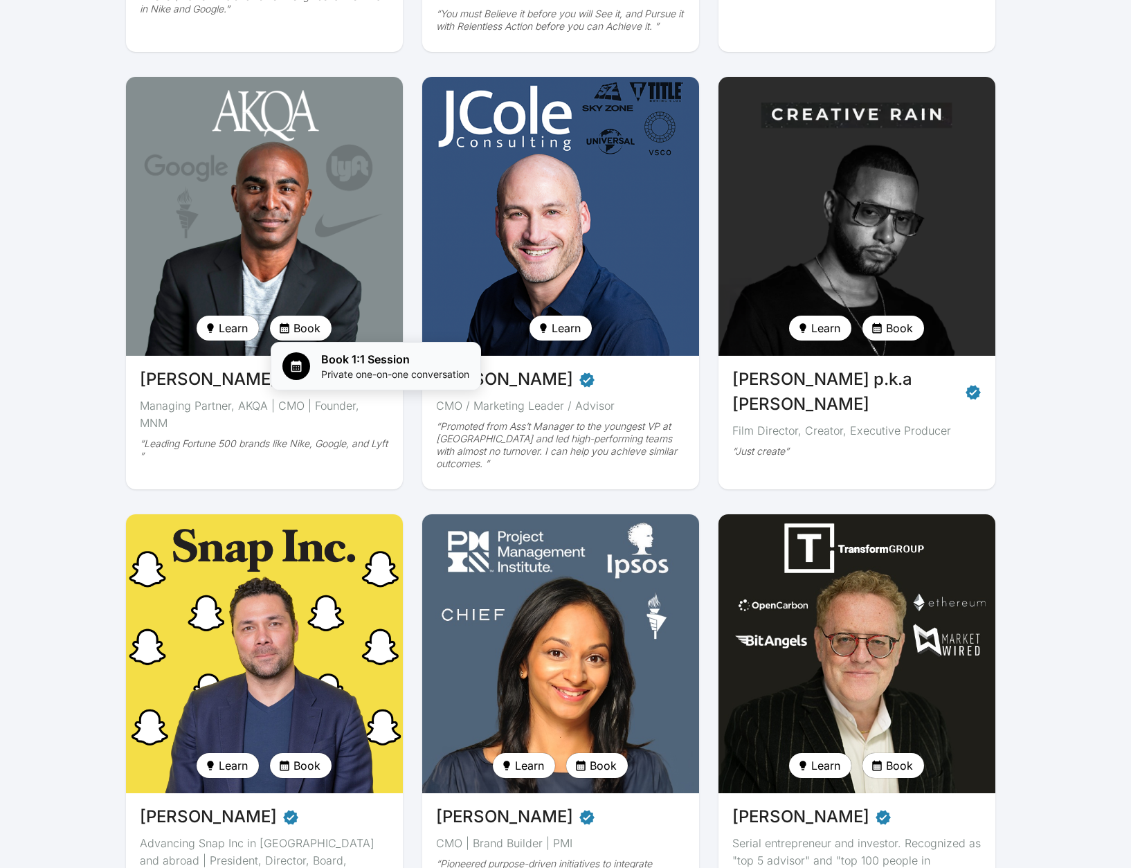
click at [348, 365] on span "Book 1:1 Session" at bounding box center [395, 359] width 148 height 17
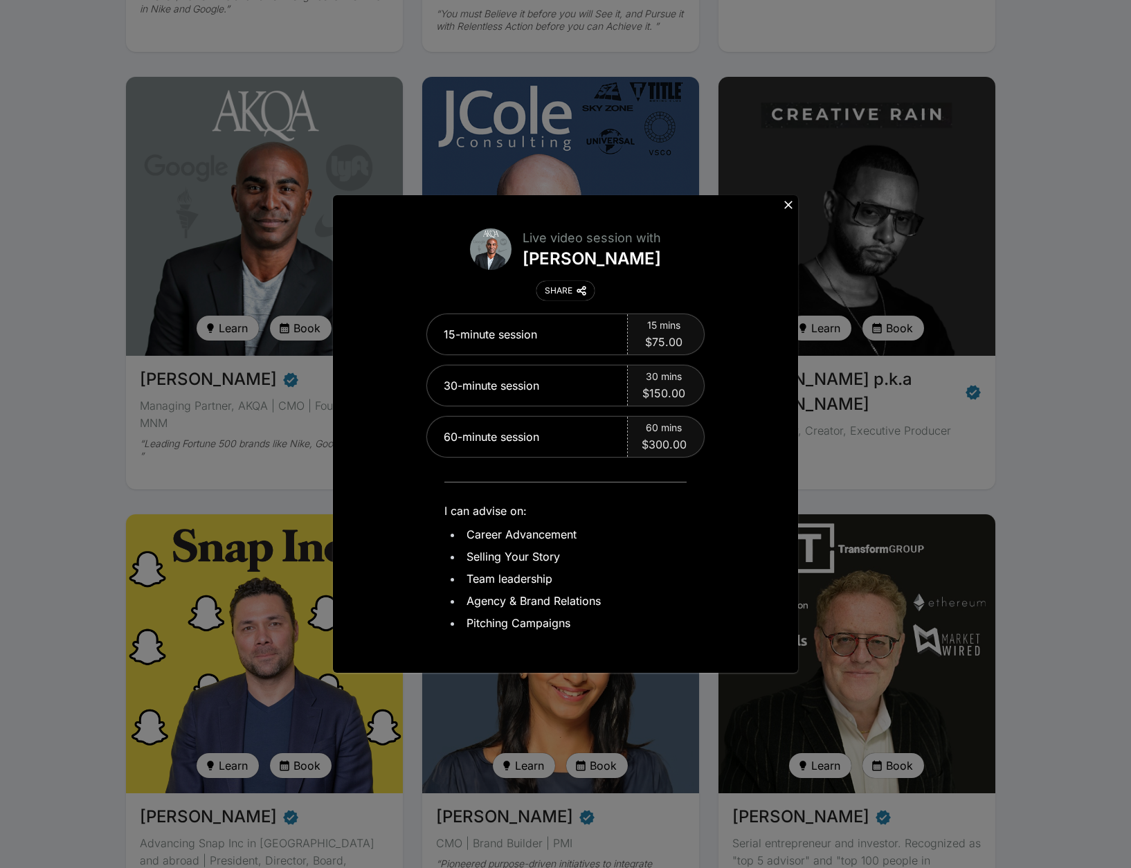
click at [783, 205] on icon at bounding box center [789, 205] width 14 height 14
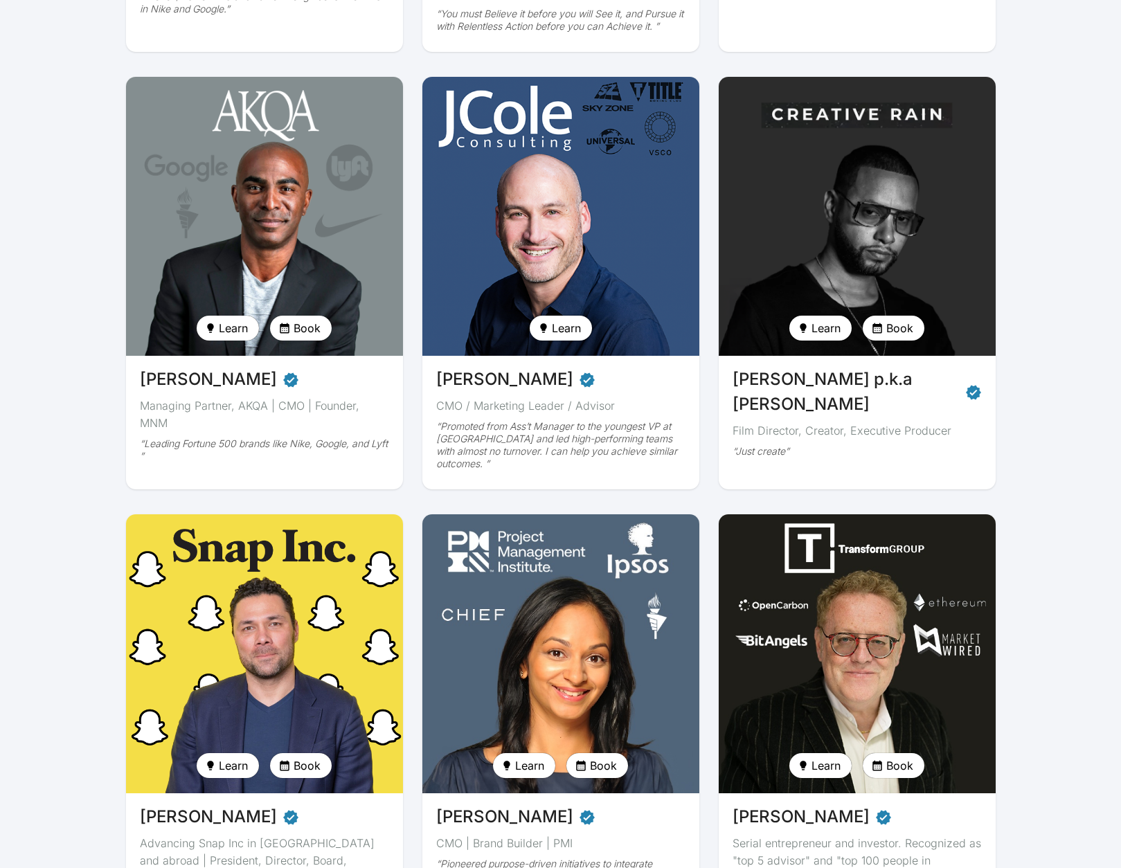
click at [570, 325] on span "Learn" at bounding box center [566, 328] width 29 height 17
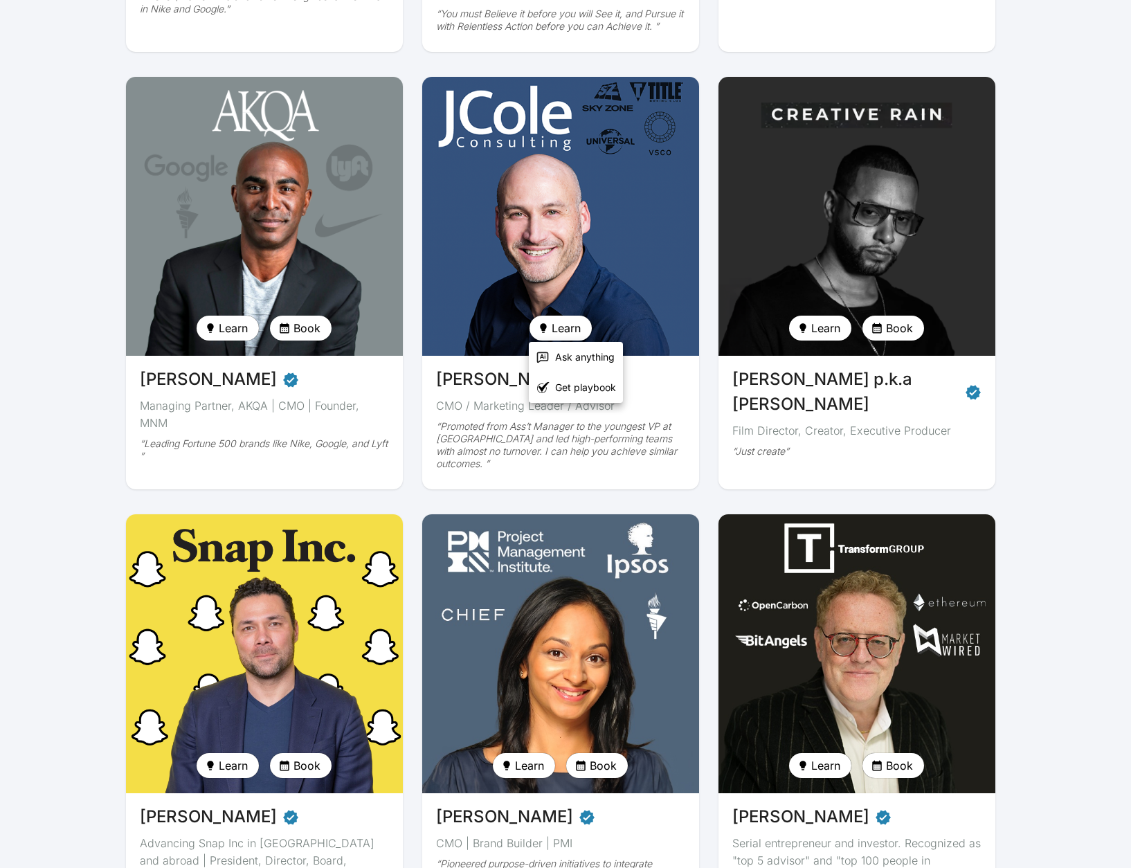
click at [1030, 267] on div at bounding box center [565, 434] width 1131 height 868
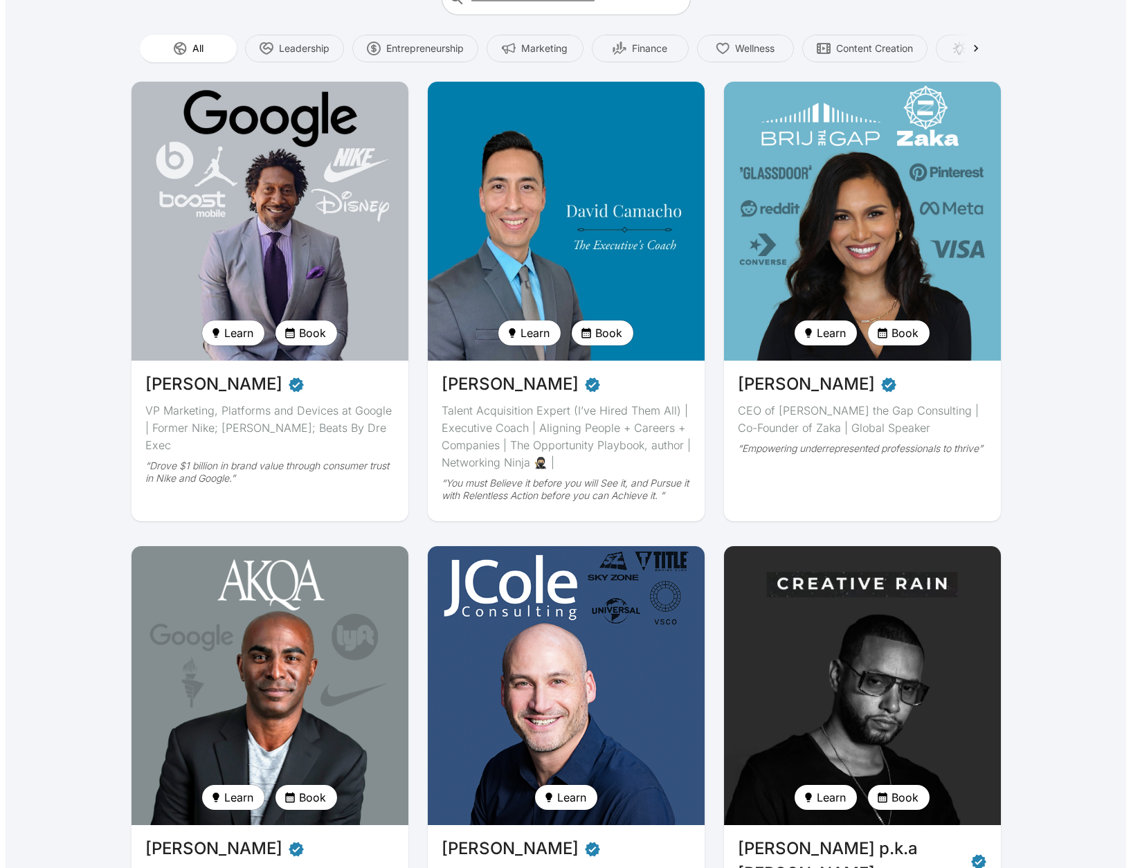
scroll to position [58, 0]
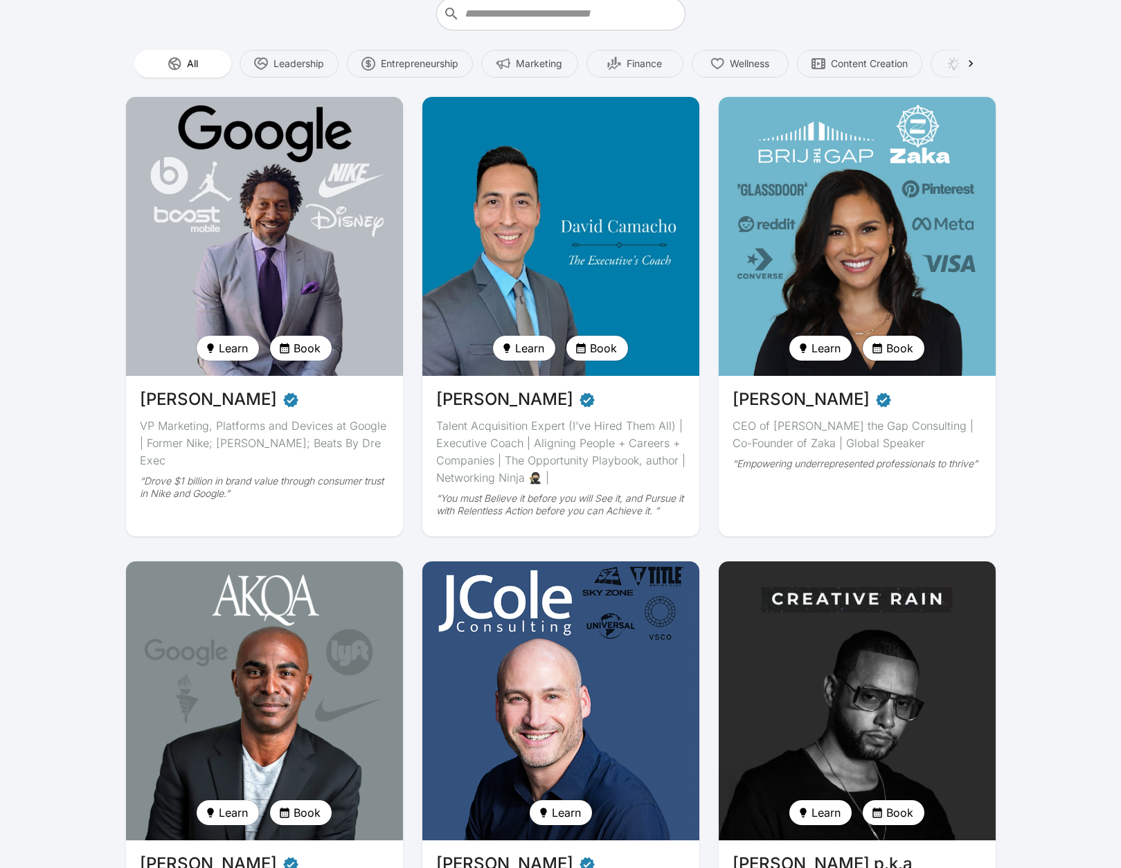
click at [894, 351] on span "Book" at bounding box center [899, 348] width 27 height 17
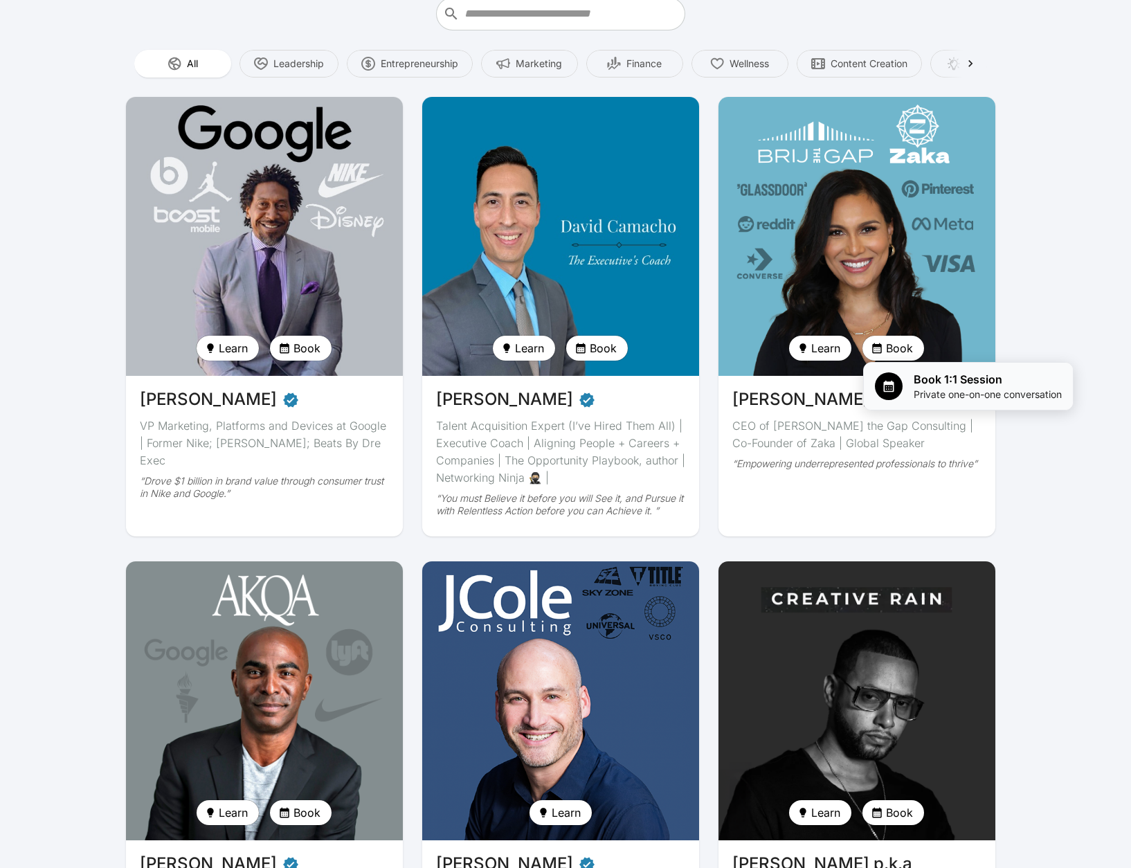
click at [930, 386] on span "Book 1:1 Session" at bounding box center [988, 379] width 148 height 17
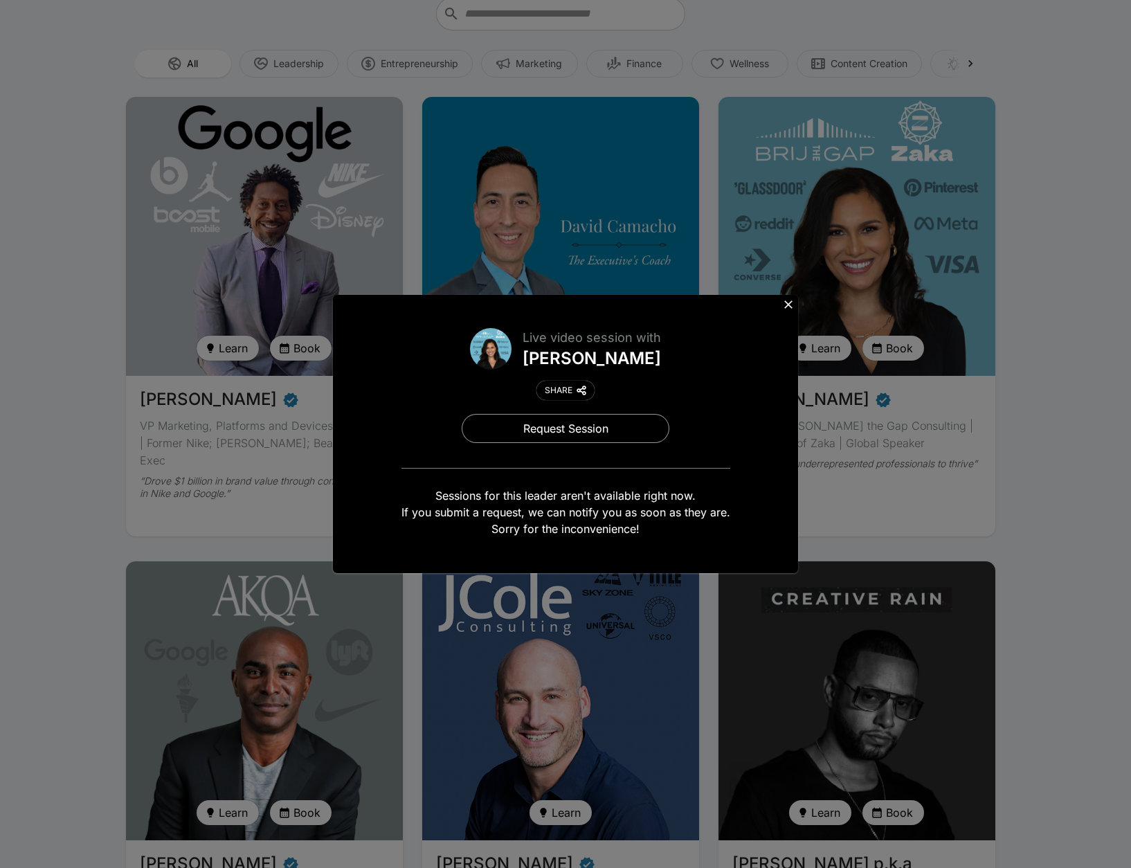
click at [790, 307] on icon at bounding box center [789, 305] width 14 height 14
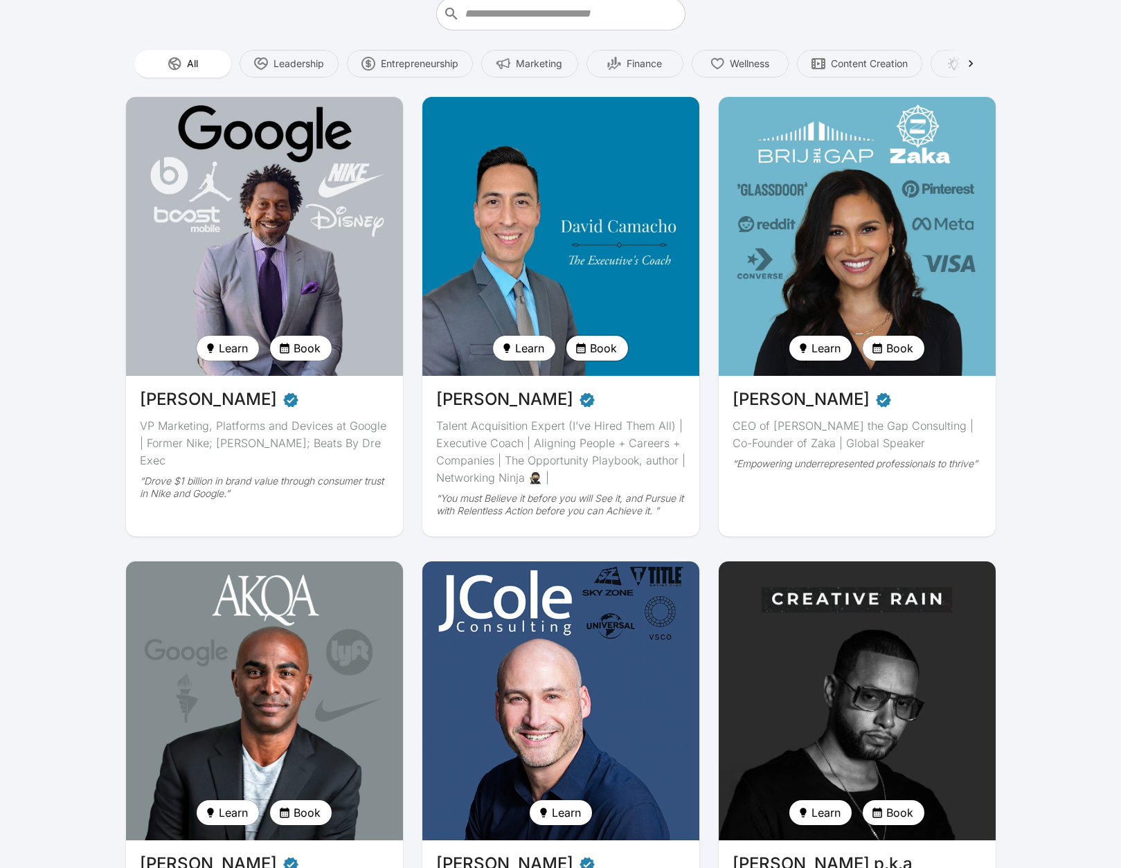
click at [600, 347] on span "Book" at bounding box center [603, 348] width 27 height 17
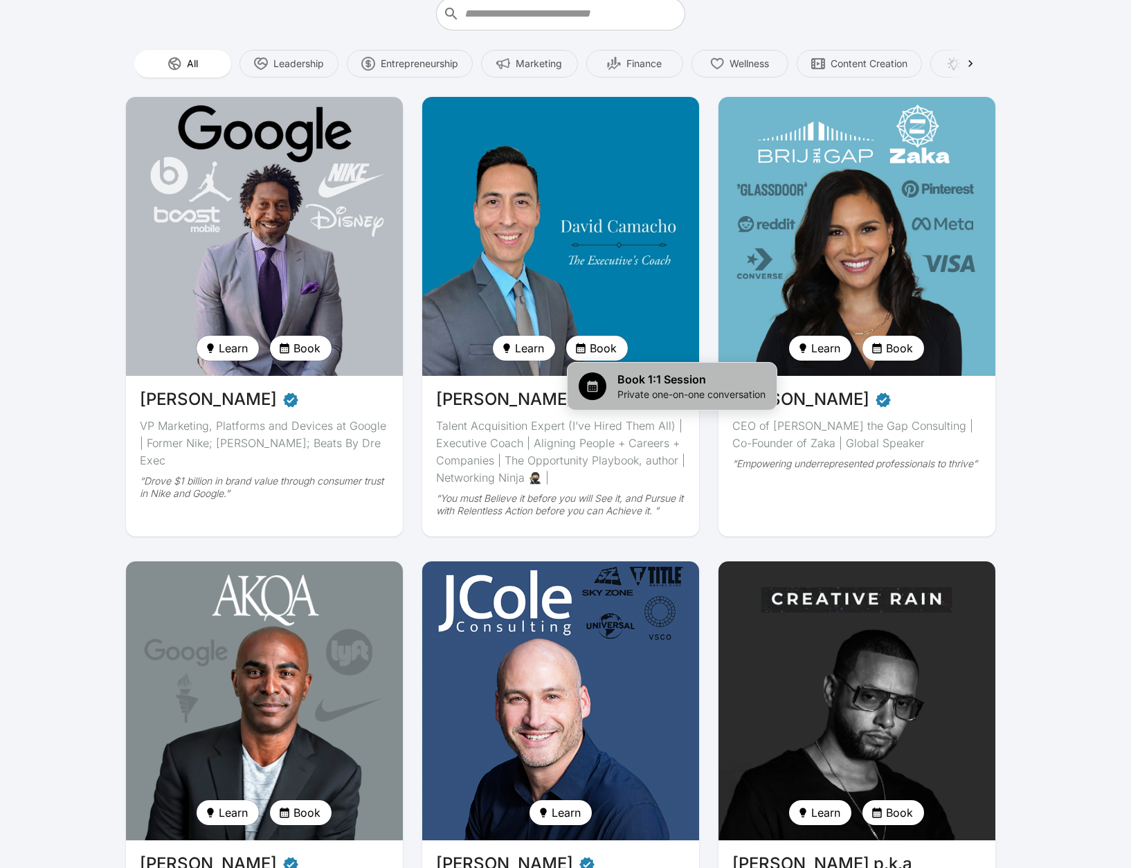
click at [665, 377] on span "Book 1:1 Session" at bounding box center [692, 379] width 148 height 17
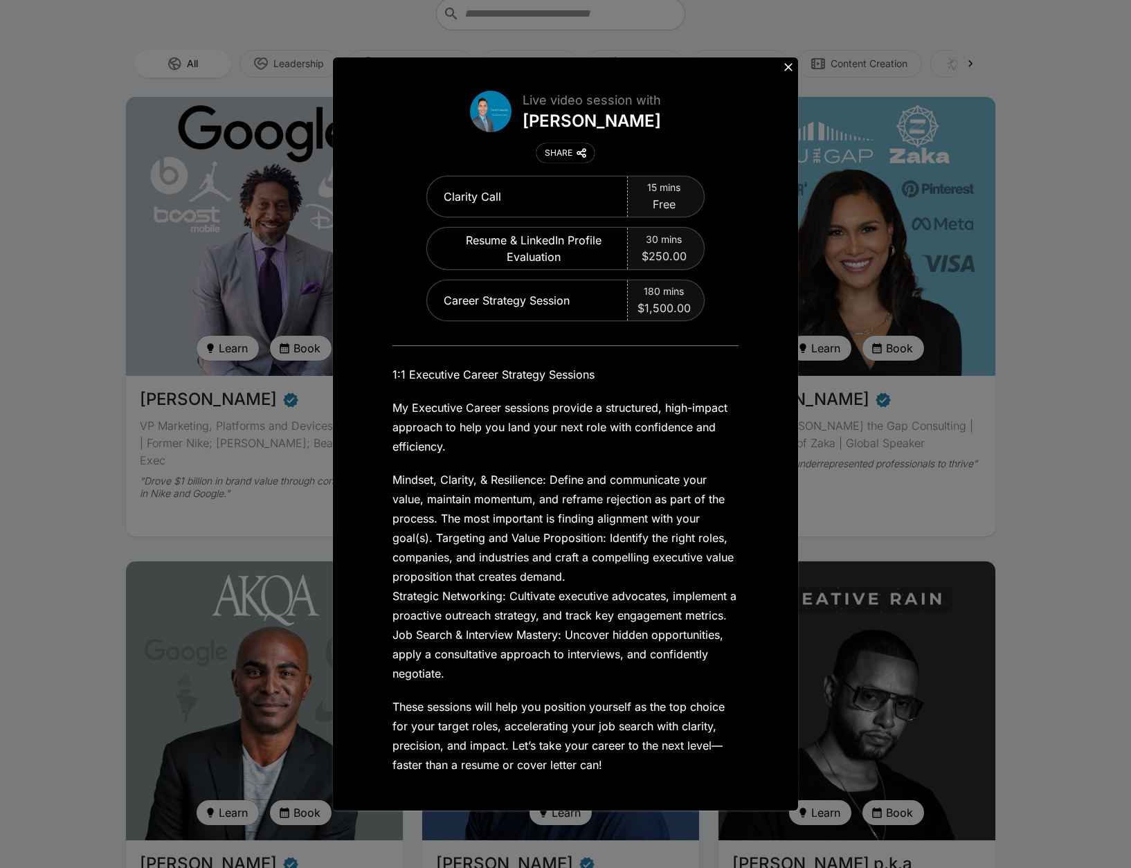
click at [784, 71] on icon at bounding box center [789, 67] width 14 height 14
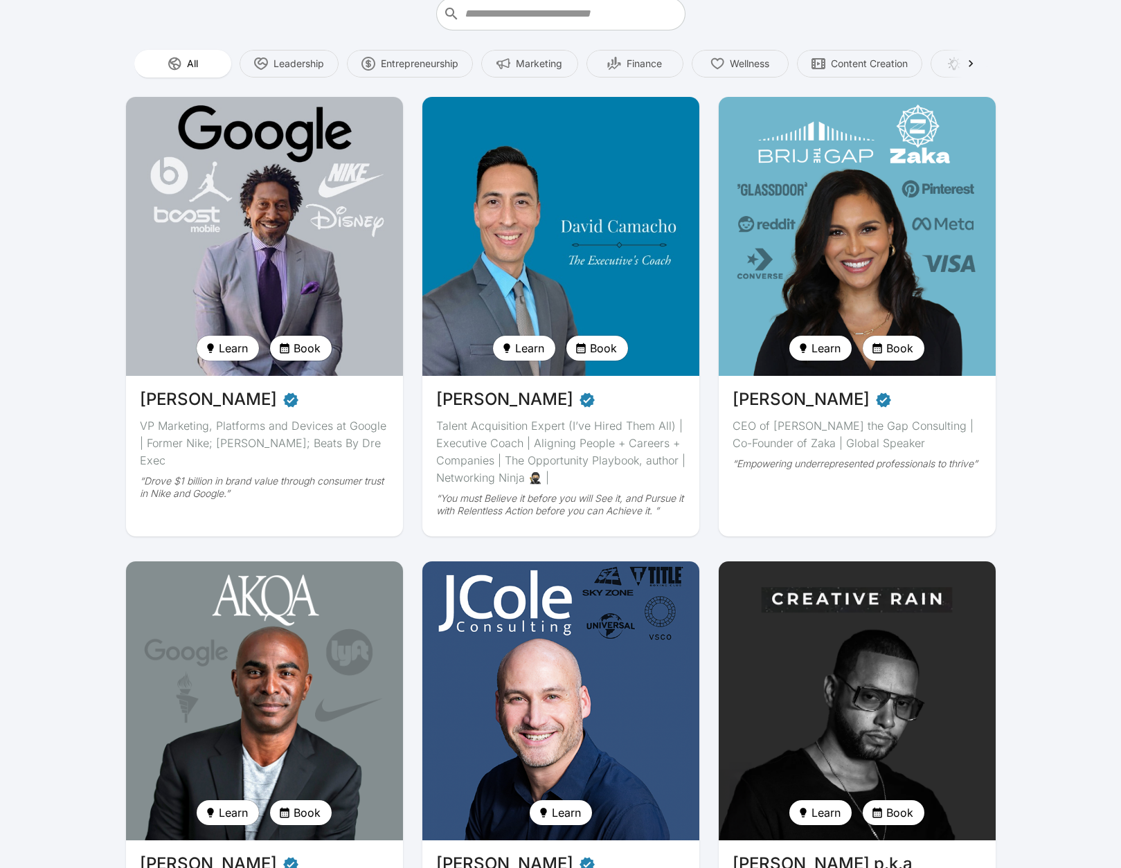
click at [294, 343] on button "Book" at bounding box center [301, 348] width 62 height 25
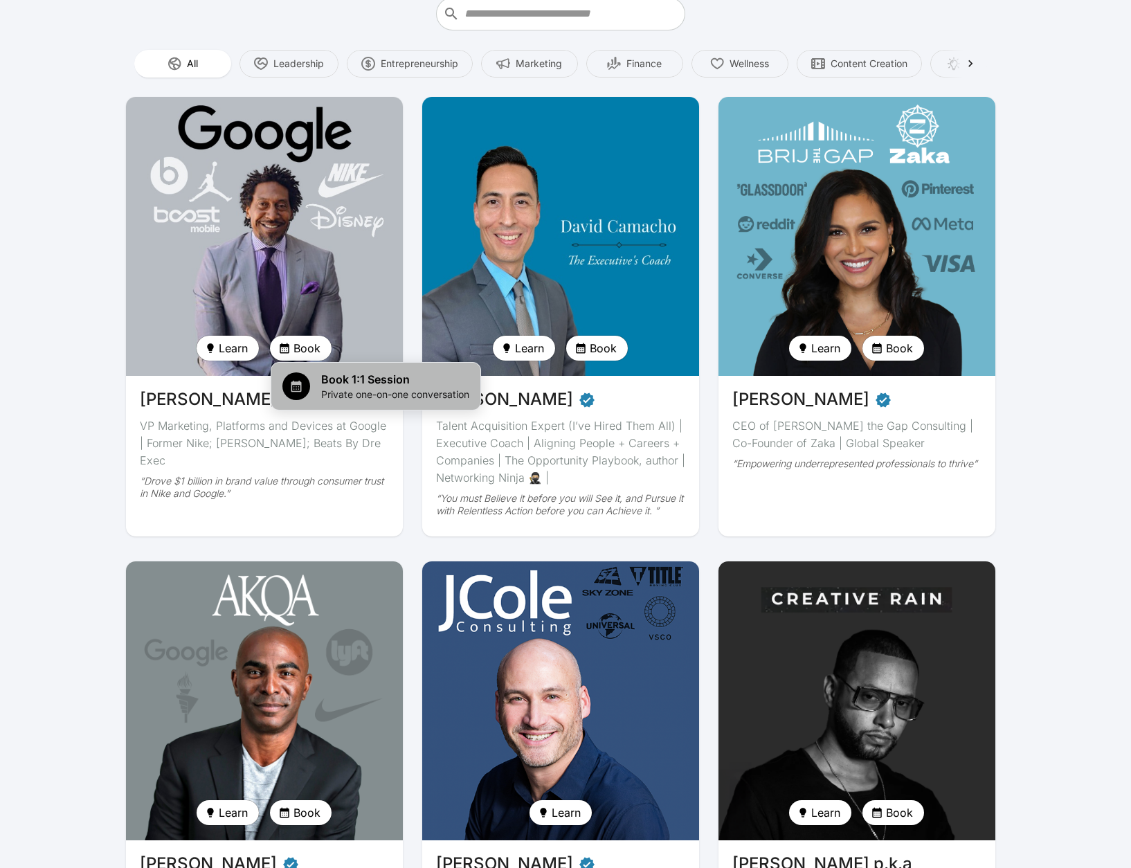
click at [339, 378] on span "Book 1:1 Session" at bounding box center [395, 379] width 148 height 17
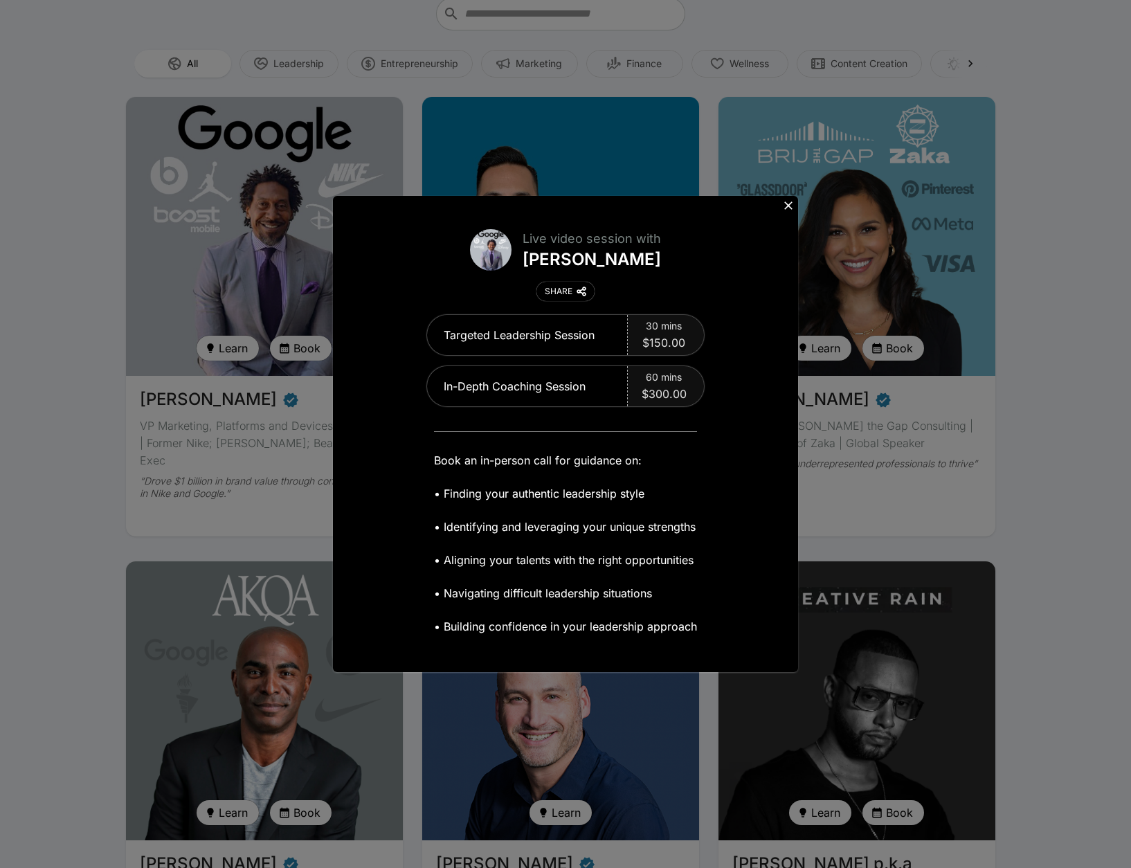
click at [787, 204] on icon at bounding box center [788, 205] width 8 height 8
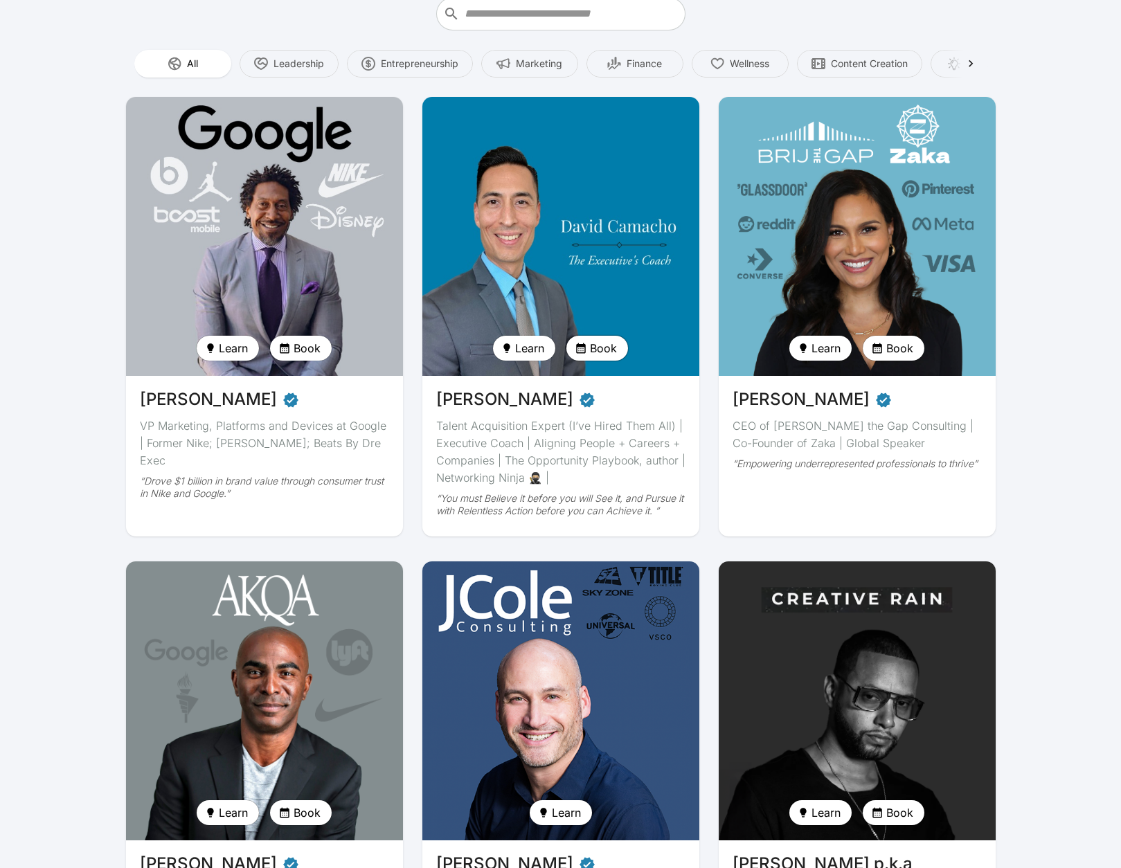
click at [599, 345] on span "Book" at bounding box center [603, 348] width 27 height 17
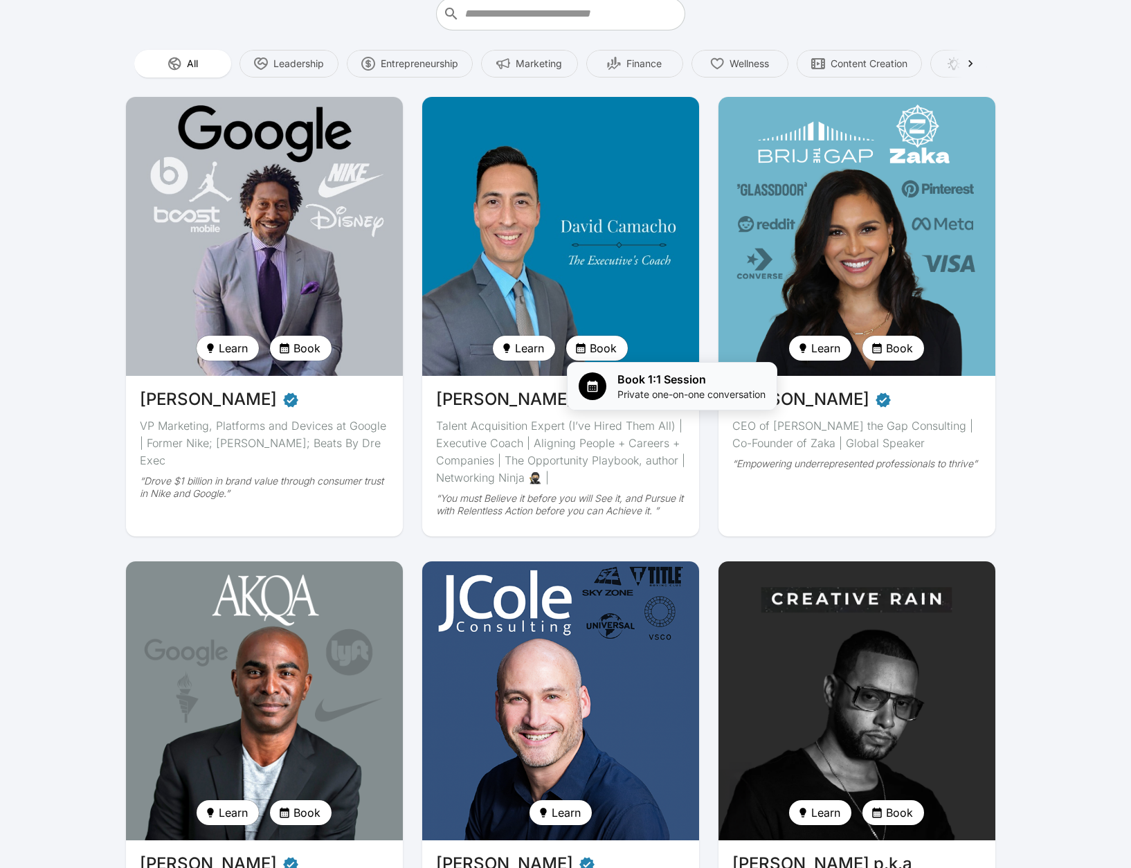
click at [636, 374] on span "Book 1:1 Session" at bounding box center [692, 379] width 148 height 17
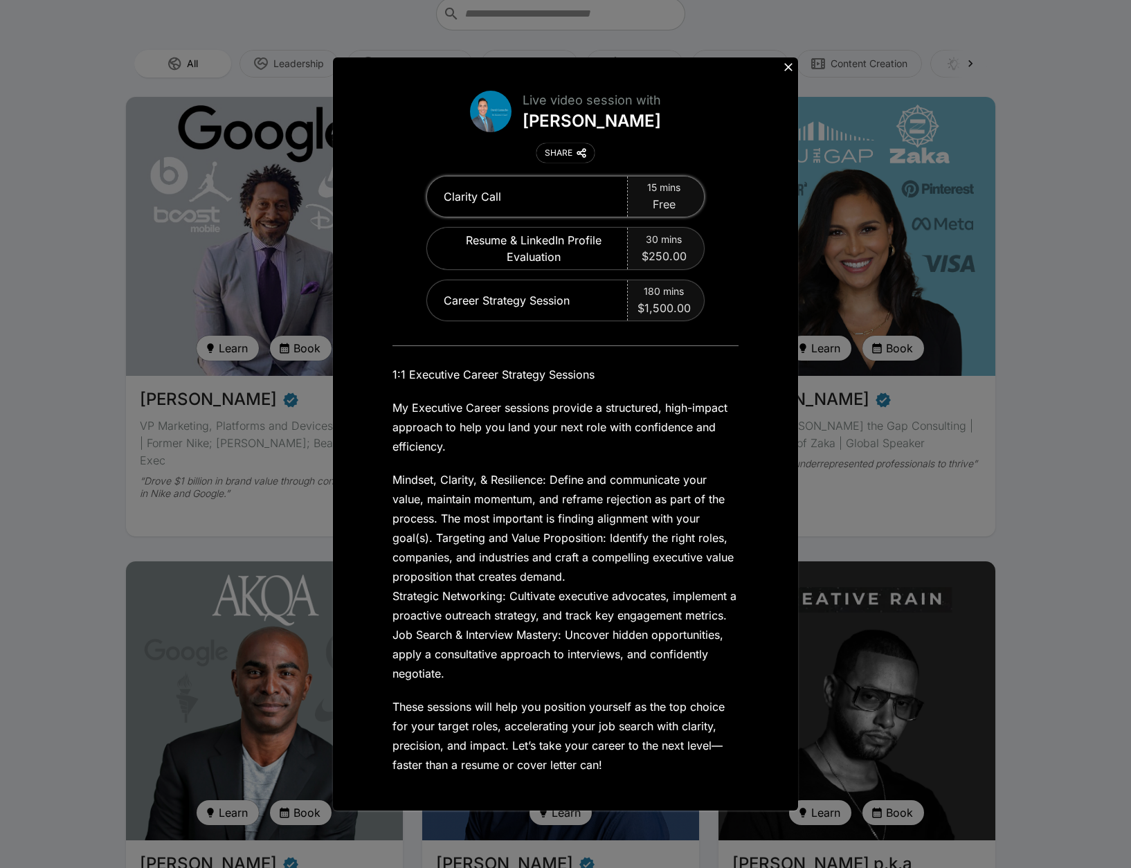
click at [596, 197] on div "Clarity Call" at bounding box center [527, 197] width 201 height 40
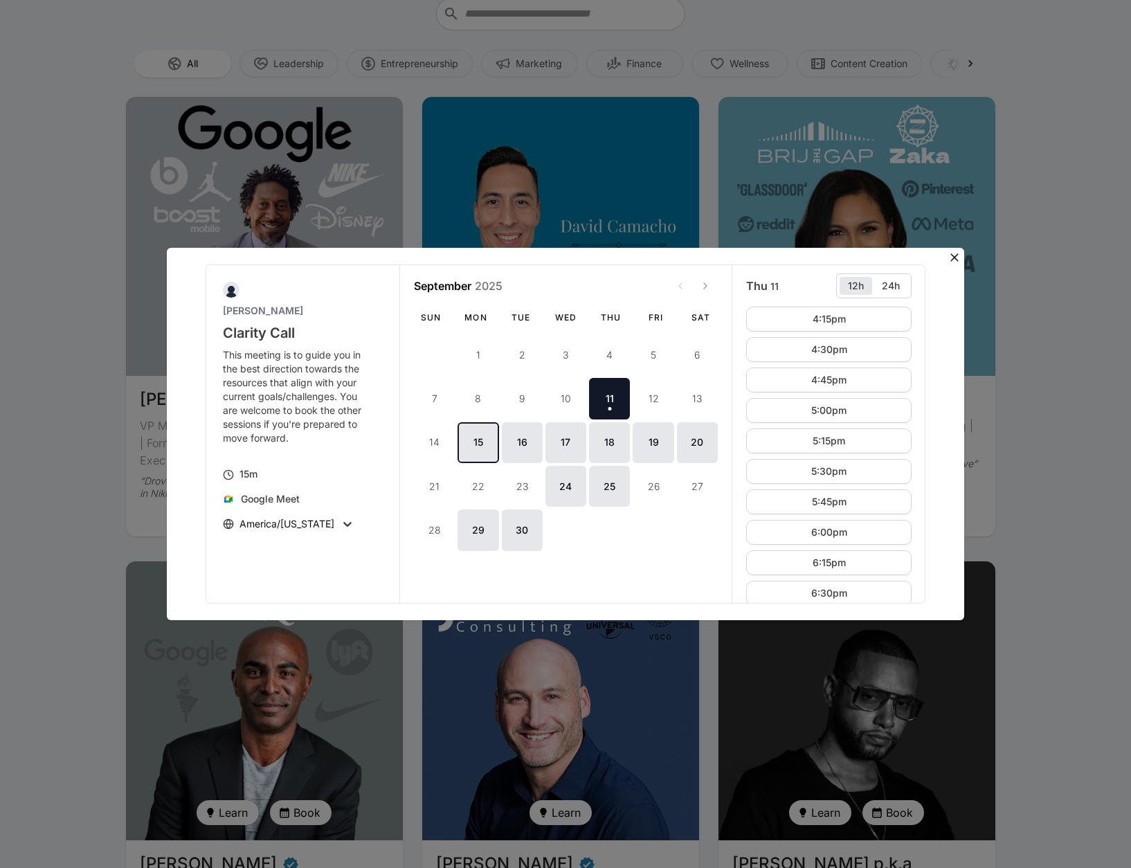
click at [478, 438] on button "15" at bounding box center [478, 442] width 41 height 41
click at [523, 442] on button "16" at bounding box center [522, 442] width 41 height 41
click at [553, 442] on button "17" at bounding box center [566, 442] width 41 height 41
click at [574, 438] on button "17" at bounding box center [566, 442] width 41 height 41
click at [609, 437] on button "18" at bounding box center [609, 442] width 41 height 41
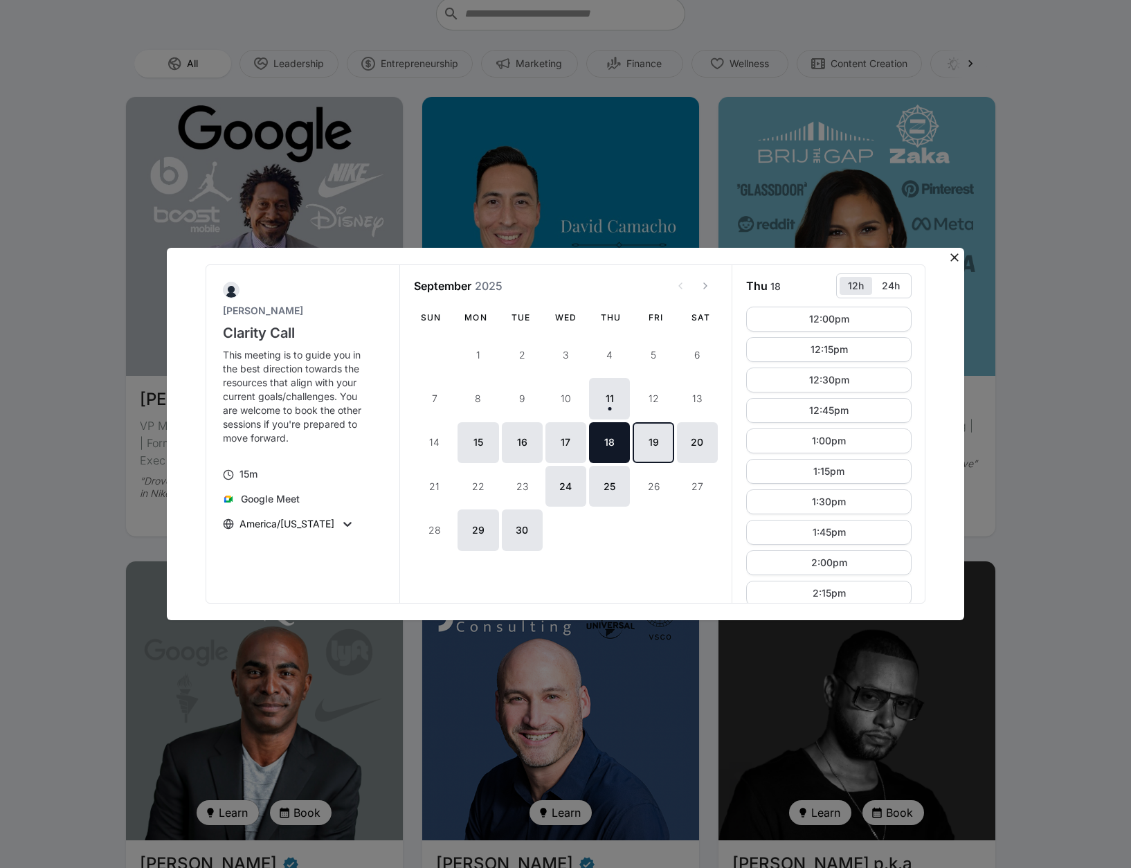
click at [635, 433] on button "19" at bounding box center [653, 442] width 41 height 41
click at [683, 437] on button "20" at bounding box center [697, 442] width 41 height 41
click at [955, 256] on icon at bounding box center [955, 258] width 14 height 14
